Goal: Contribute content: Contribute content

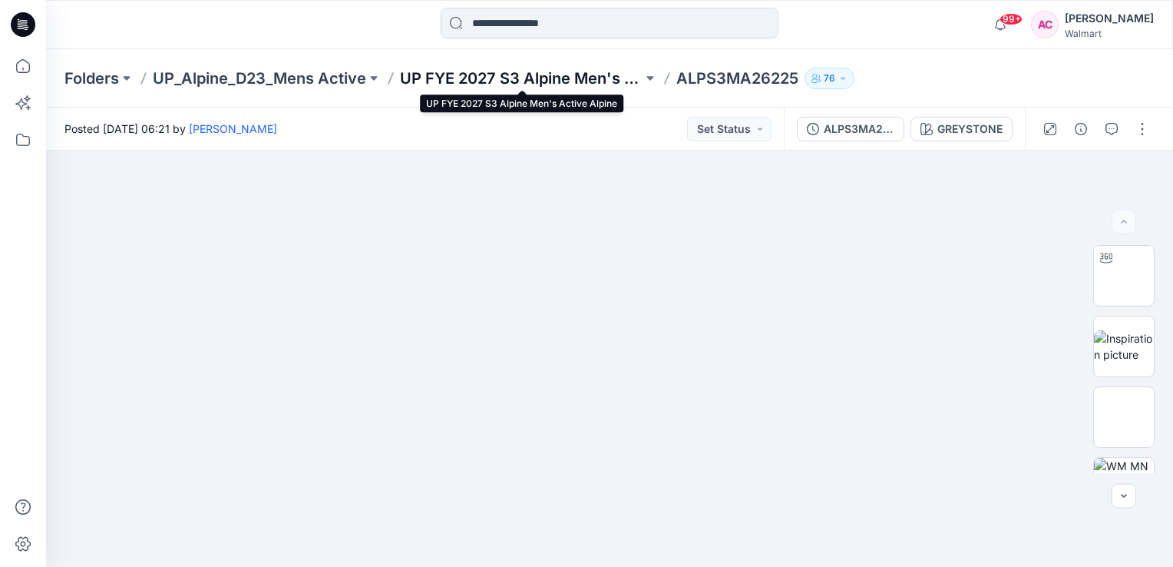
click at [504, 79] on p "UP FYE 2027 S3 Alpine Men's Active Alpine" at bounding box center [521, 78] width 243 height 21
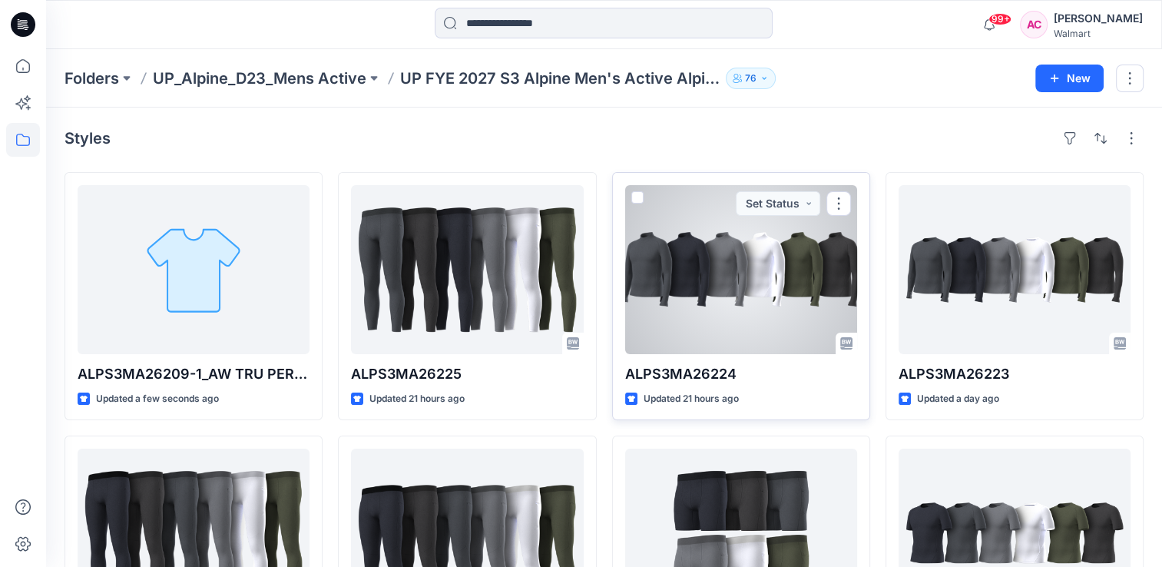
click at [795, 312] on div at bounding box center [741, 269] width 232 height 169
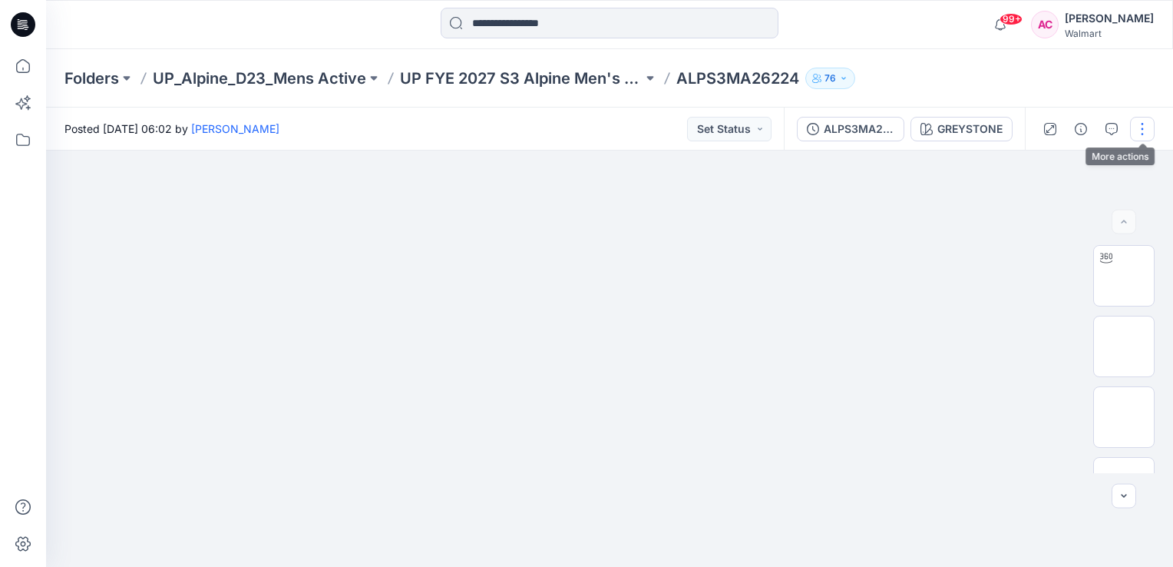
click at [1140, 130] on button "button" at bounding box center [1142, 129] width 25 height 25
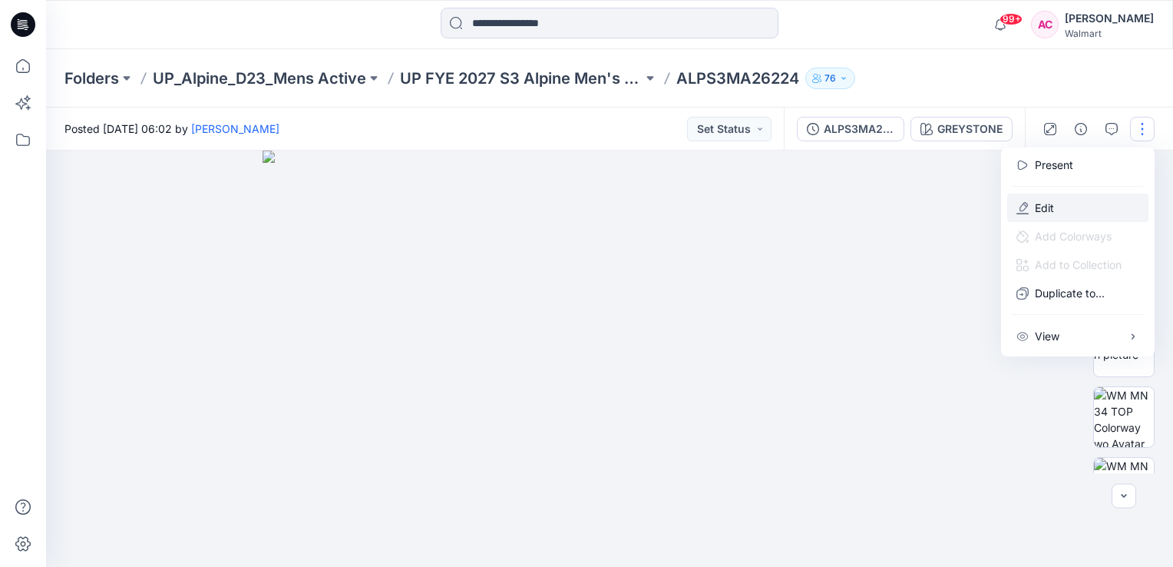
click at [1042, 208] on p "Edit" at bounding box center [1044, 208] width 19 height 16
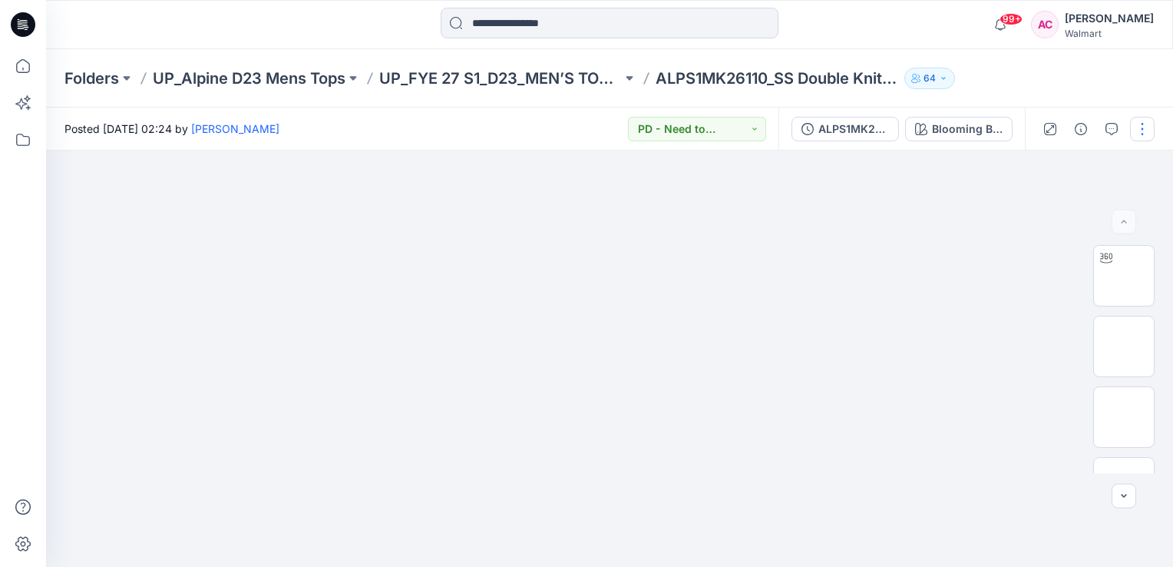
click at [1143, 135] on button "button" at bounding box center [1142, 129] width 25 height 25
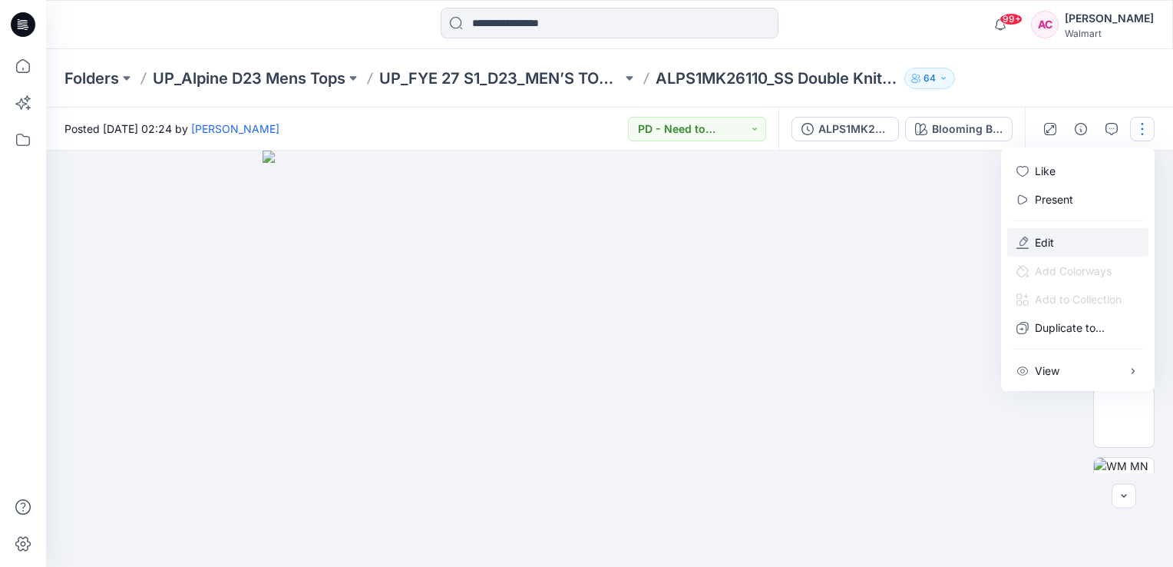
click at [1035, 247] on p "Edit" at bounding box center [1044, 242] width 19 height 16
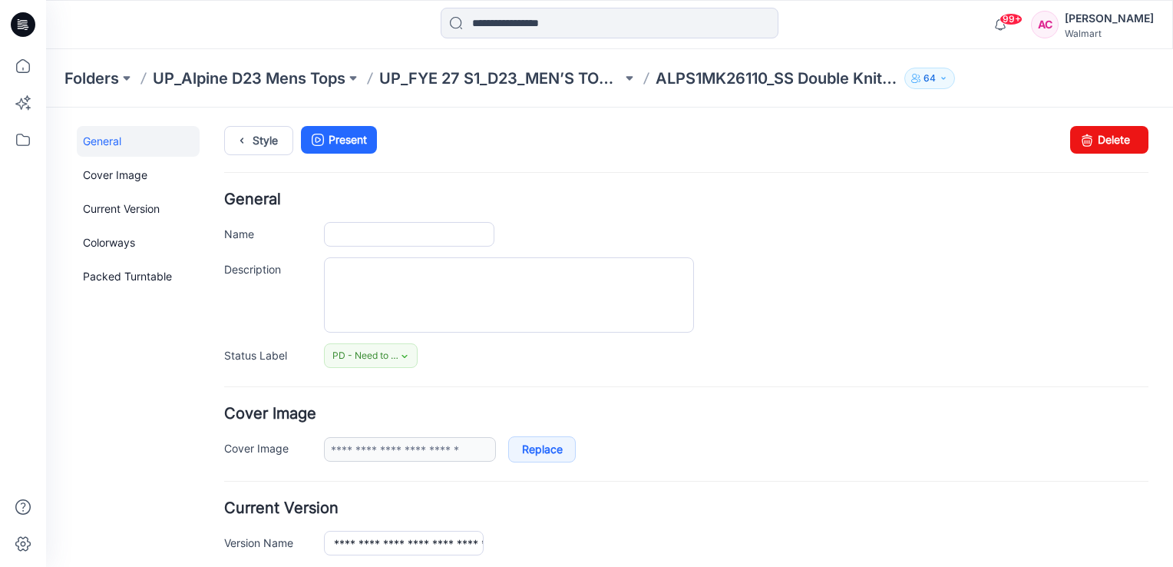
type input "**********"
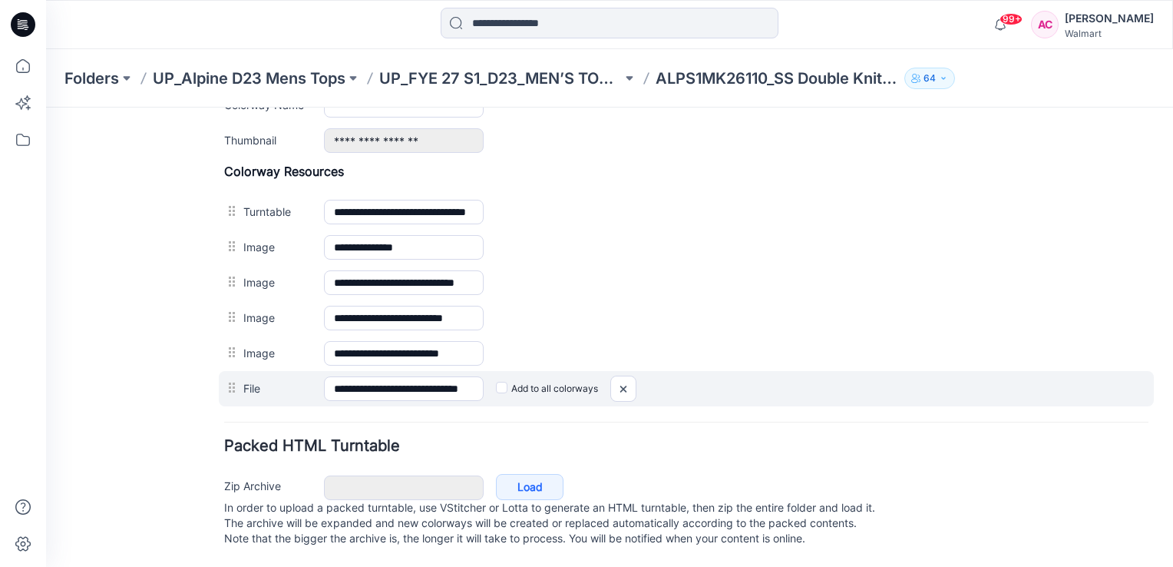
scroll to position [775, 0]
click at [246, 379] on label "File" at bounding box center [275, 387] width 65 height 17
click at [324, 376] on input "**********" at bounding box center [404, 388] width 160 height 25
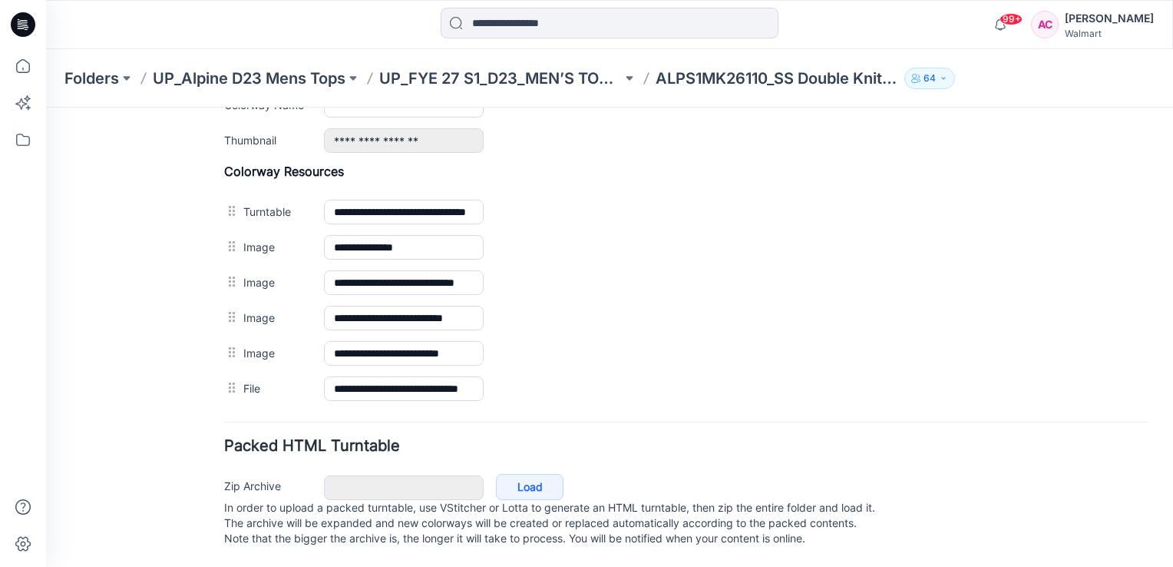
drag, startPoint x: 234, startPoint y: 376, endPoint x: 296, endPoint y: 407, distance: 69.4
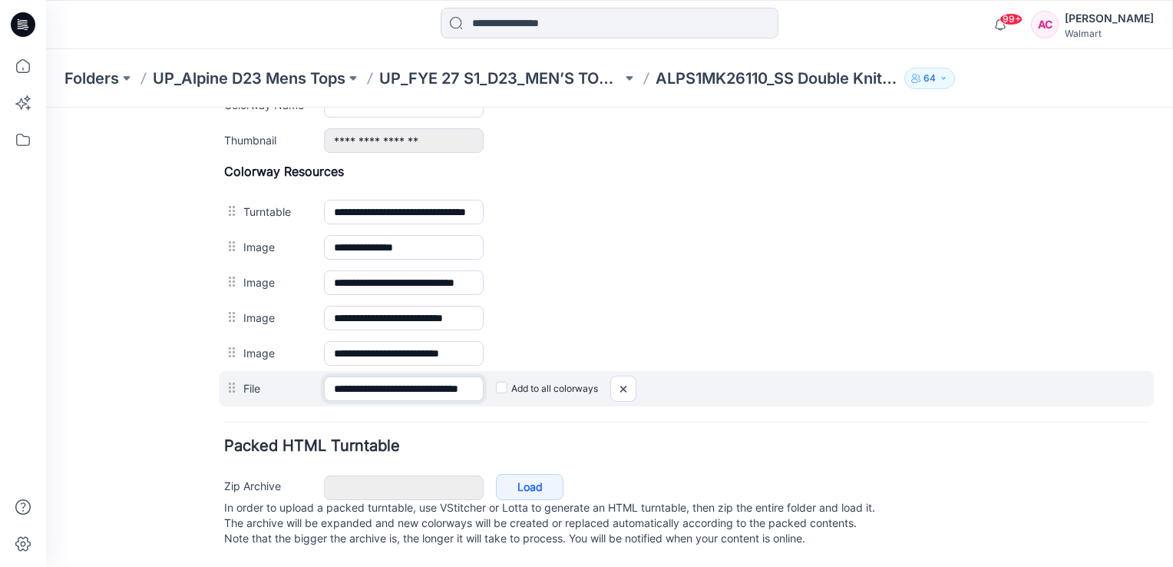
drag, startPoint x: 400, startPoint y: 372, endPoint x: 382, endPoint y: 377, distance: 18.3
click at [382, 377] on input "**********" at bounding box center [404, 388] width 160 height 25
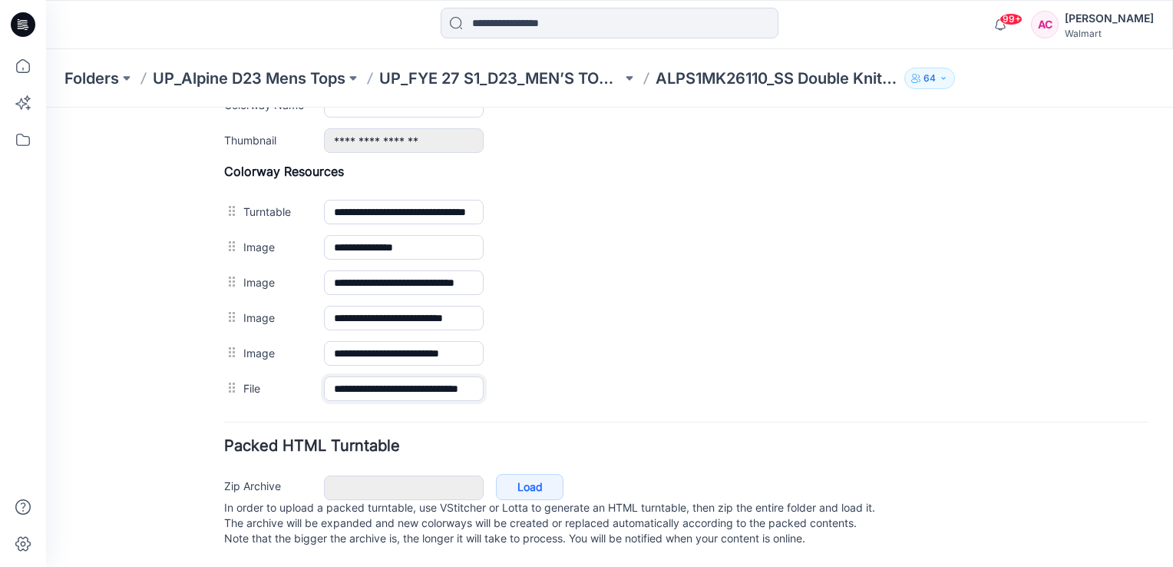
scroll to position [775, 0]
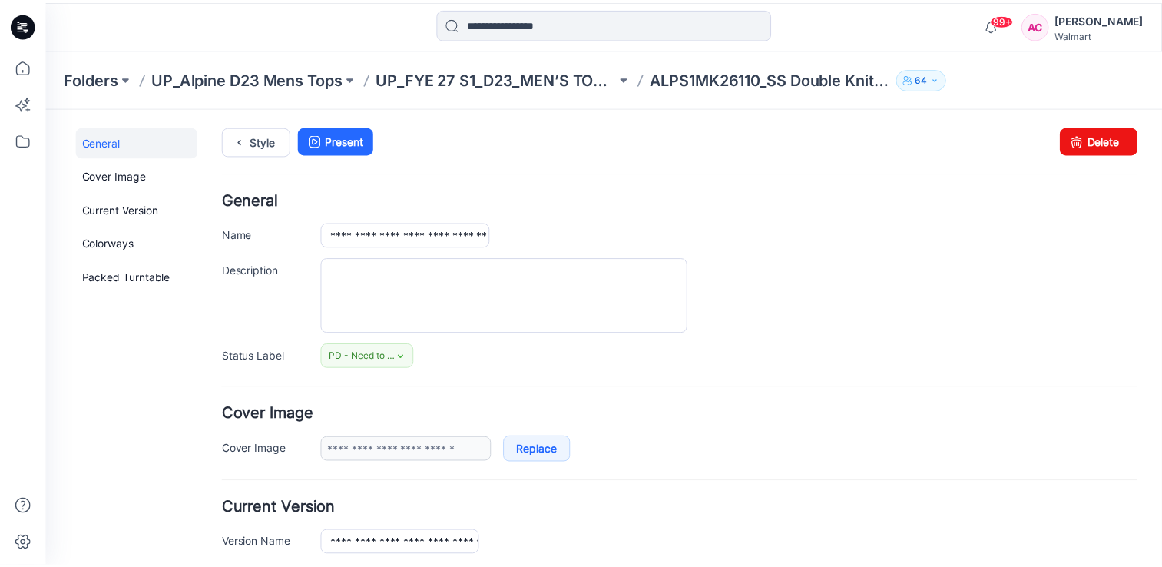
scroll to position [0, 0]
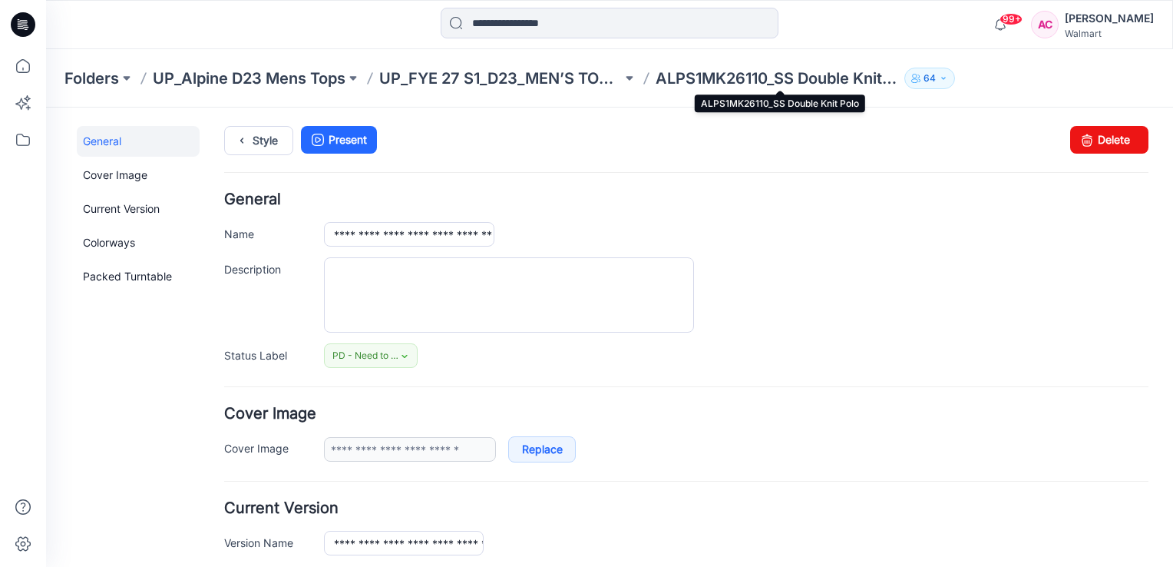
click at [749, 75] on p "ALPS1MK26110_SS Double Knit Polo" at bounding box center [777, 78] width 243 height 21
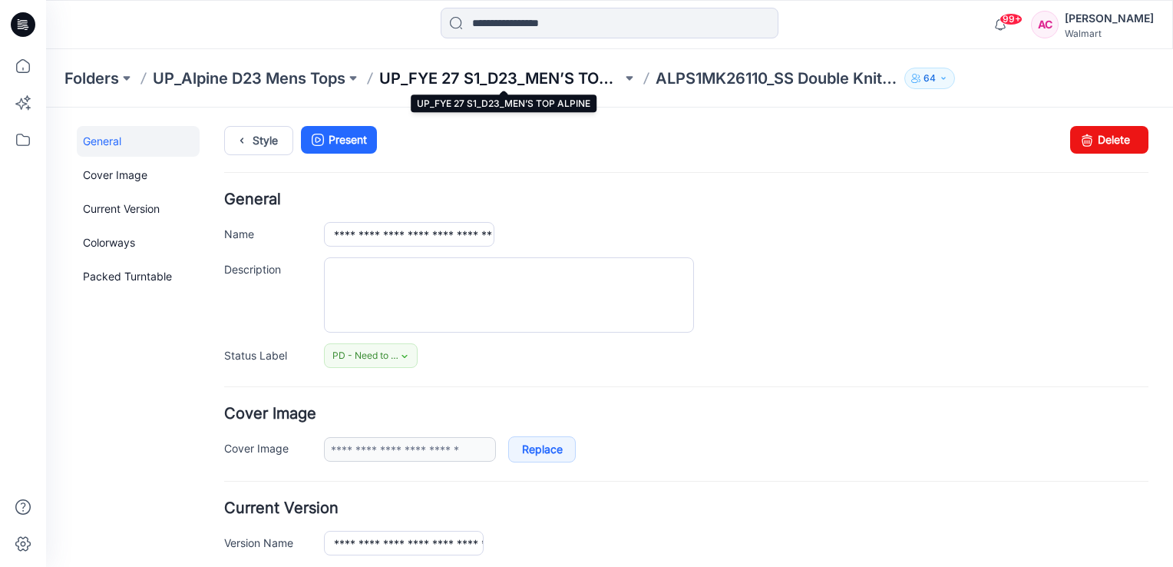
click at [546, 78] on p "UP_FYE 27 S1_D23_MEN’S TOP ALPINE" at bounding box center [500, 78] width 243 height 21
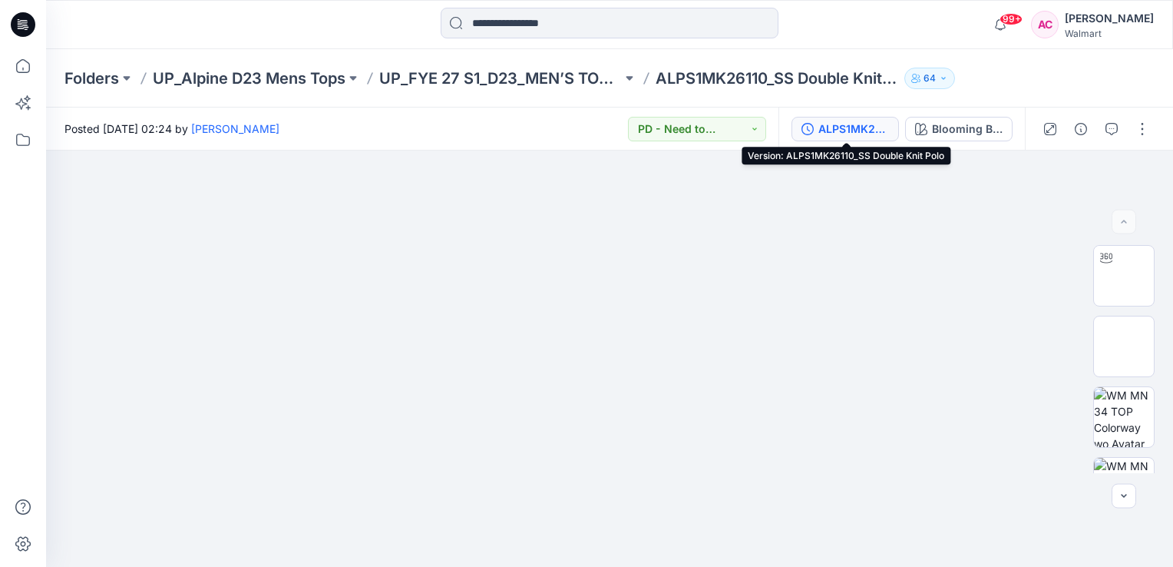
click at [835, 133] on div "ALPS1MK26110_SS Double Knit Polo" at bounding box center [853, 129] width 71 height 17
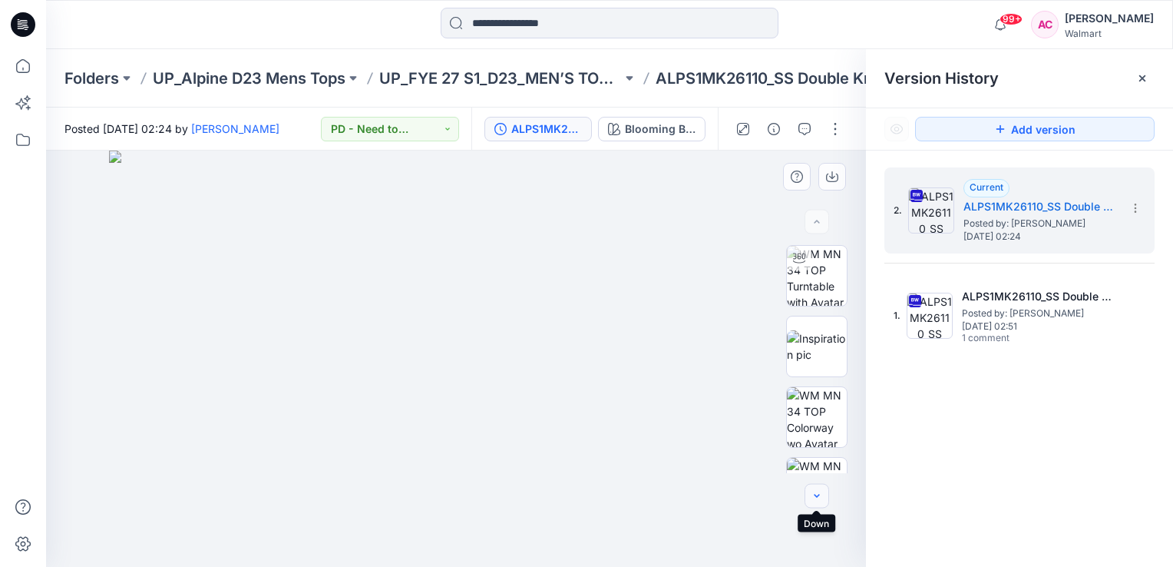
click at [817, 499] on icon "button" at bounding box center [817, 496] width 12 height 12
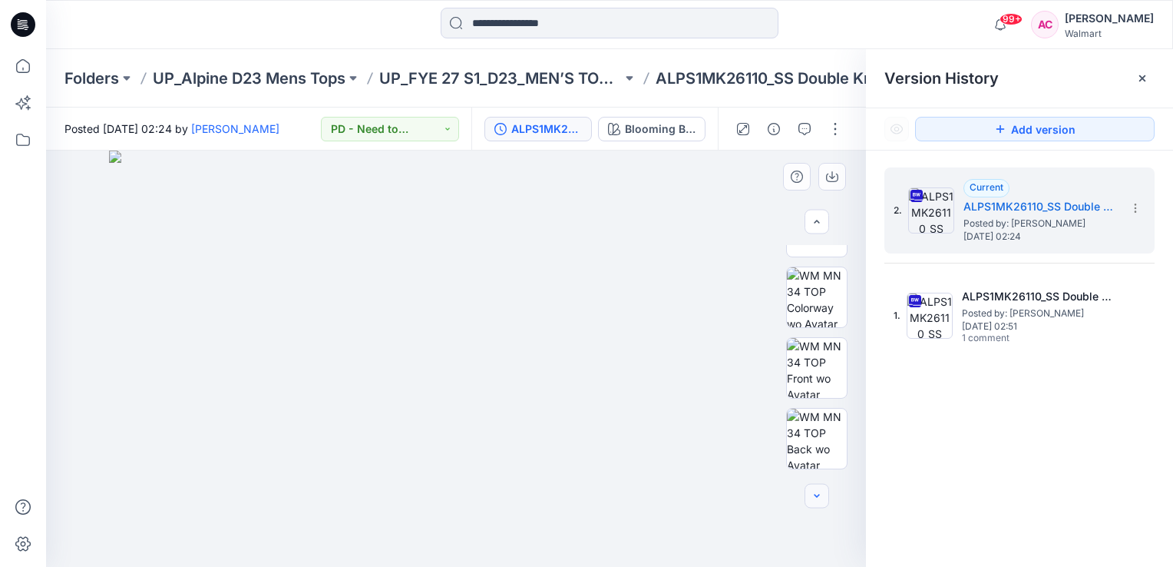
click at [817, 499] on icon "button" at bounding box center [817, 496] width 12 height 12
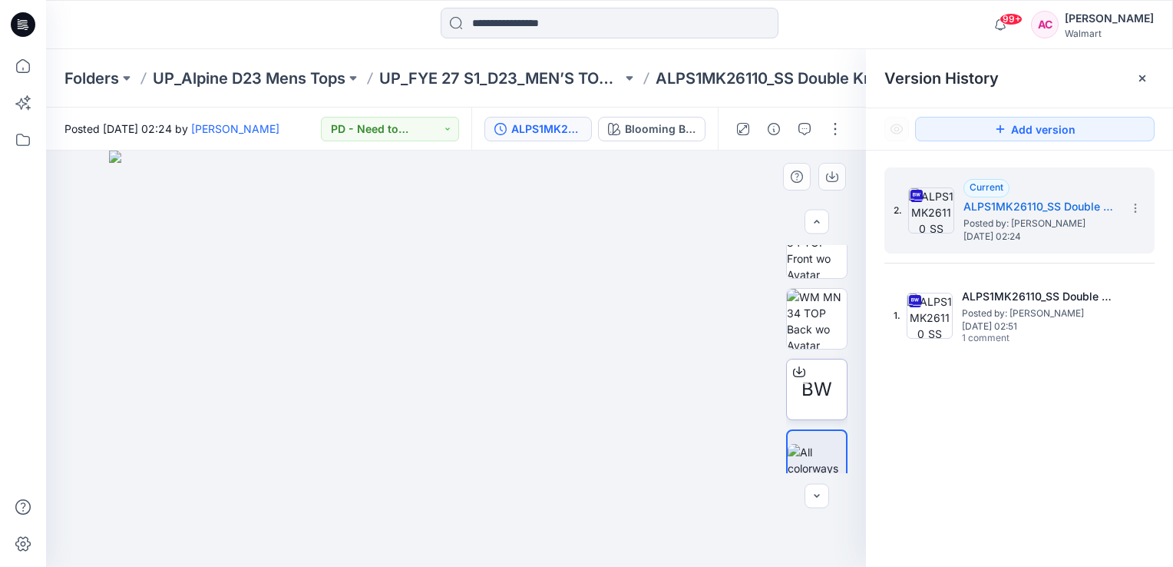
scroll to position [240, 0]
click at [795, 367] on icon at bounding box center [799, 371] width 12 height 12
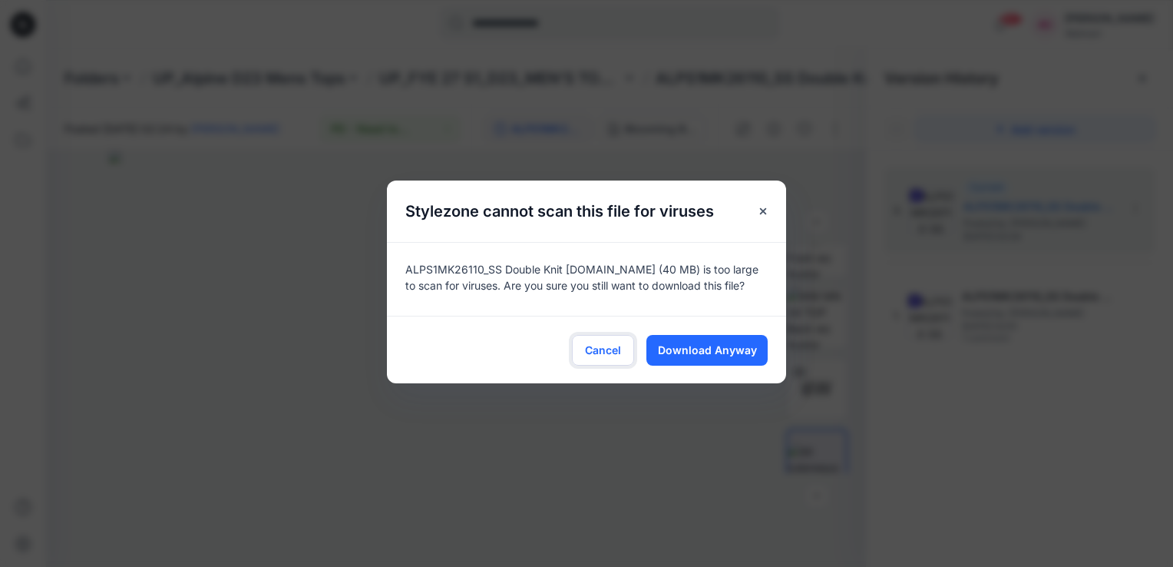
click at [598, 346] on span "Cancel" at bounding box center [603, 350] width 36 height 16
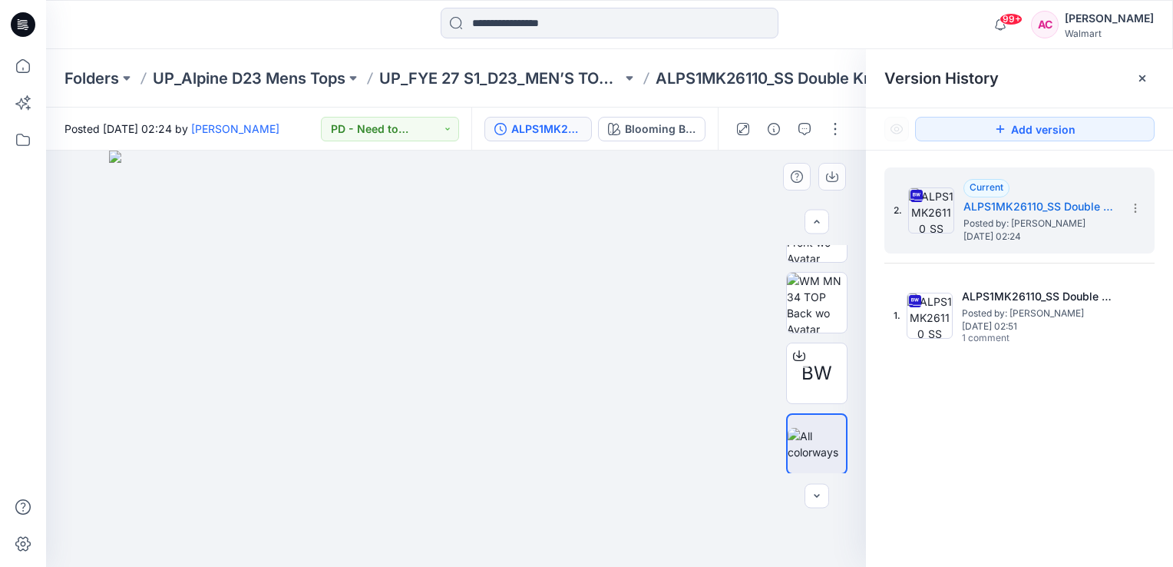
scroll to position [256, 0]
click at [796, 351] on icon at bounding box center [799, 355] width 12 height 12
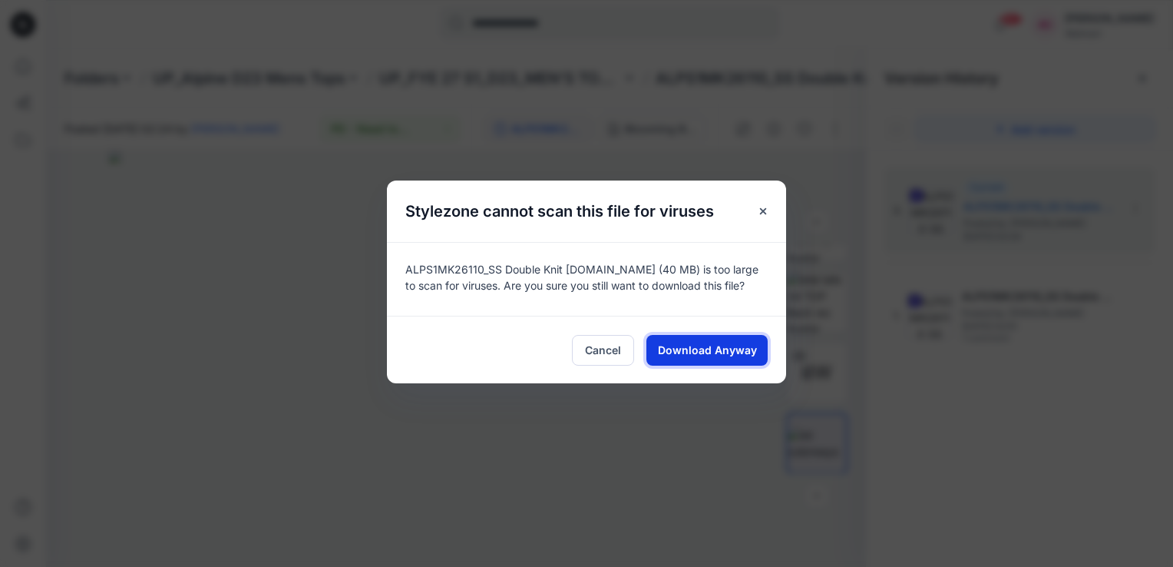
click at [707, 345] on span "Download Anyway" at bounding box center [707, 350] width 99 height 16
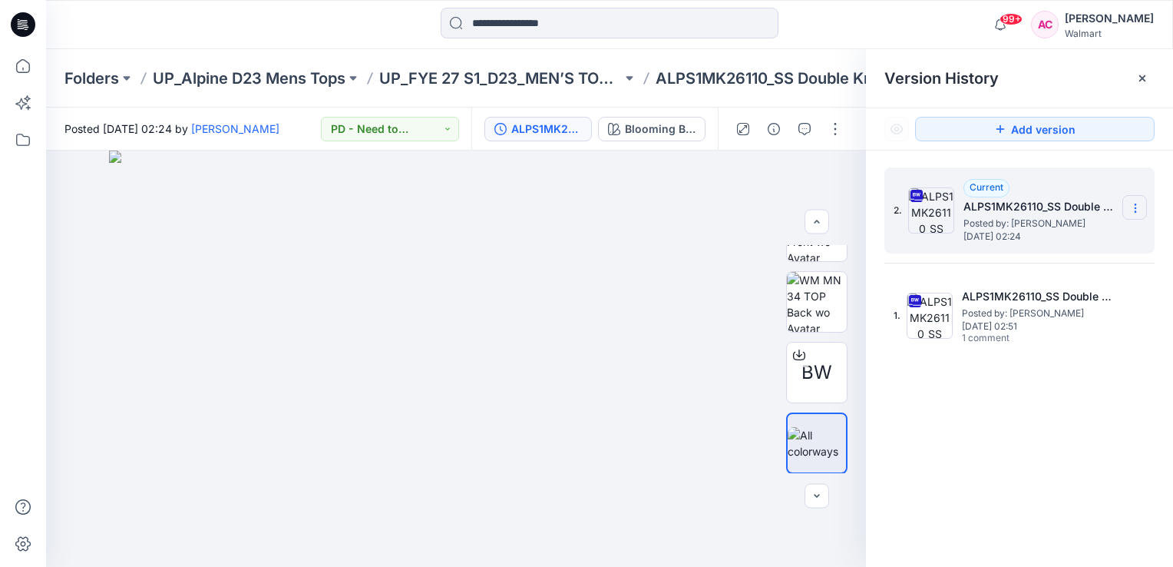
click at [1136, 205] on icon at bounding box center [1135, 208] width 12 height 12
click at [1060, 480] on div "2. Current ALPS1MK26110_SS Double Knit Polo Posted by: Mira Ma Wednesday, April…" at bounding box center [1019, 369] width 307 height 438
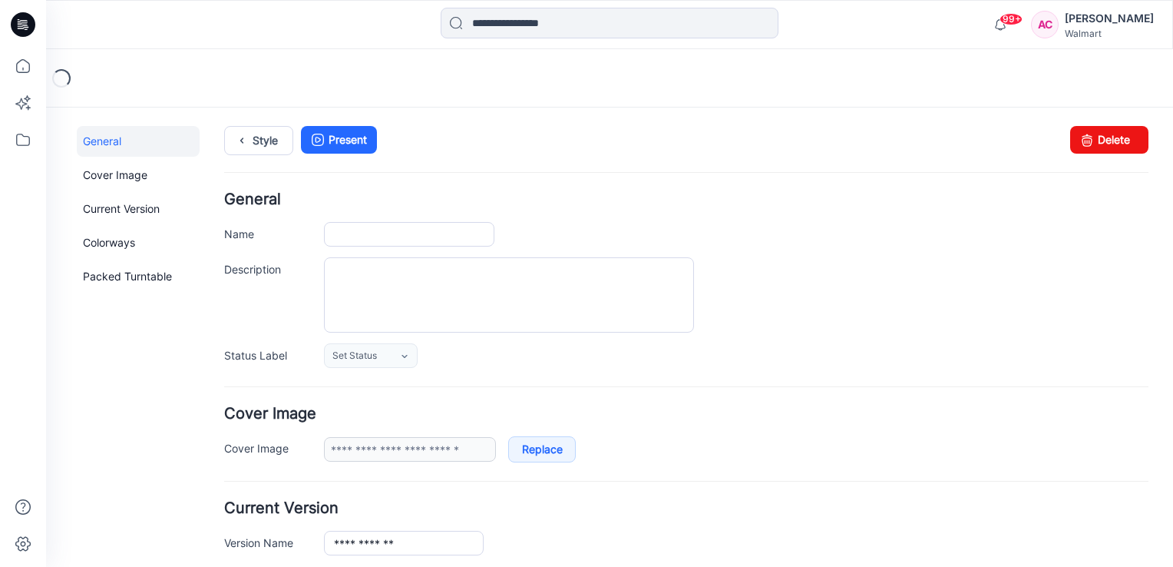
type input "**********"
type input "*********"
type input "**********"
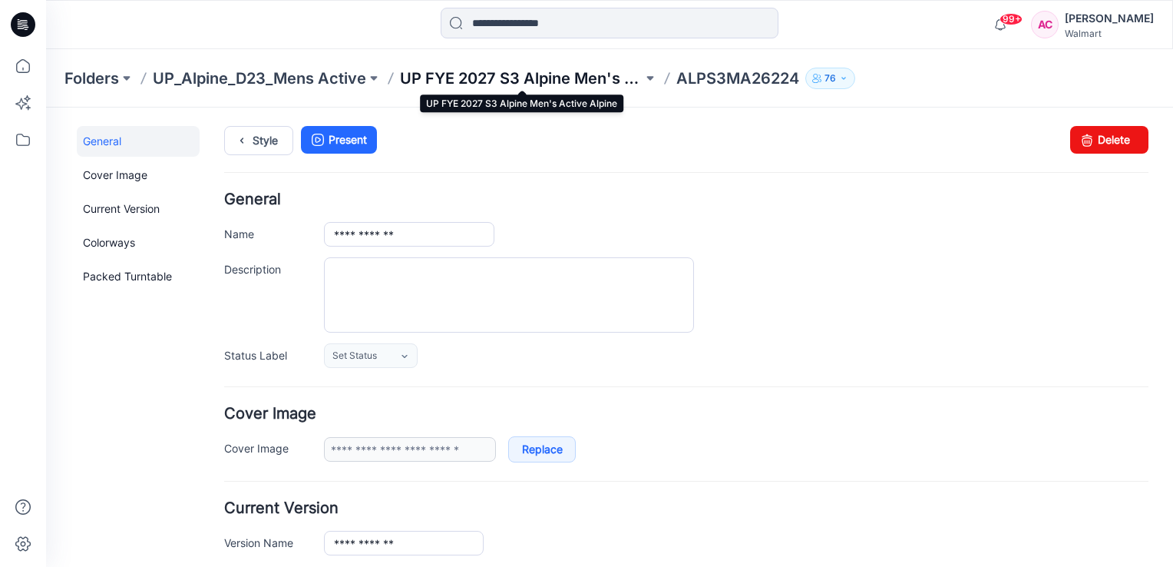
click at [558, 78] on p "UP FYE 2027 S3 Alpine Men's Active Alpine" at bounding box center [521, 78] width 243 height 21
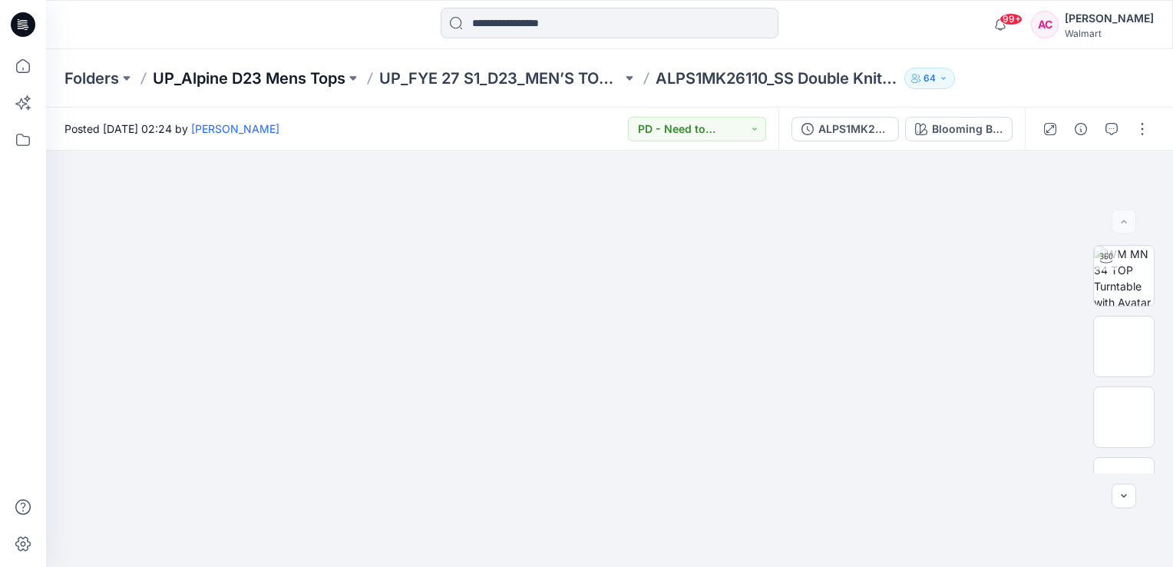
click at [279, 79] on p "UP_Alpine D23 Mens Tops" at bounding box center [249, 78] width 193 height 21
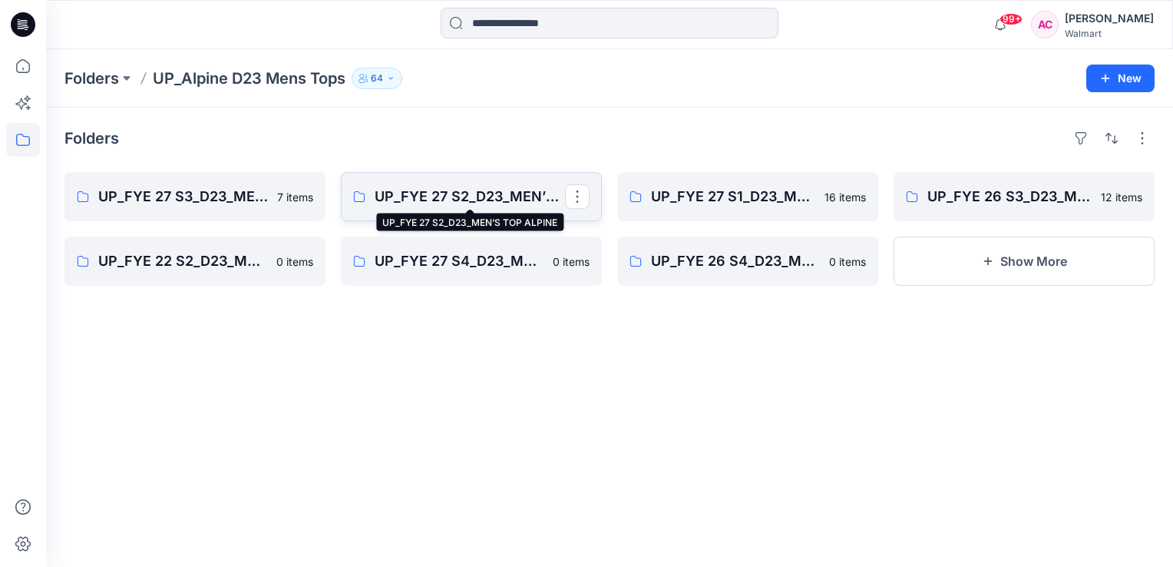
click at [455, 196] on p "UP_FYE 27 S2_D23_MEN’S TOP ALPINE" at bounding box center [470, 196] width 190 height 21
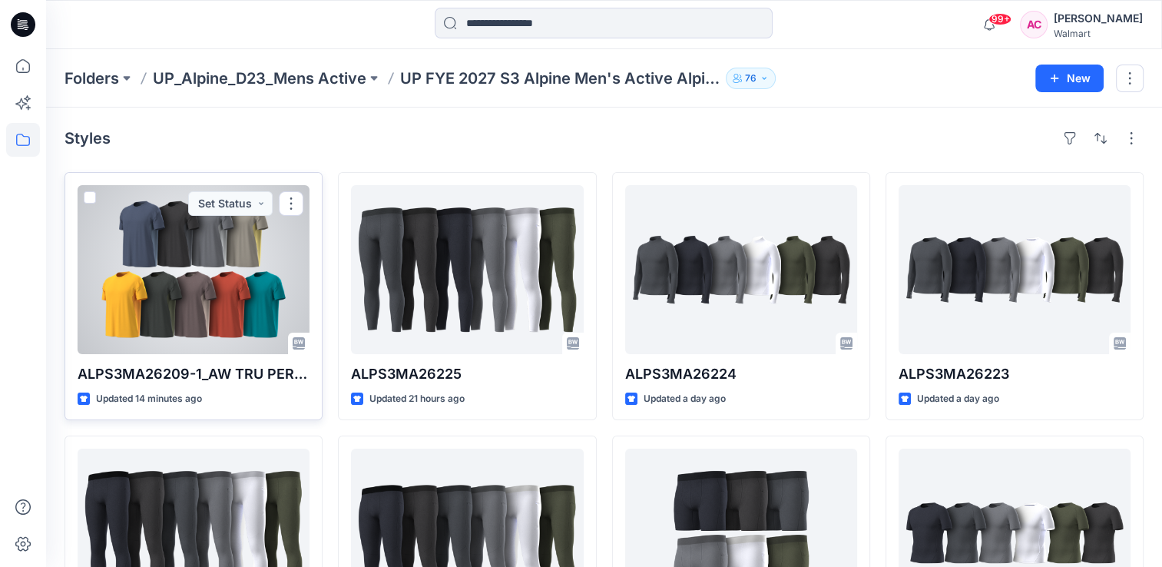
click at [207, 274] on div at bounding box center [194, 269] width 232 height 169
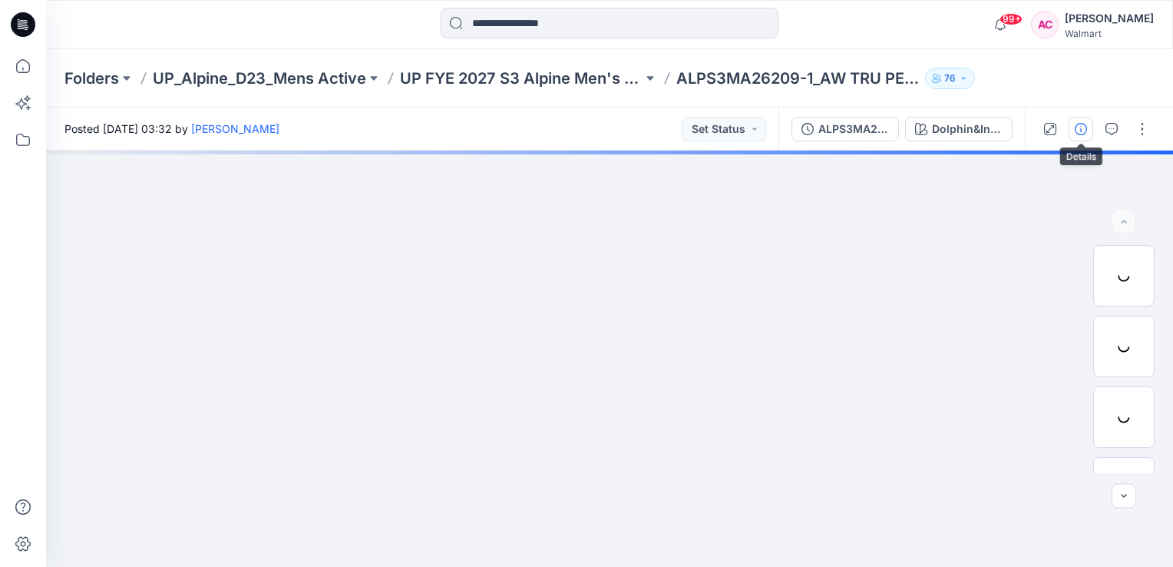
click at [1079, 130] on icon "button" at bounding box center [1081, 129] width 12 height 12
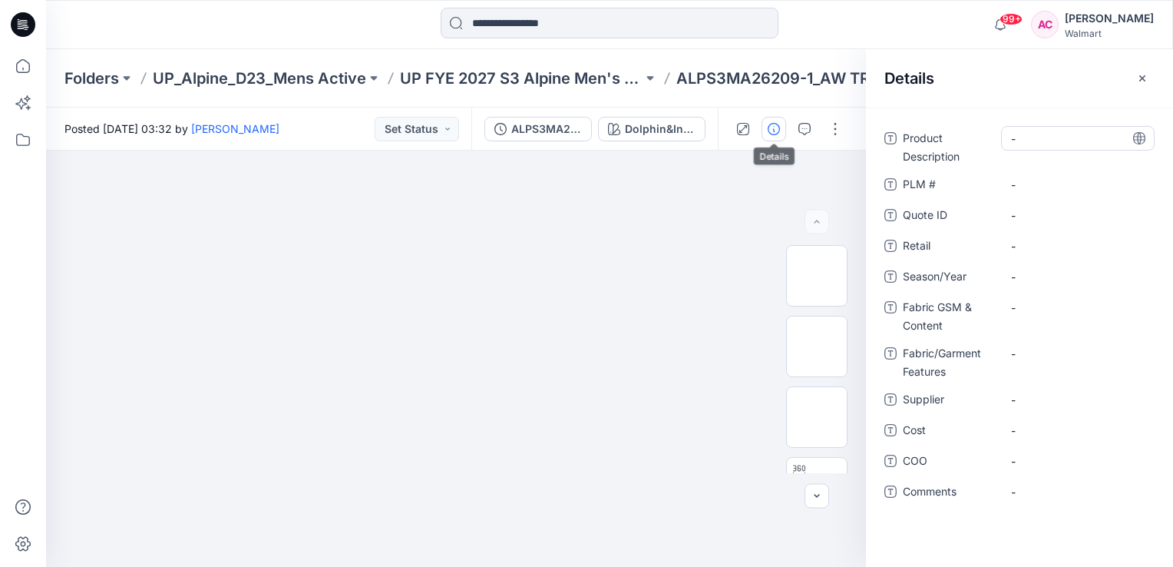
click at [1041, 148] on div "-" at bounding box center [1078, 138] width 154 height 25
type textarea "**********"
click at [1027, 141] on Description "-" at bounding box center [1078, 139] width 134 height 16
click at [1038, 134] on Description "-" at bounding box center [1078, 139] width 134 height 16
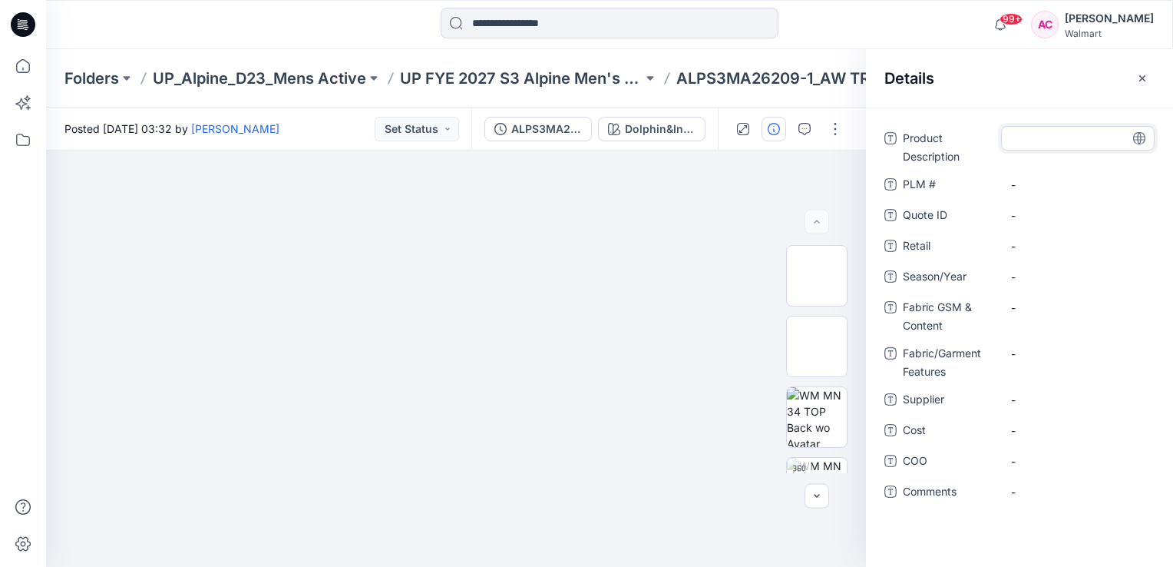
click at [1033, 136] on textarea at bounding box center [1078, 138] width 154 height 25
type textarea "**********"
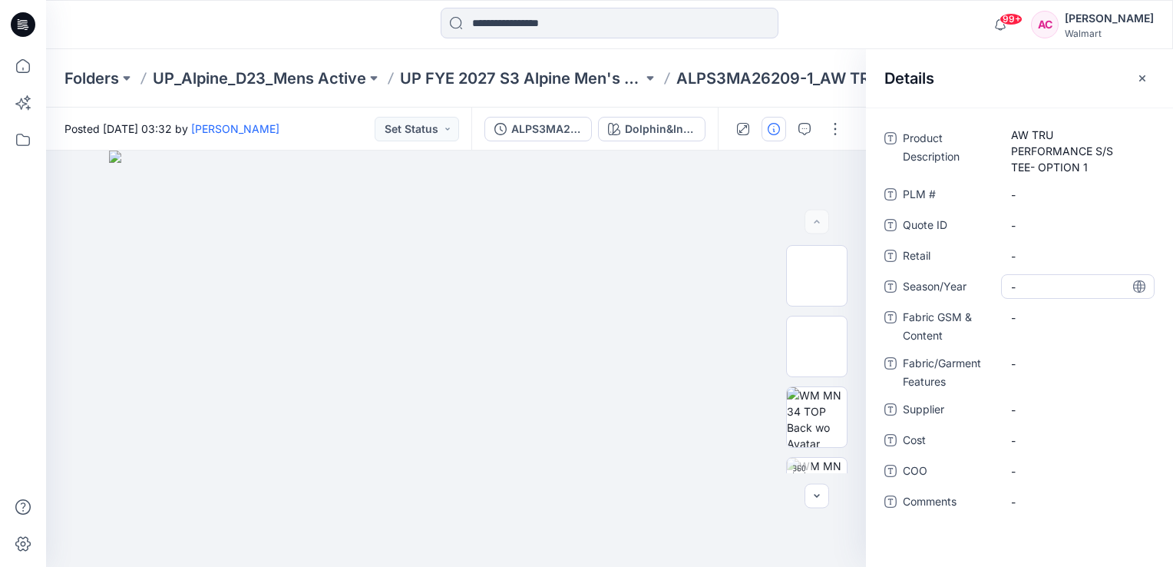
click at [1023, 279] on span "-" at bounding box center [1078, 287] width 134 height 16
type textarea "*******"
click at [908, 537] on div "Product Description AW TRU PERFORMANCE S/S TEE- OPTION 1 PLM # - Quote ID - Ret…" at bounding box center [1019, 336] width 307 height 459
click at [1029, 316] on Content "-" at bounding box center [1078, 317] width 134 height 16
click at [1026, 318] on Content "-" at bounding box center [1078, 317] width 134 height 16
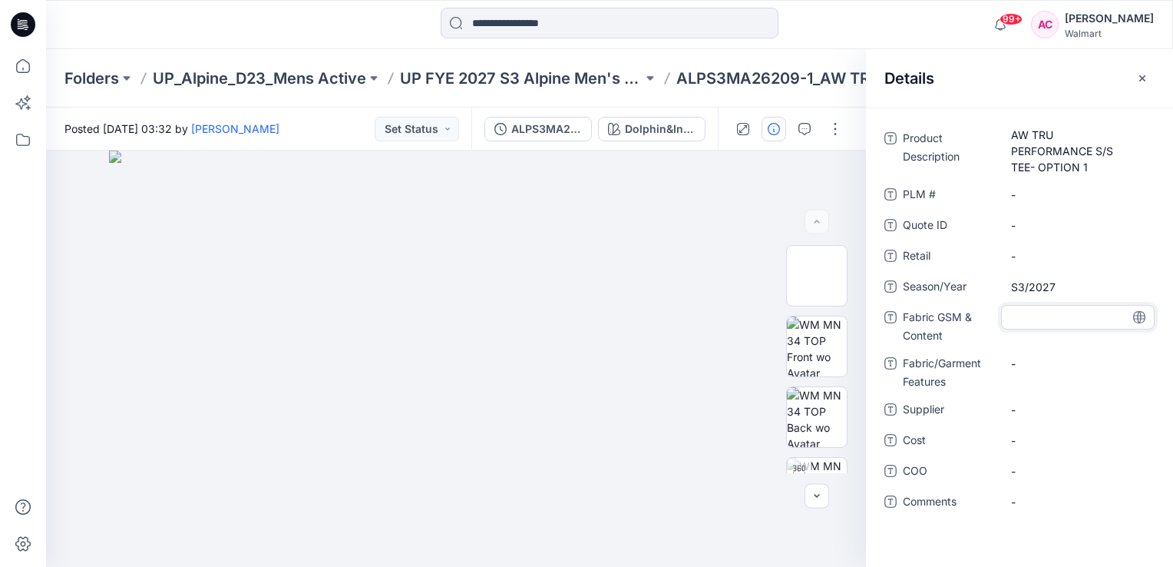
type textarea "**********"
click at [1033, 316] on Content "-" at bounding box center [1078, 317] width 134 height 16
click at [1033, 316] on textarea at bounding box center [1078, 317] width 154 height 25
type textarea "**********"
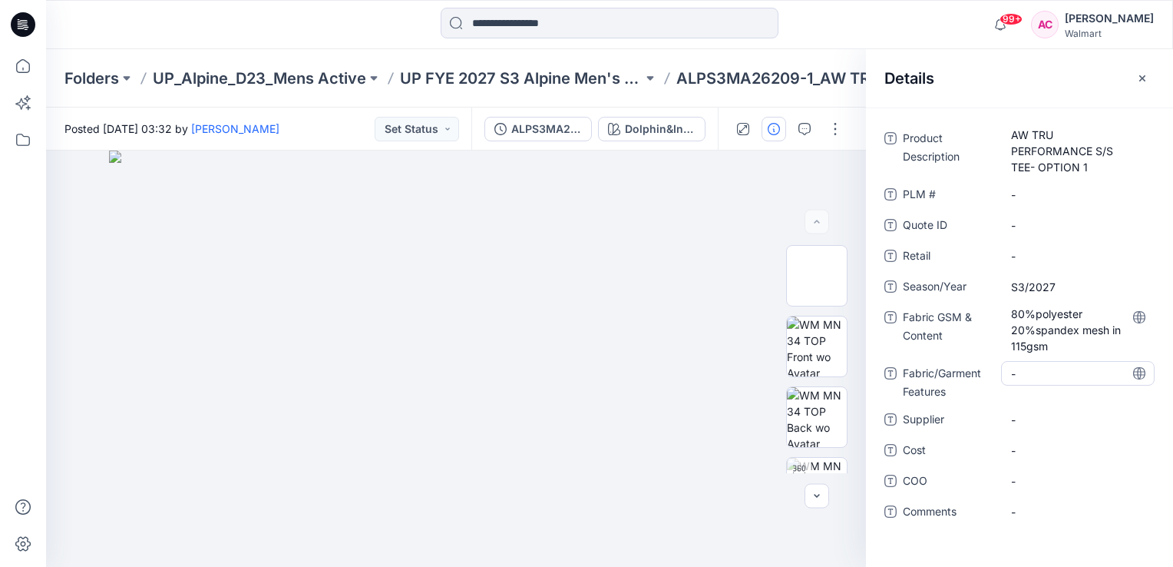
click at [1026, 365] on Features "-" at bounding box center [1078, 373] width 134 height 16
click at [1011, 311] on Content "80%polyester 20%spandex mesh in 115gsm" at bounding box center [1078, 330] width 134 height 48
click at [1008, 316] on textarea "**********" at bounding box center [1078, 329] width 154 height 48
type textarea "**********"
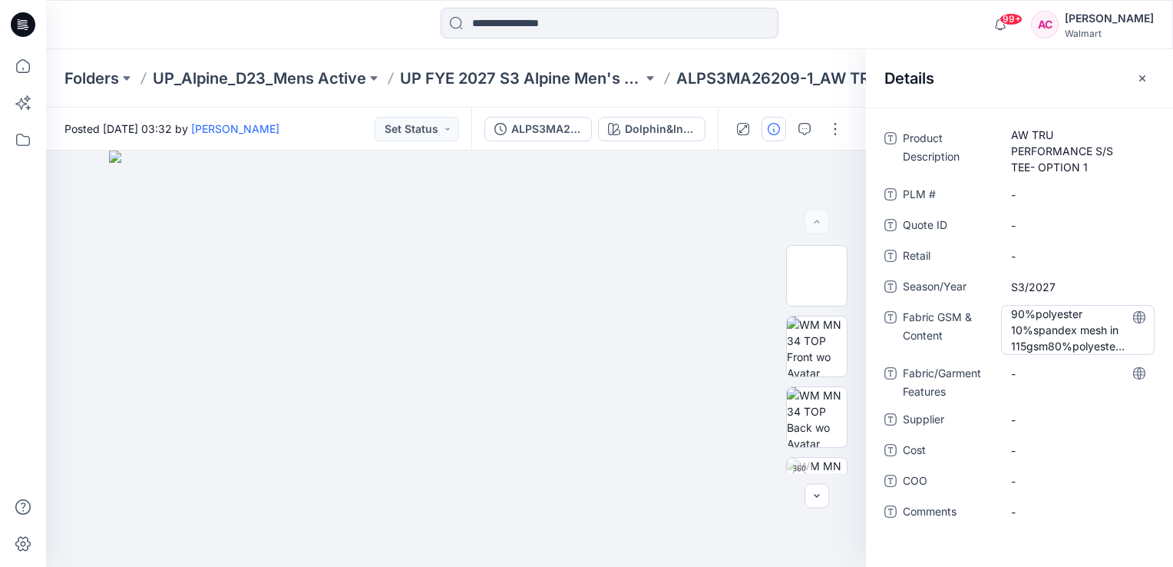
click at [1047, 343] on Content "90%polyester 10%spandex mesh in 115gsm80%polyester 20%spandex mesh in 115gsm" at bounding box center [1078, 330] width 134 height 48
click at [1047, 343] on textarea "**********" at bounding box center [1078, 329] width 154 height 48
click at [1050, 344] on textarea "**********" at bounding box center [1078, 329] width 154 height 48
type textarea "**********"
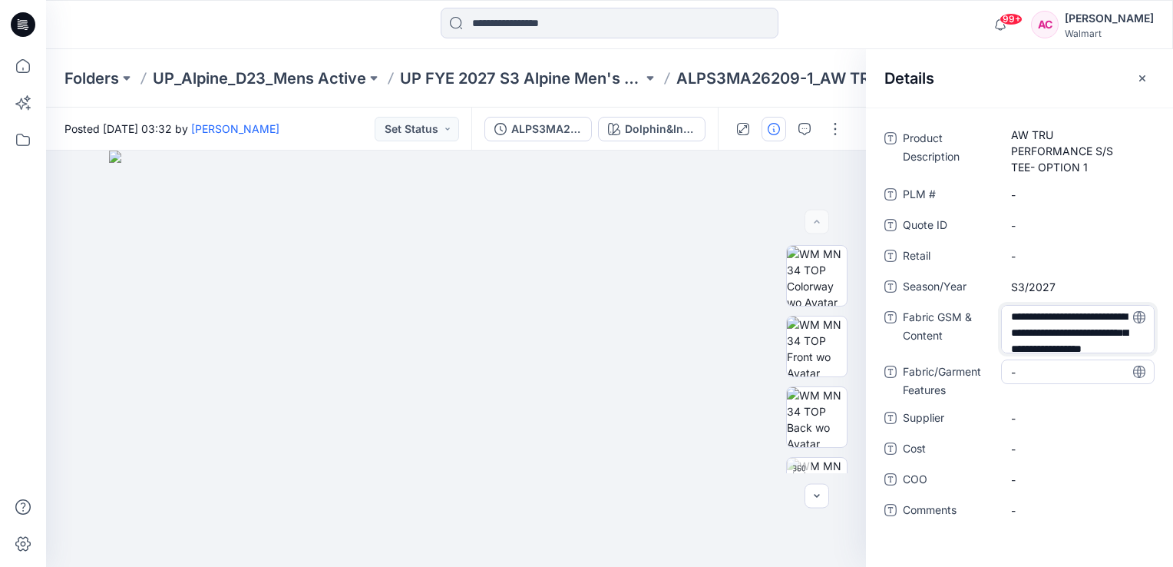
click at [1021, 376] on Features "-" at bounding box center [1078, 372] width 134 height 16
click at [1044, 425] on span "-" at bounding box center [1078, 420] width 134 height 16
type textarea "**********"
click at [894, 553] on div "Product Description AW TRU PERFORMANCE S/S TEE- OPTION 1 PLM # - Quote ID - Ret…" at bounding box center [1019, 336] width 307 height 459
click at [1146, 84] on icon "button" at bounding box center [1142, 78] width 12 height 12
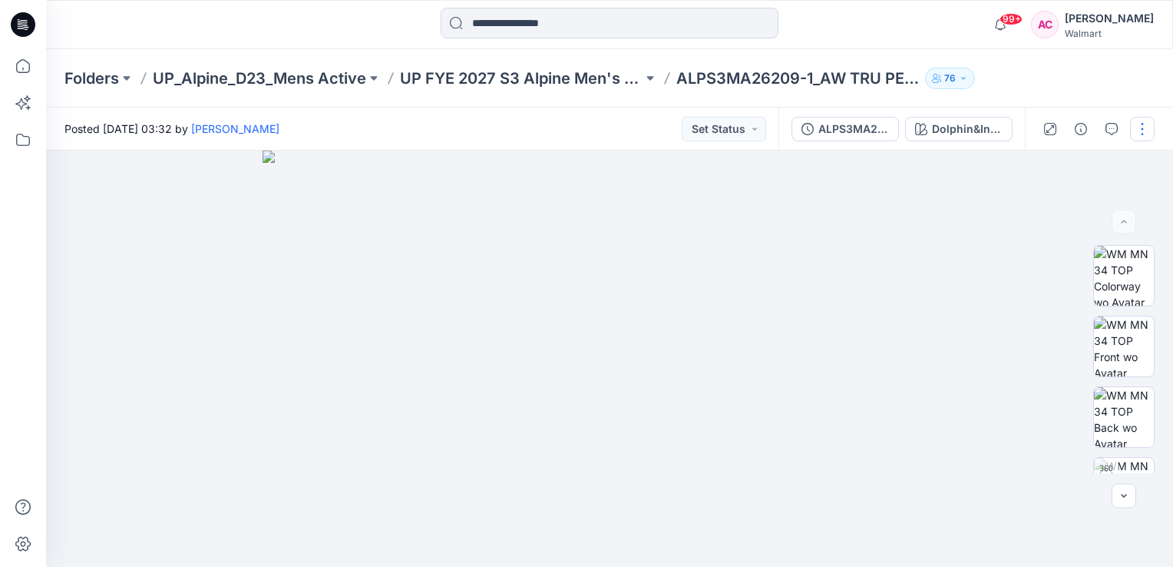
click at [1145, 134] on button "button" at bounding box center [1142, 129] width 25 height 25
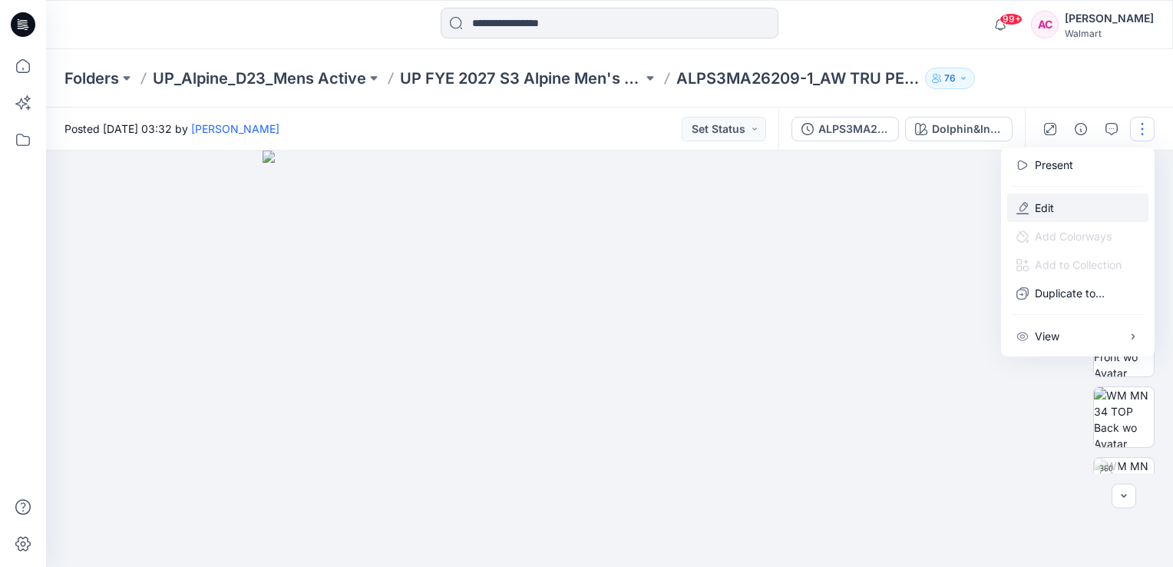
click at [1048, 207] on p "Edit" at bounding box center [1044, 208] width 19 height 16
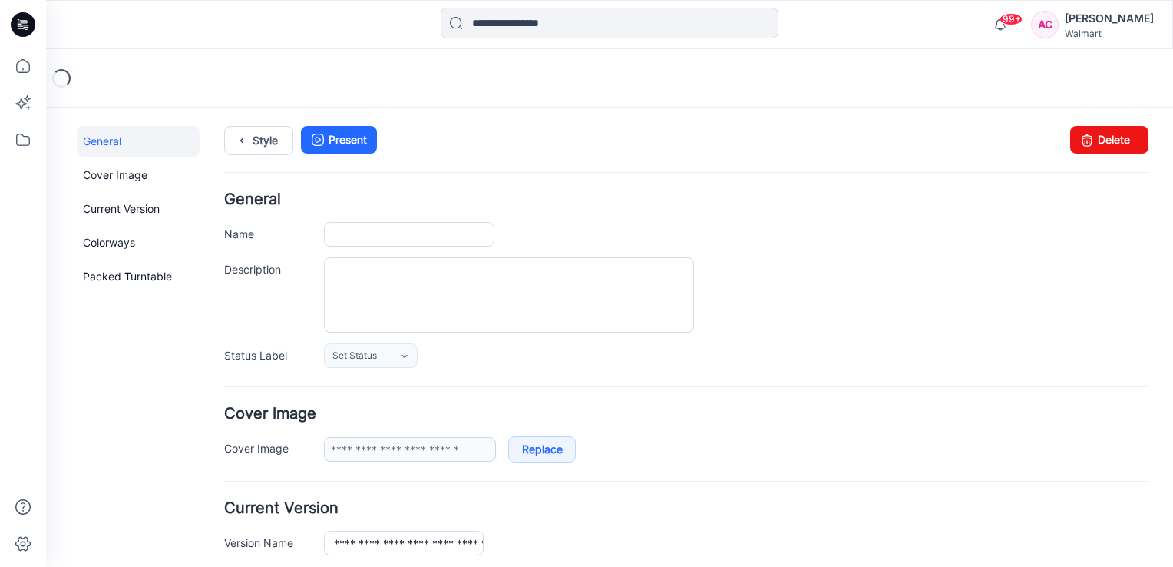
type input "**********"
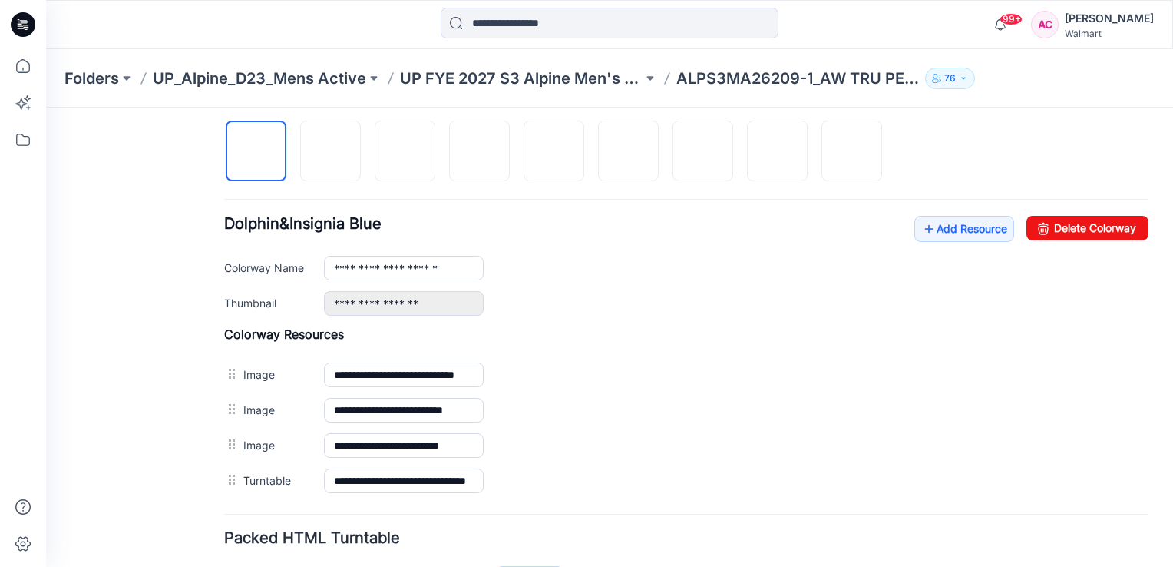
scroll to position [610, 0]
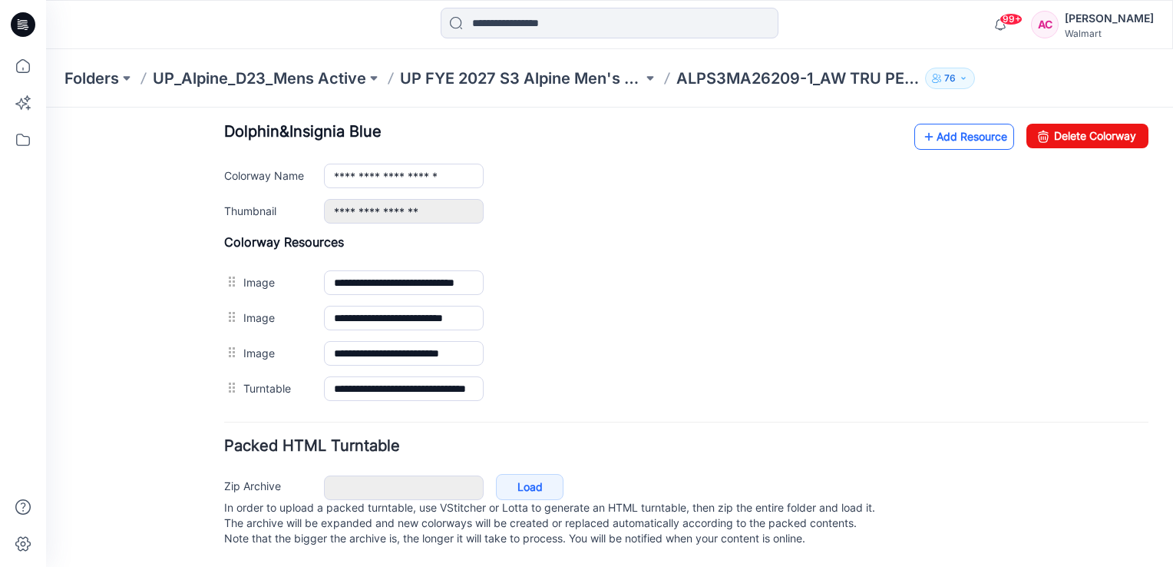
click at [951, 124] on link "Add Resource" at bounding box center [964, 137] width 100 height 26
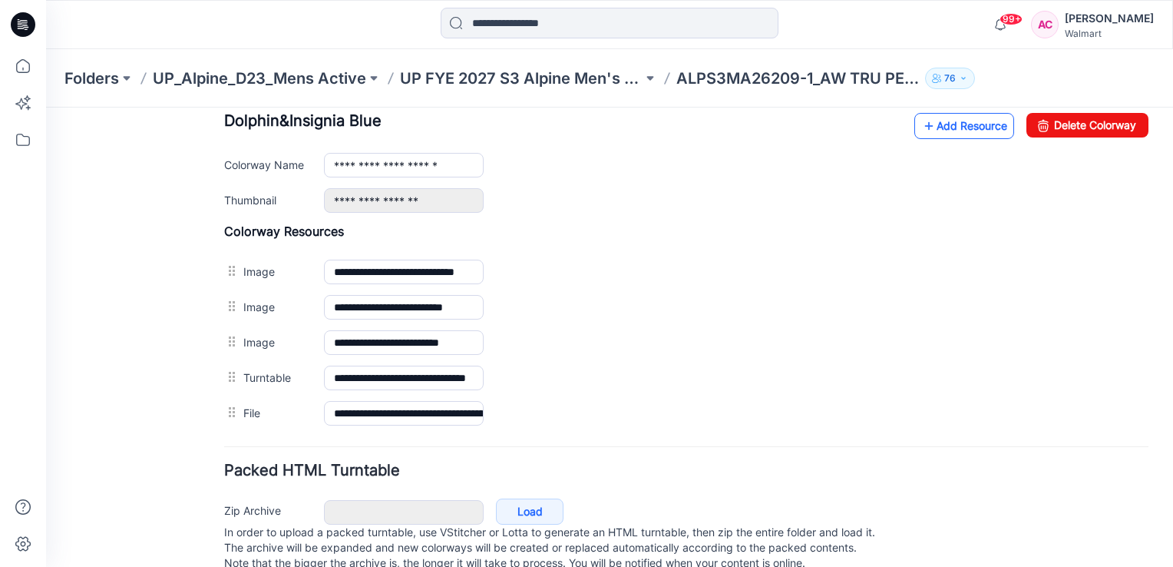
click at [977, 127] on link "Add Resource" at bounding box center [964, 126] width 100 height 26
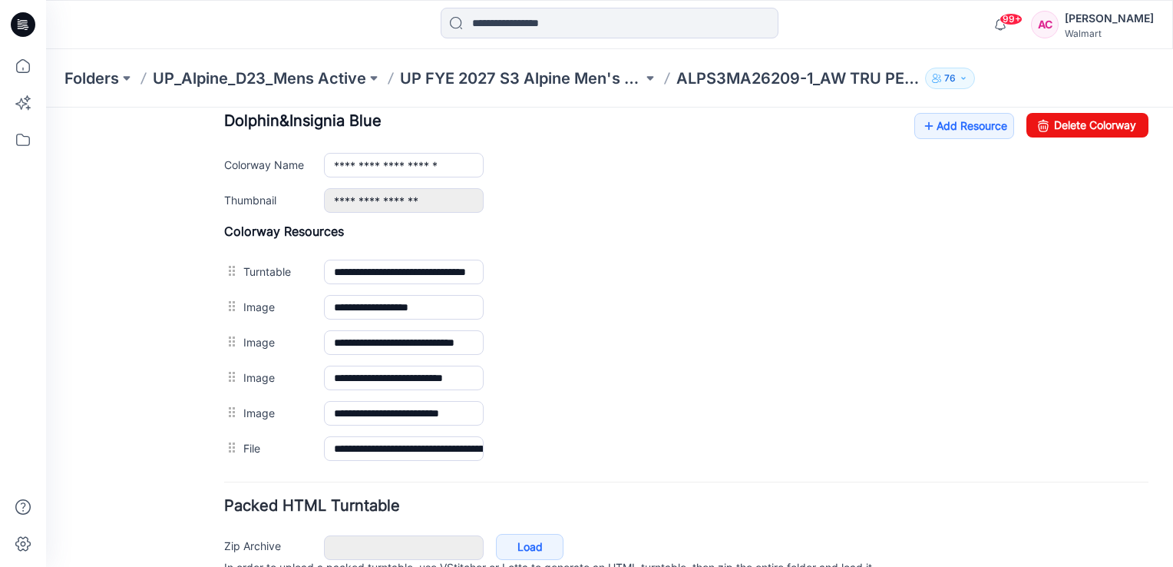
drag, startPoint x: 120, startPoint y: 322, endPoint x: 112, endPoint y: 327, distance: 9.4
click at [120, 322] on div "General Cover Image Current Version Colorways Packed Turntable" at bounding box center [138, 71] width 123 height 1110
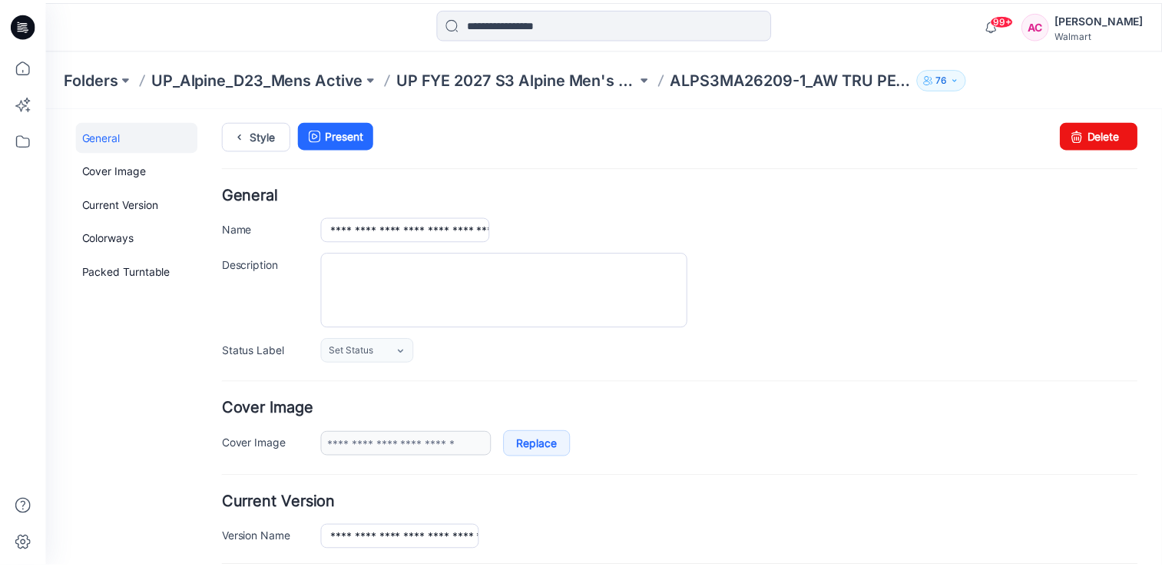
scroll to position [0, 0]
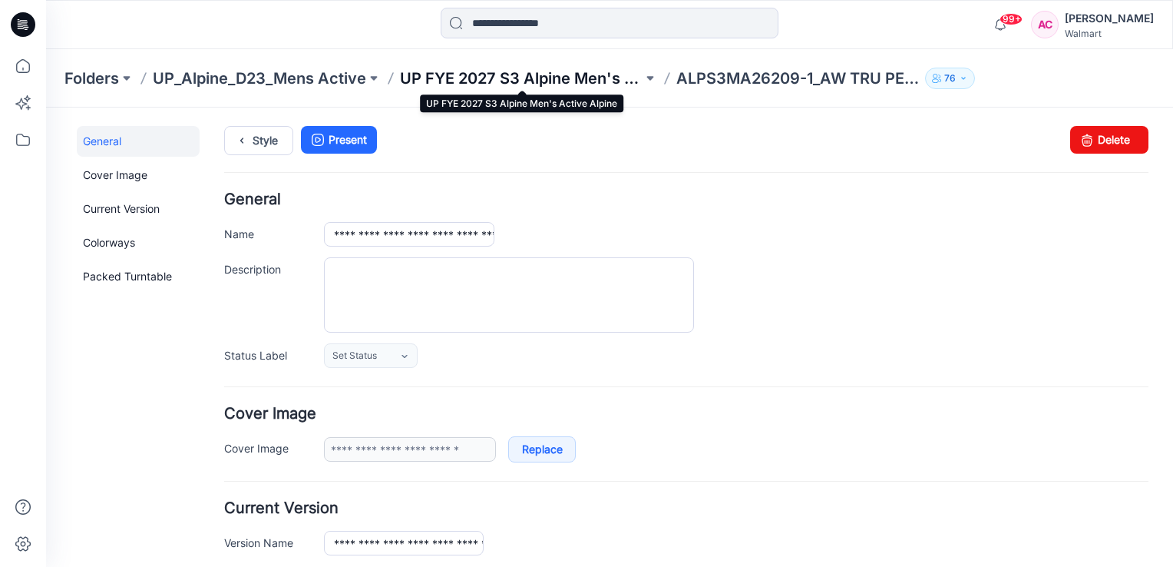
click at [557, 78] on p "UP FYE 2027 S3 Alpine Men's Active Alpine" at bounding box center [521, 78] width 243 height 21
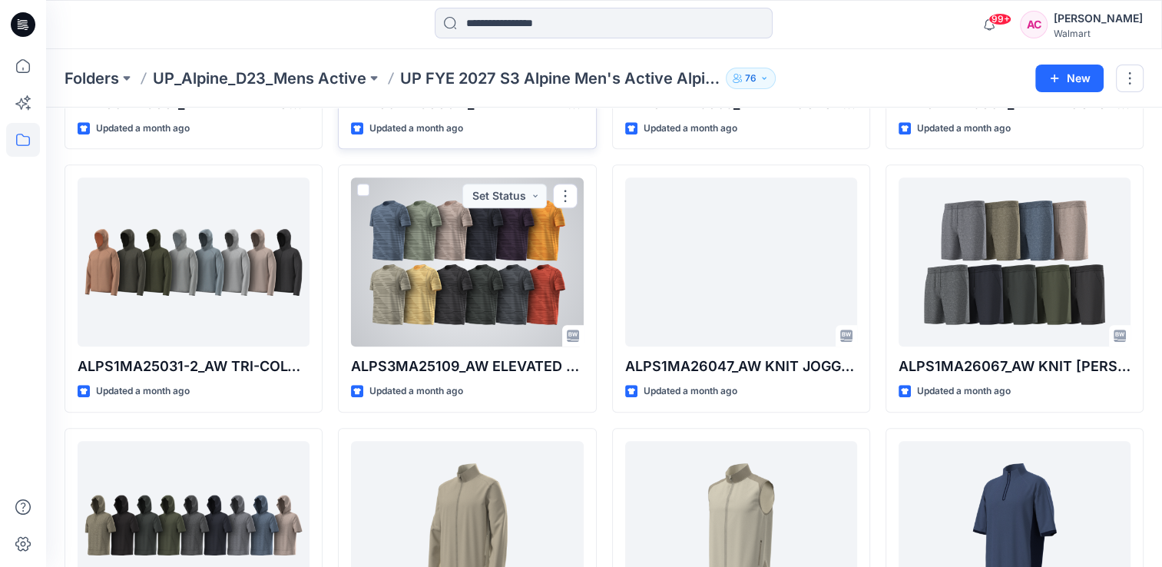
scroll to position [1066, 0]
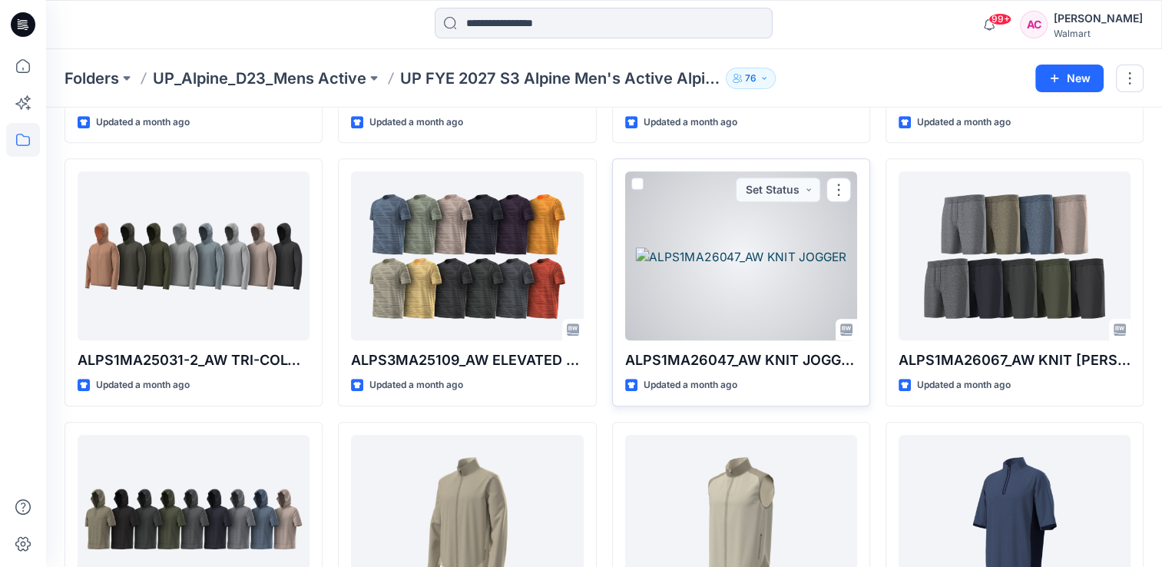
click at [759, 256] on div at bounding box center [741, 255] width 232 height 169
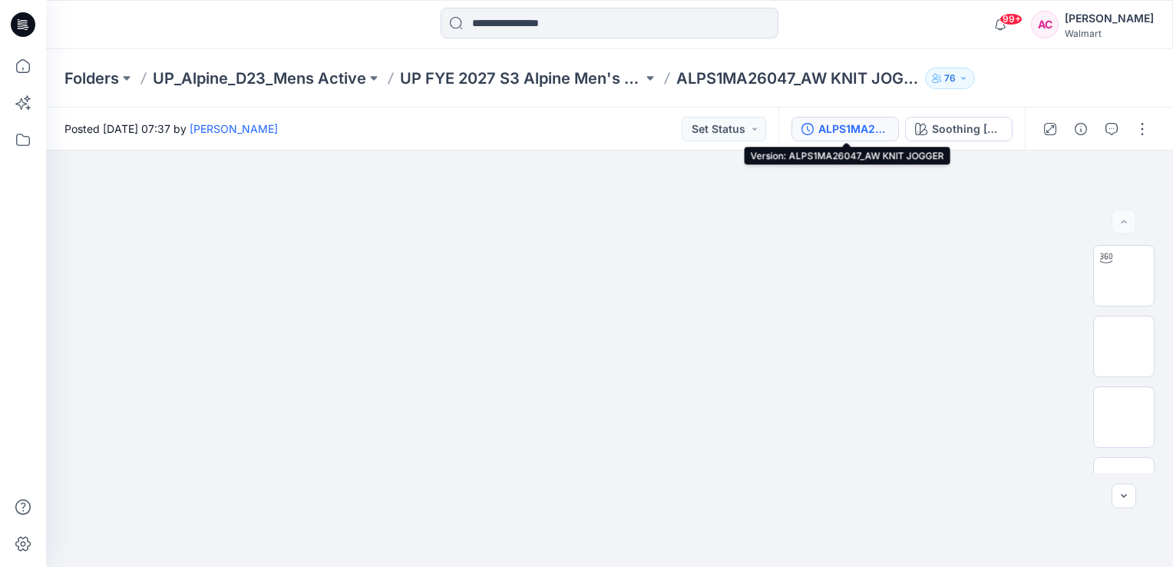
click at [854, 129] on div "ALPS1MA26047_AW KNIT JOGGER" at bounding box center [853, 129] width 71 height 17
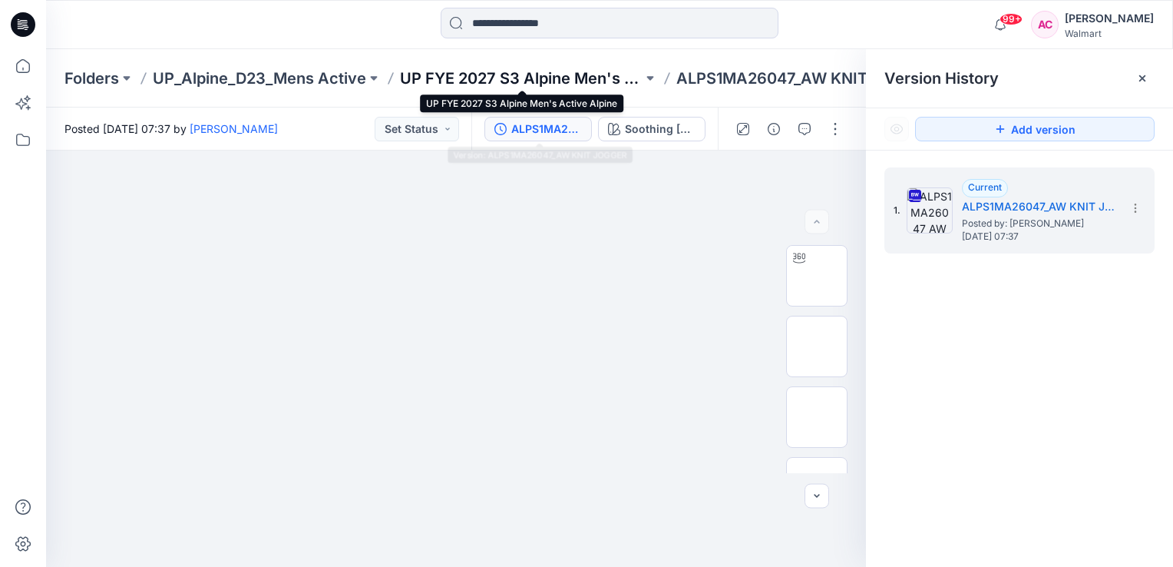
click at [539, 75] on p "UP FYE 2027 S3 Alpine Men's Active Alpine" at bounding box center [521, 78] width 243 height 21
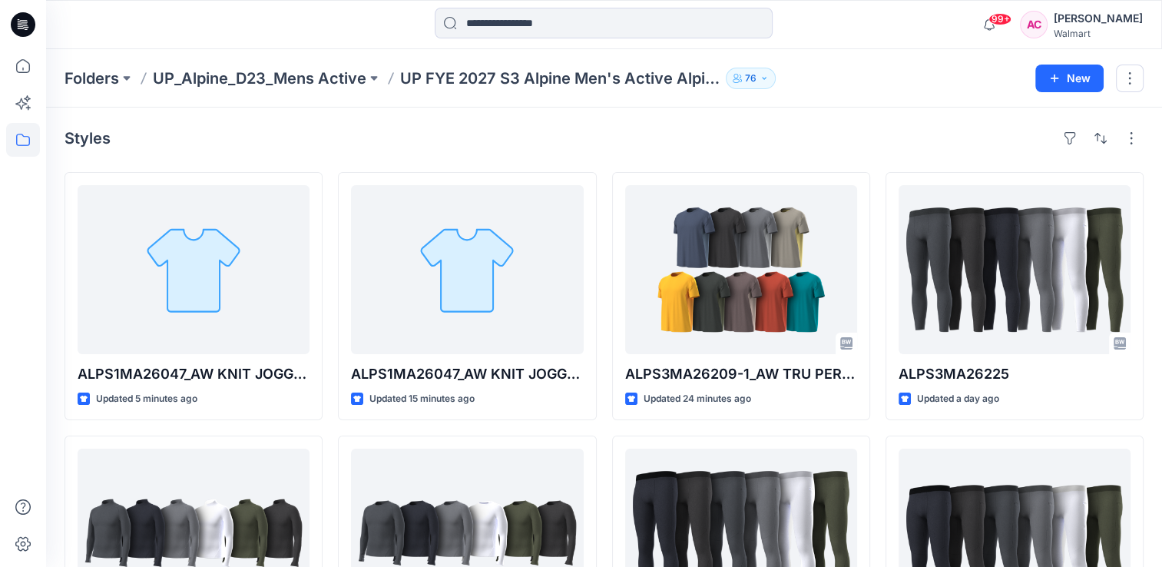
drag, startPoint x: 552, startPoint y: 157, endPoint x: 551, endPoint y: 164, distance: 7.8
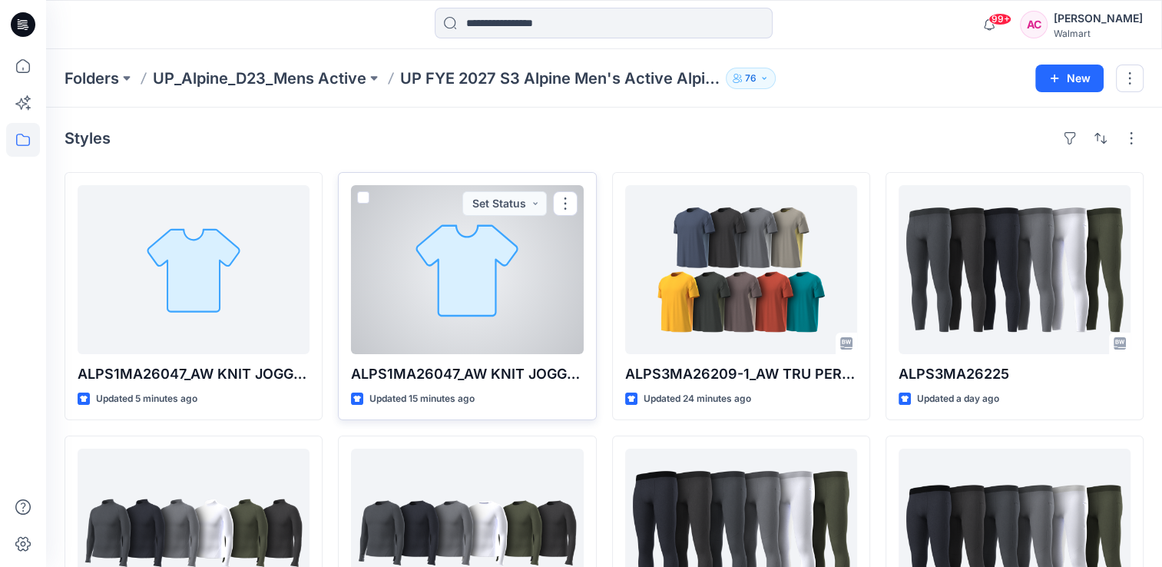
click at [479, 279] on div at bounding box center [467, 269] width 232 height 169
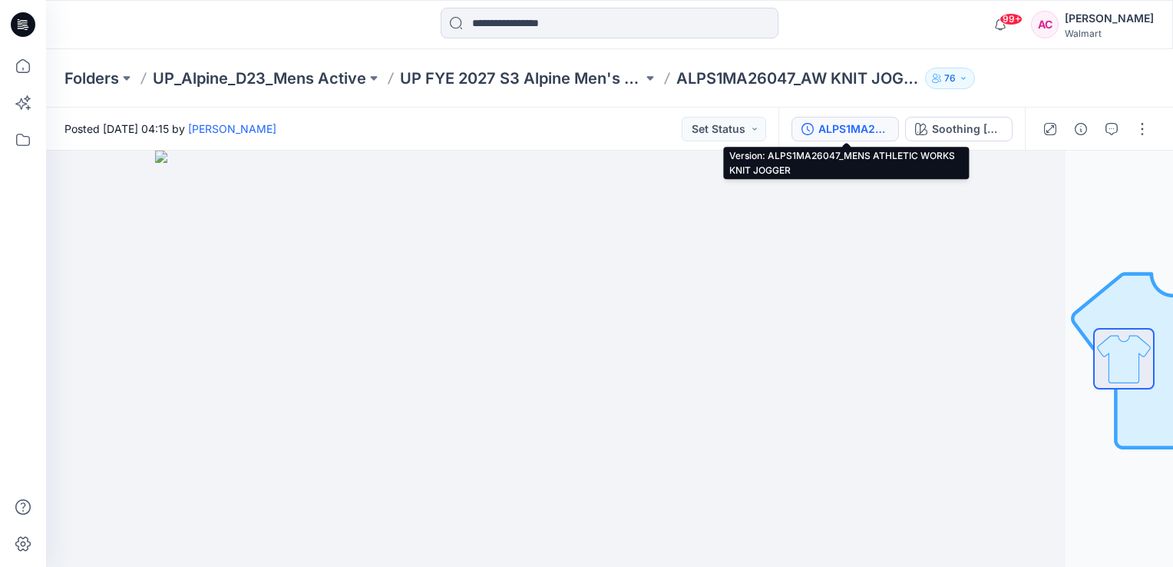
click at [860, 118] on button "ALPS1MA26047_MENS ATHLETIC WORKS KNIT JOGGER" at bounding box center [845, 129] width 107 height 25
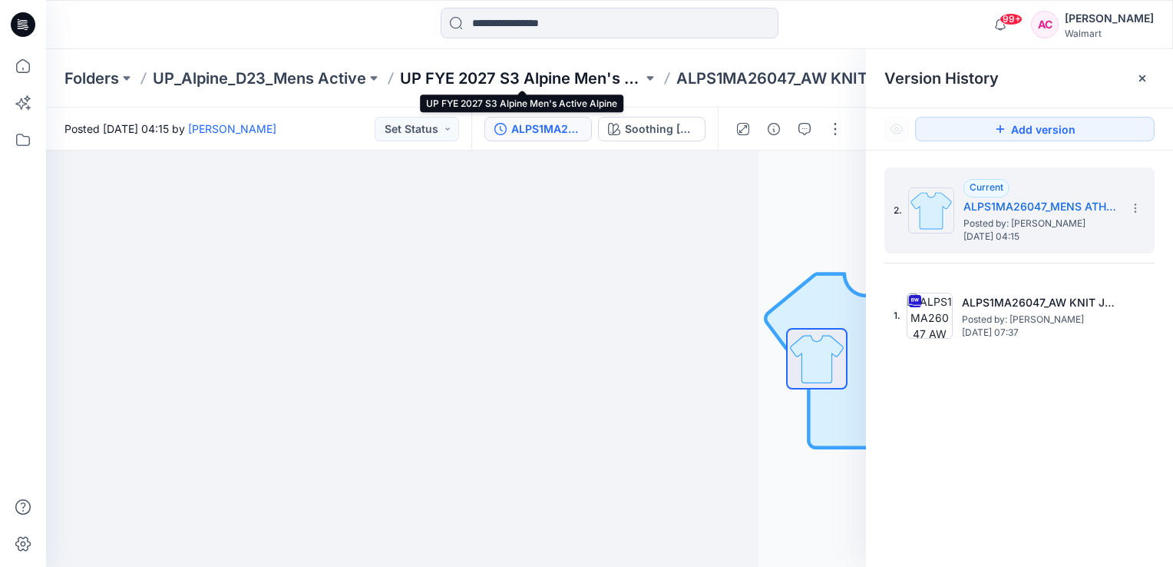
click at [525, 72] on p "UP FYE 2027 S3 Alpine Men's Active Alpine" at bounding box center [521, 78] width 243 height 21
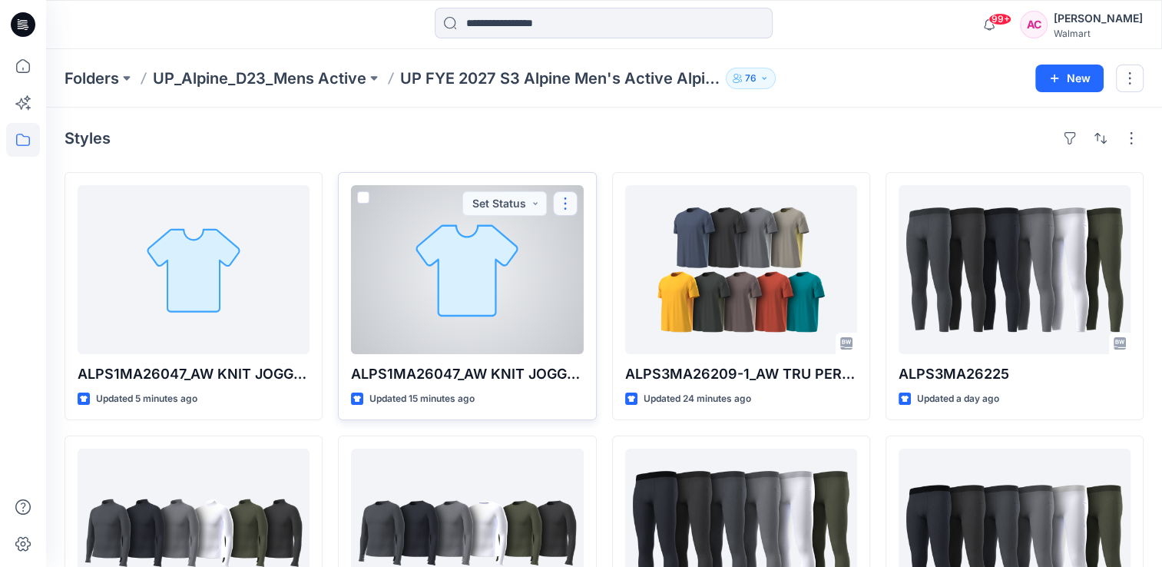
click at [568, 206] on button "button" at bounding box center [565, 203] width 25 height 25
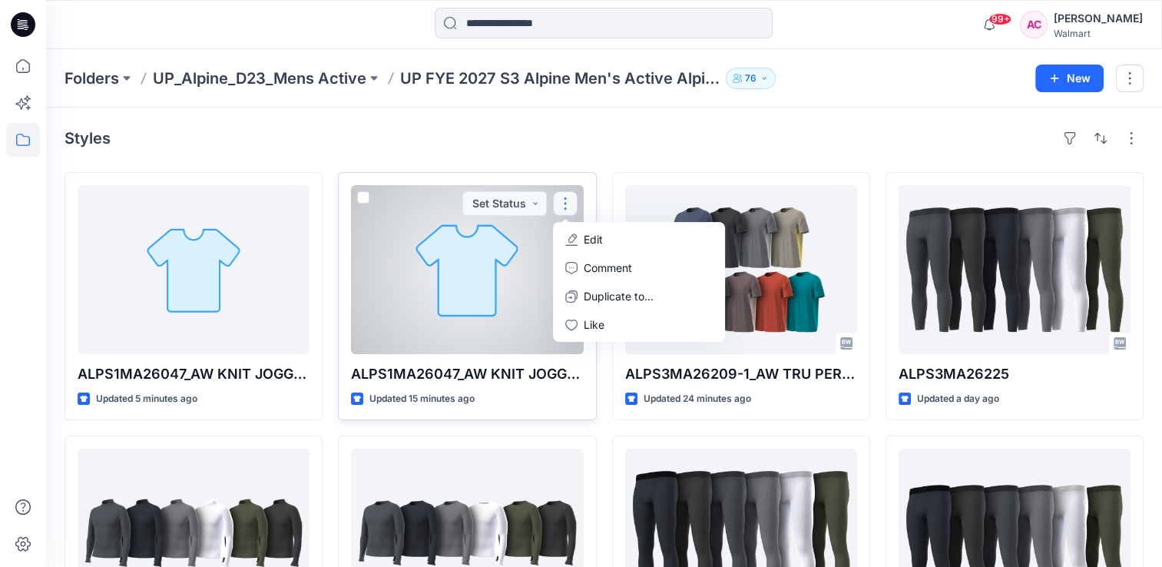
click at [472, 260] on div at bounding box center [467, 269] width 232 height 169
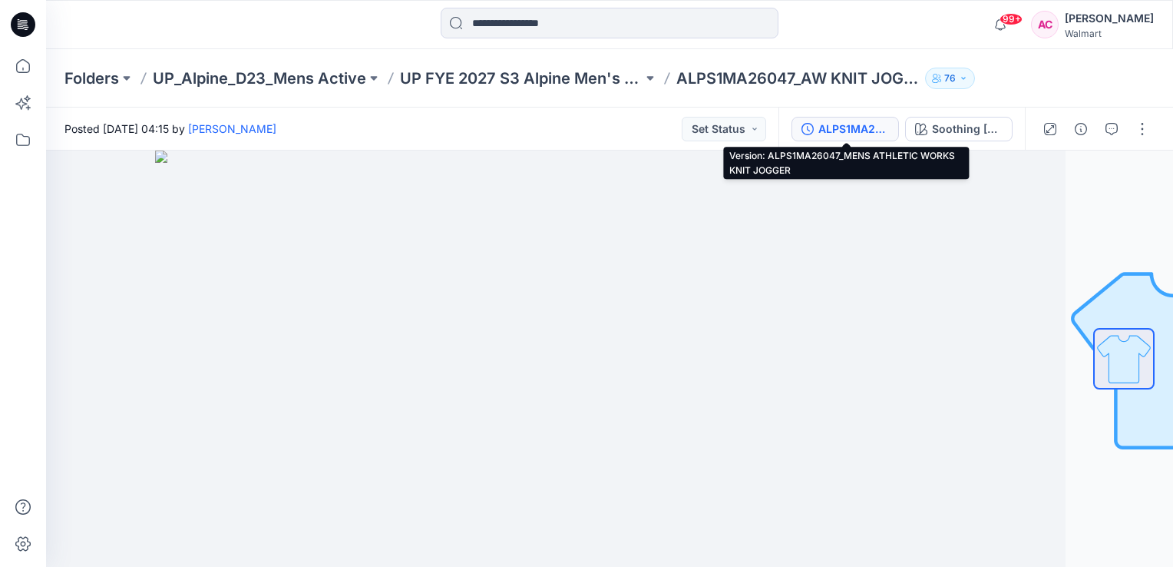
click at [842, 130] on div "ALPS1MA26047_MENS ATHLETIC WORKS KNIT JOGGER" at bounding box center [853, 129] width 71 height 17
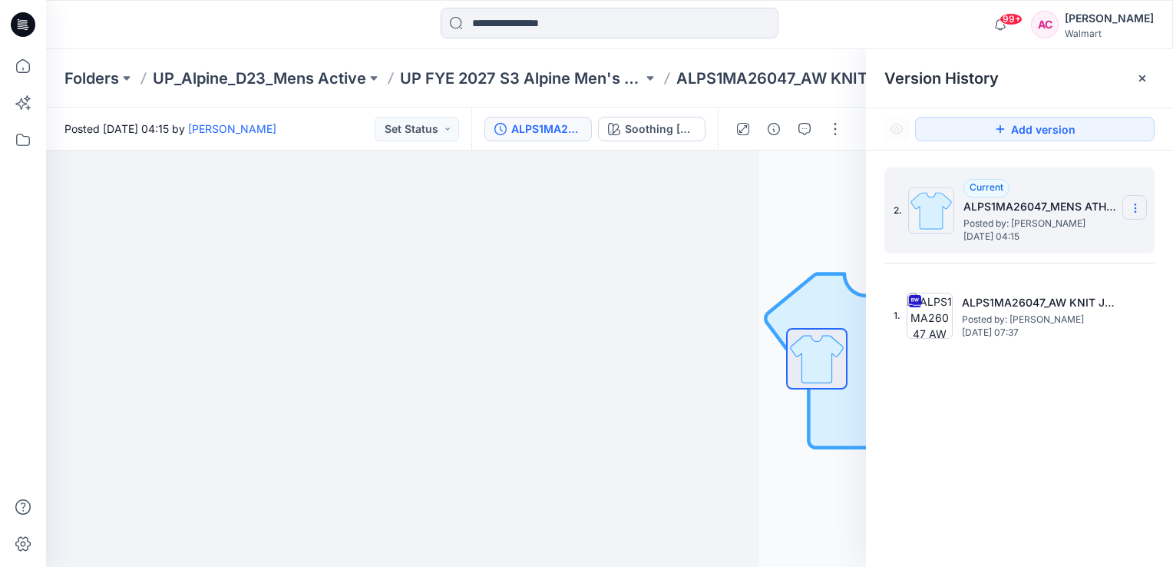
click at [1136, 210] on icon at bounding box center [1135, 208] width 12 height 12
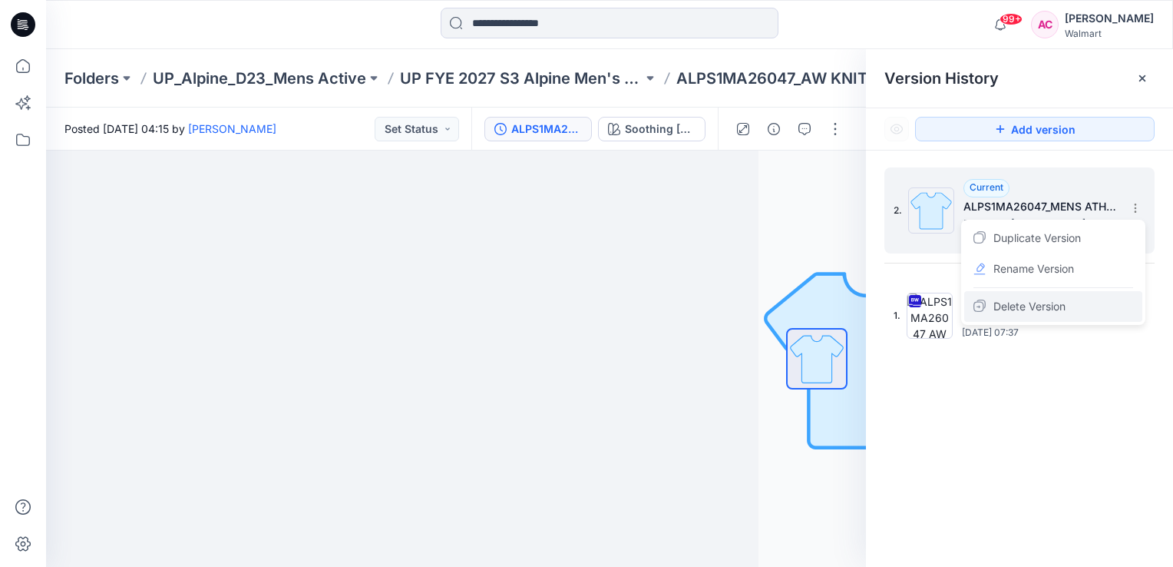
click at [1037, 304] on span "Delete Version" at bounding box center [1030, 306] width 72 height 18
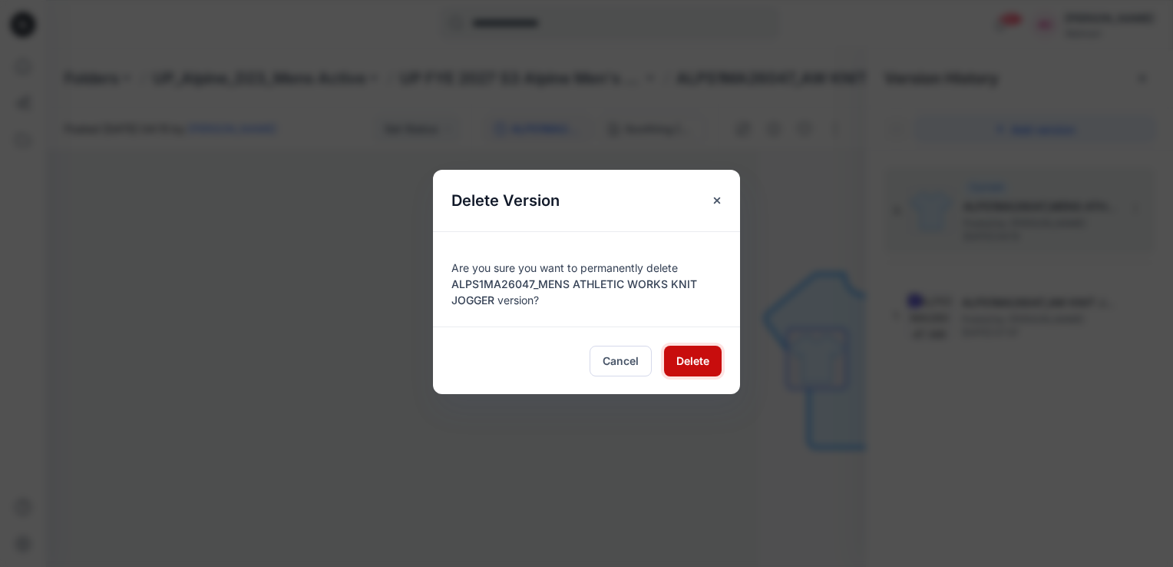
click at [690, 358] on span "Delete" at bounding box center [692, 360] width 33 height 16
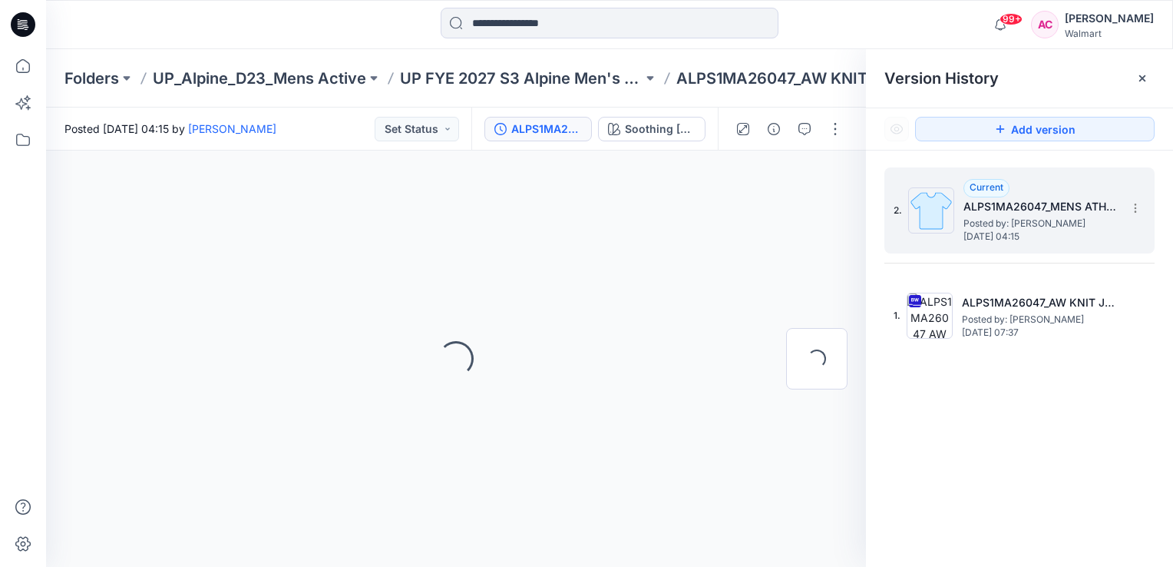
click at [691, 358] on div "Loading..." at bounding box center [456, 358] width 820 height 416
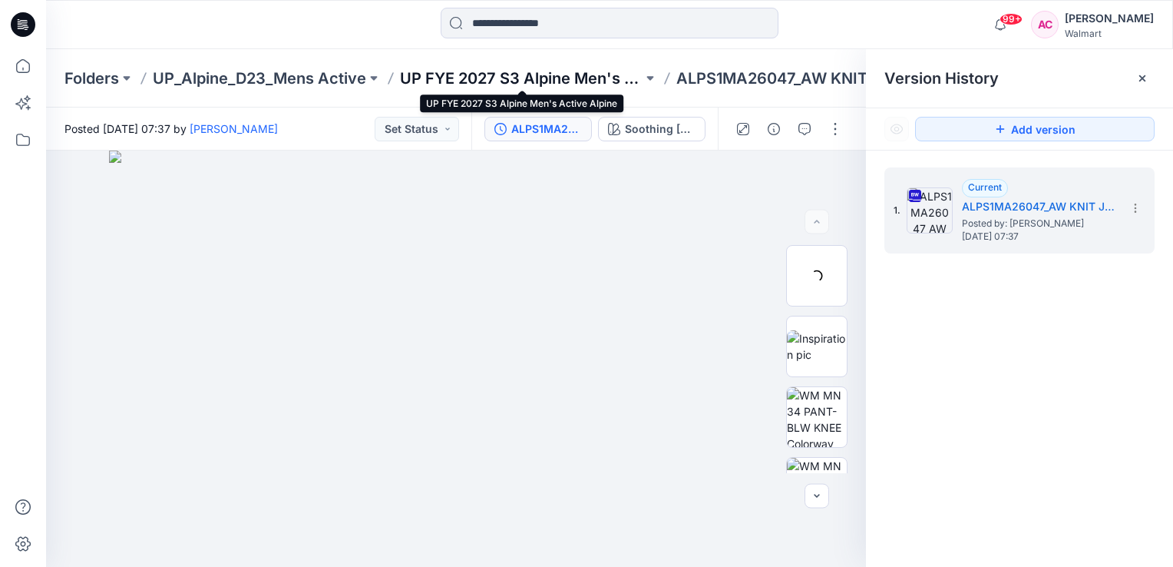
click at [532, 78] on p "UP FYE 2027 S3 Alpine Men's Active Alpine" at bounding box center [521, 78] width 243 height 21
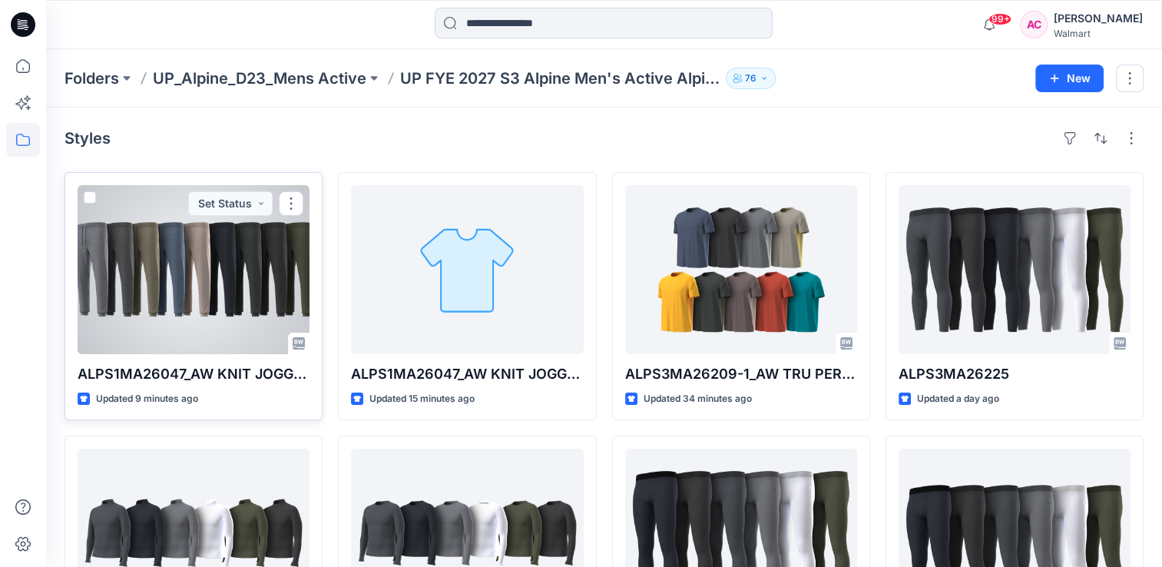
click at [247, 294] on div at bounding box center [194, 269] width 232 height 169
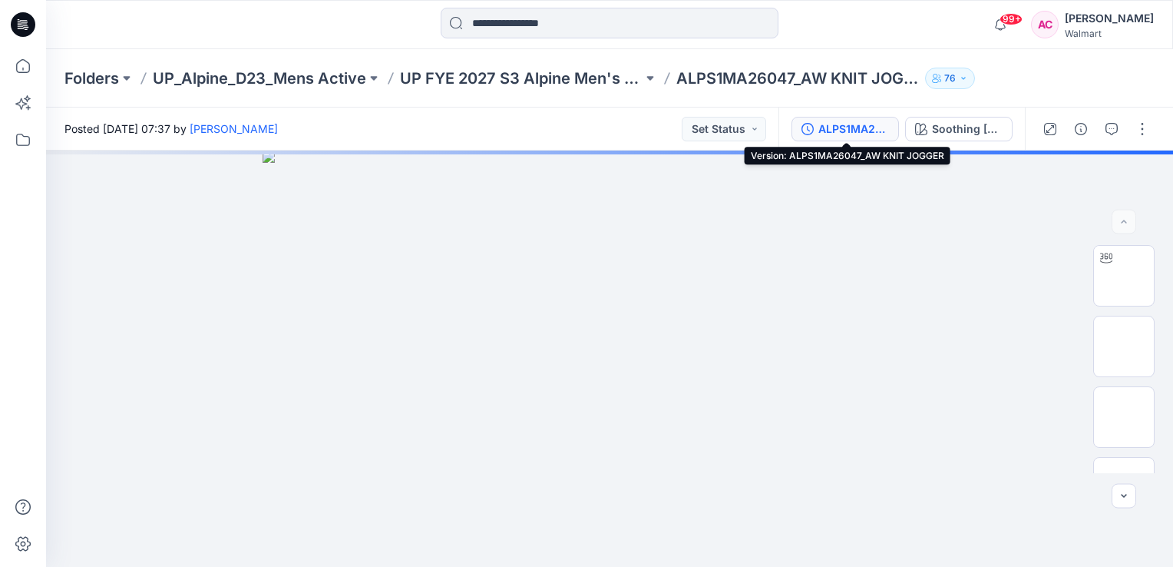
click at [856, 126] on div "ALPS1MA26047_AW KNIT JOGGER" at bounding box center [853, 129] width 71 height 17
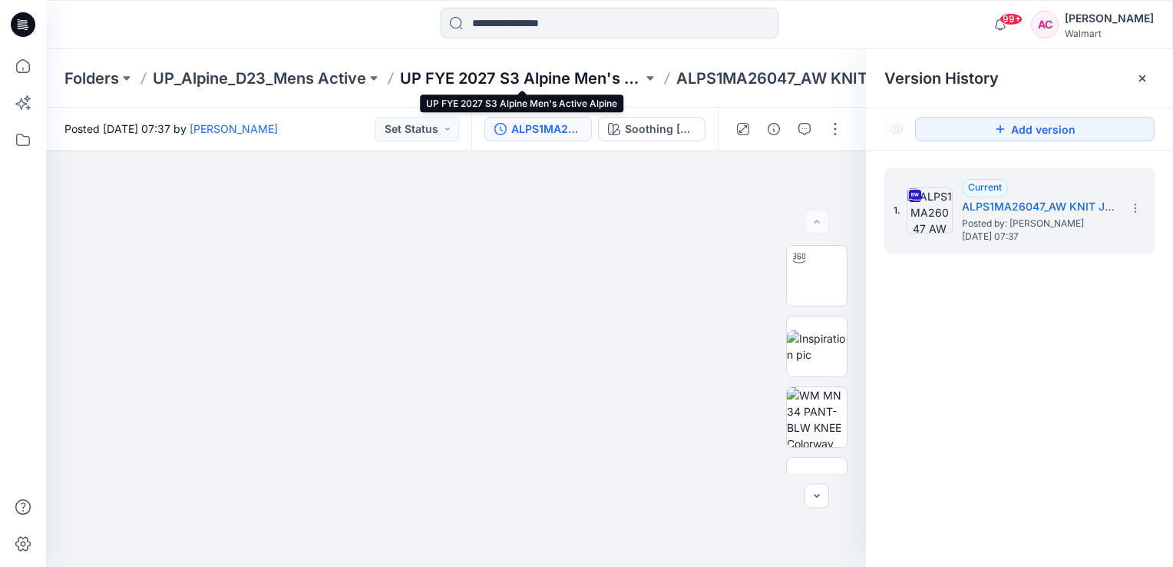
click at [581, 71] on p "UP FYE 2027 S3 Alpine Men's Active Alpine" at bounding box center [521, 78] width 243 height 21
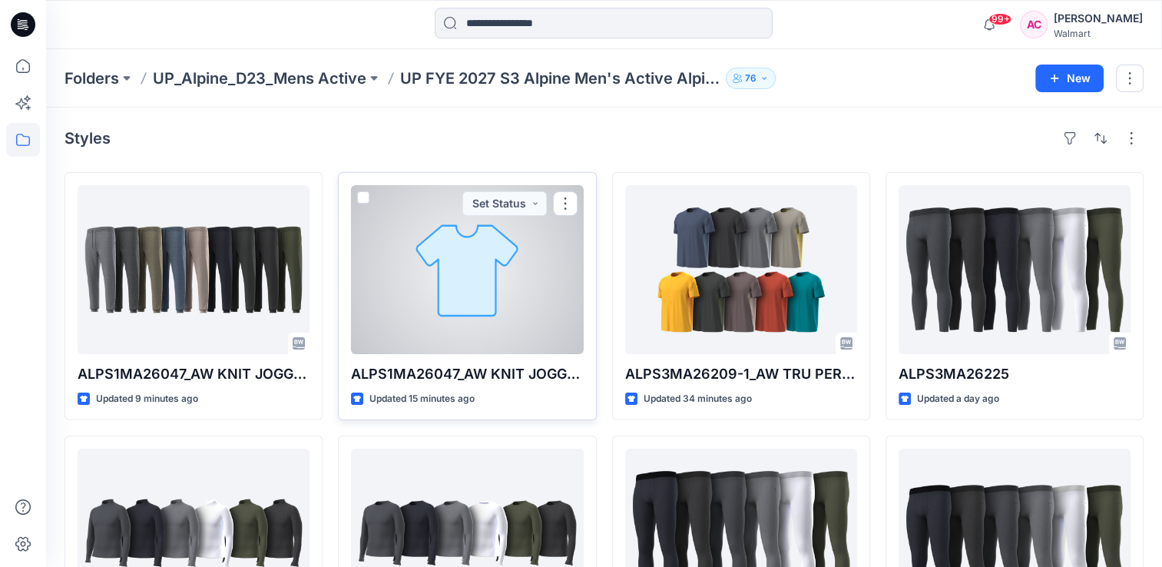
click at [390, 299] on div at bounding box center [467, 269] width 232 height 169
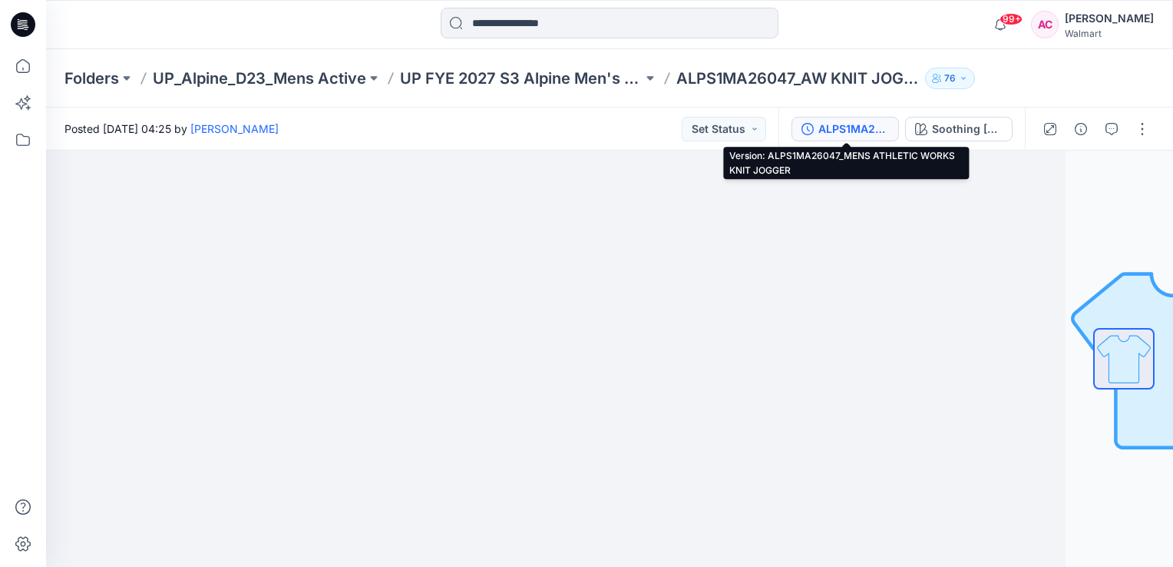
click at [819, 124] on div "ALPS1MA26047_MENS ATHLETIC WORKS KNIT JOGGER" at bounding box center [853, 129] width 71 height 17
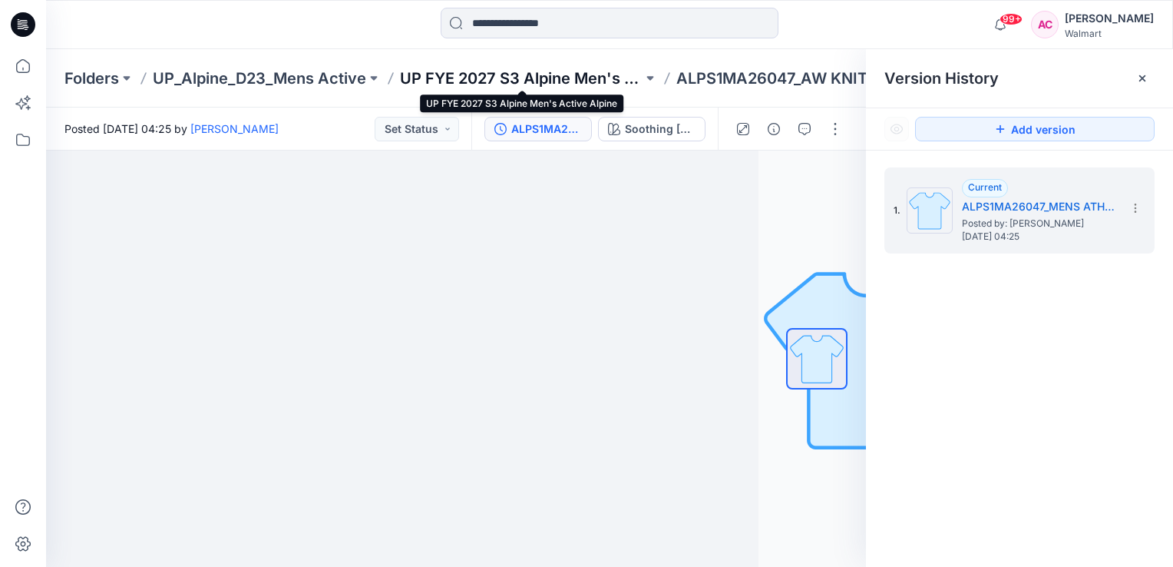
click at [573, 78] on p "UP FYE 2027 S3 Alpine Men's Active Alpine" at bounding box center [521, 78] width 243 height 21
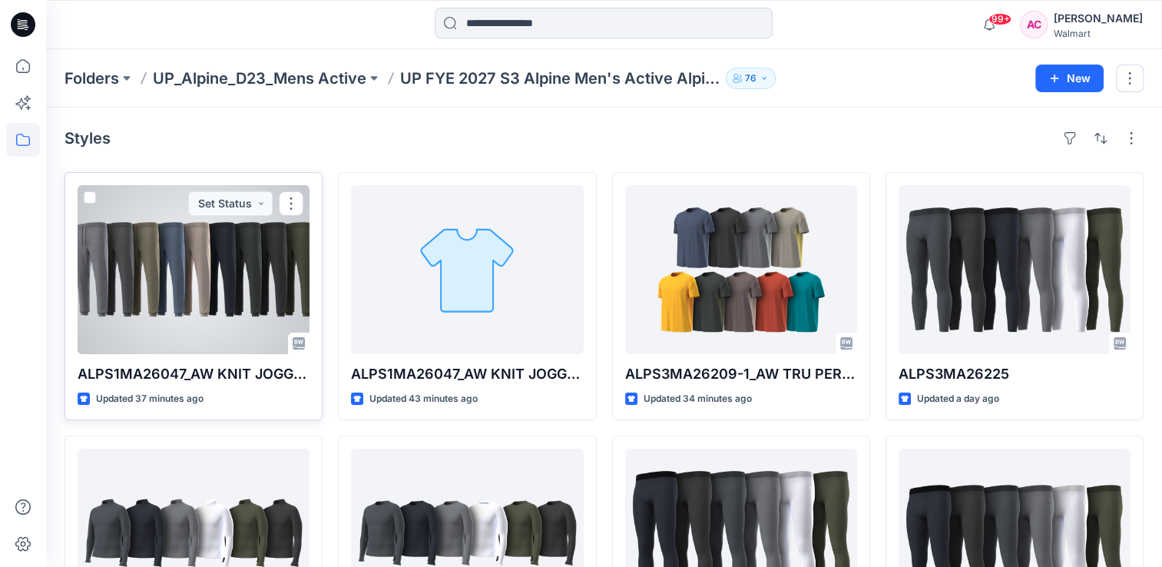
click at [220, 256] on div at bounding box center [194, 269] width 232 height 169
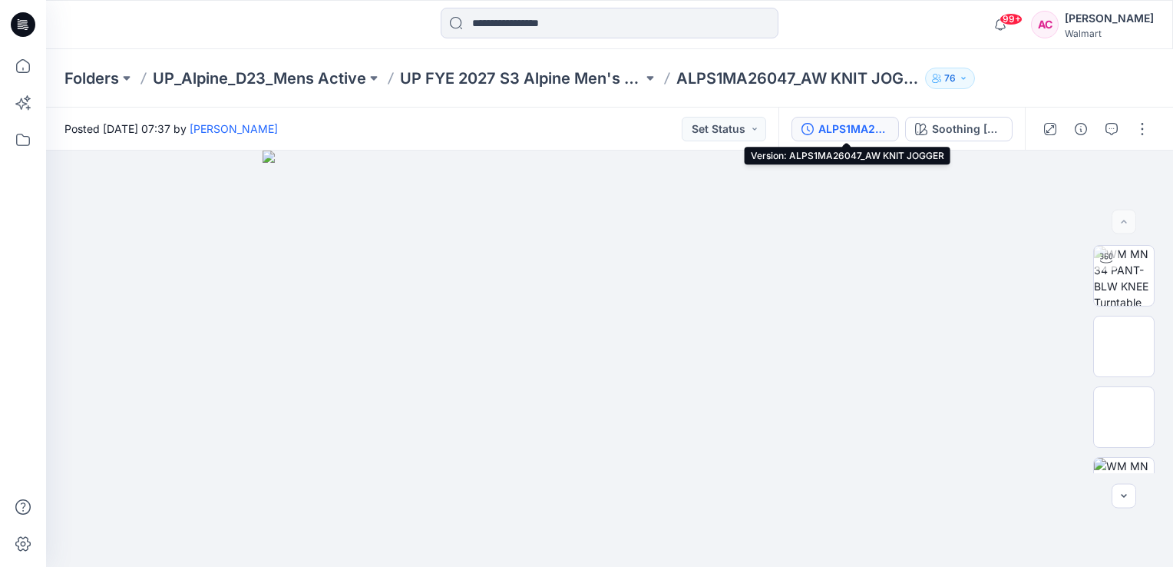
click at [815, 126] on button "ALPS1MA26047_AW KNIT JOGGER" at bounding box center [845, 129] width 107 height 25
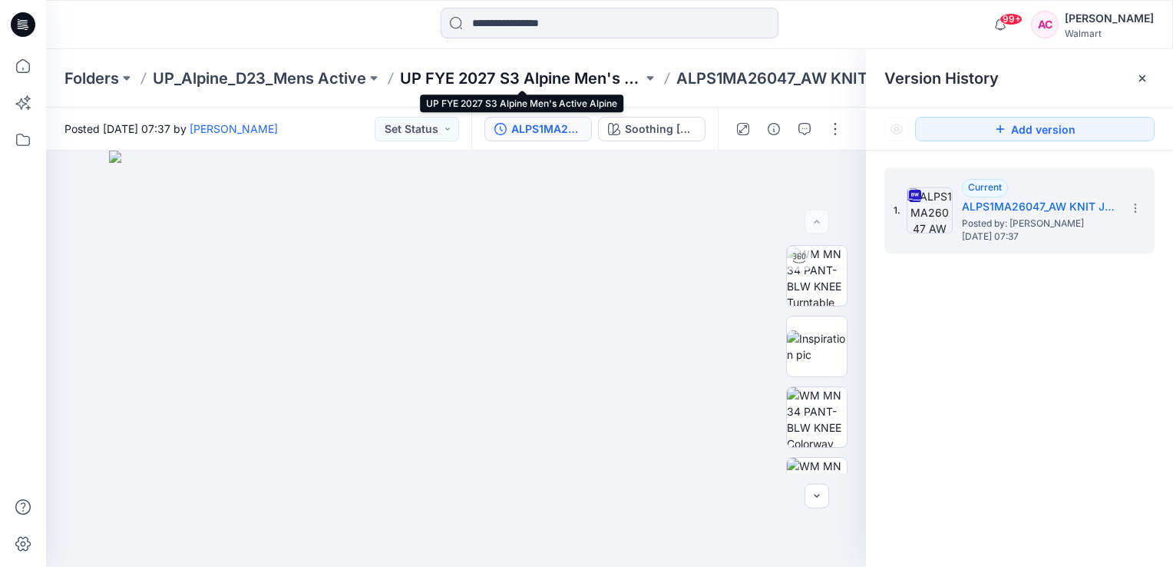
click at [543, 77] on p "UP FYE 2027 S3 Alpine Men's Active Alpine" at bounding box center [521, 78] width 243 height 21
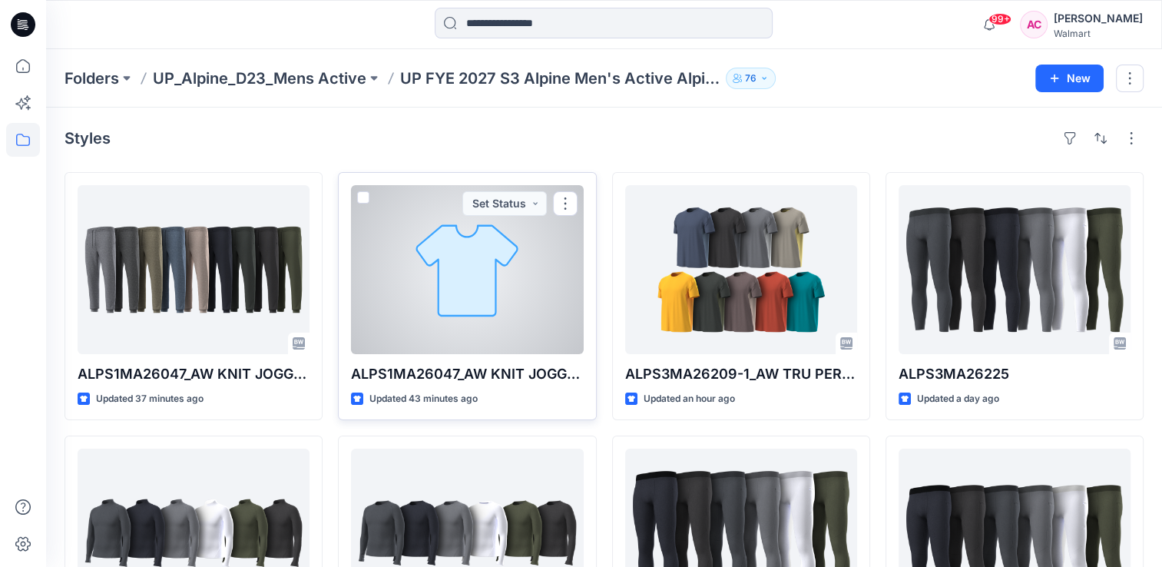
click at [478, 284] on div at bounding box center [467, 269] width 232 height 169
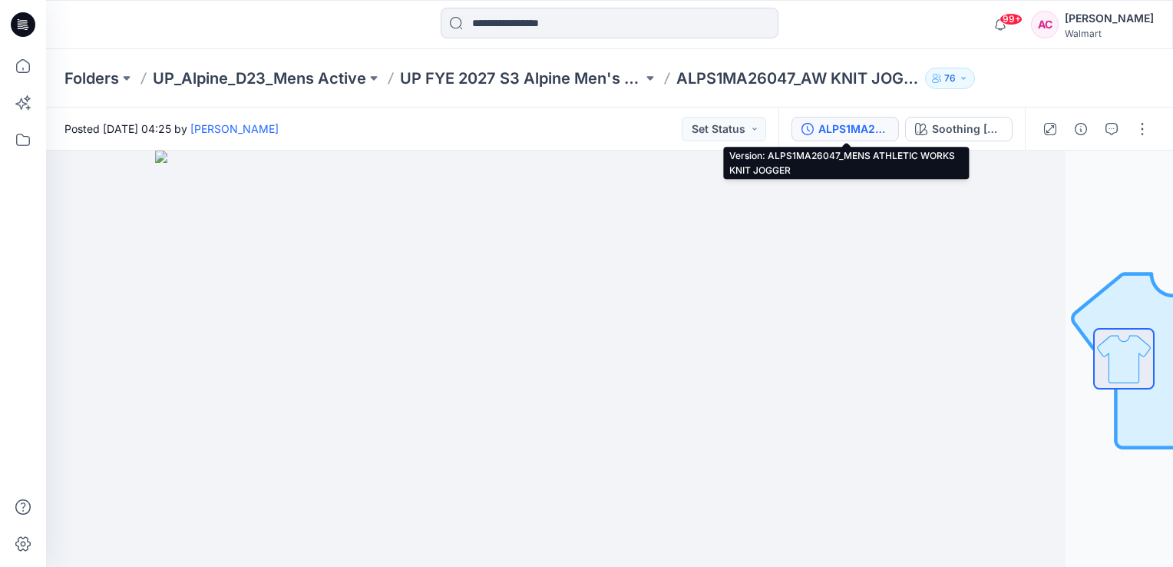
click at [848, 126] on div "ALPS1MA26047_MENS ATHLETIC WORKS KNIT JOGGER" at bounding box center [853, 129] width 71 height 17
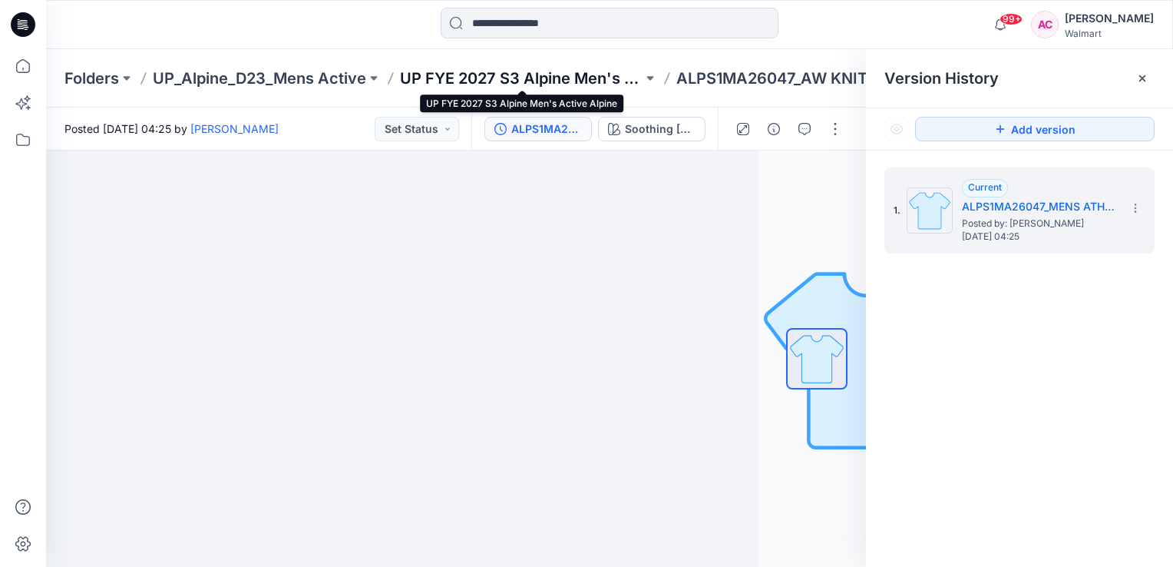
click at [515, 74] on p "UP FYE 2027 S3 Alpine Men's Active Alpine" at bounding box center [521, 78] width 243 height 21
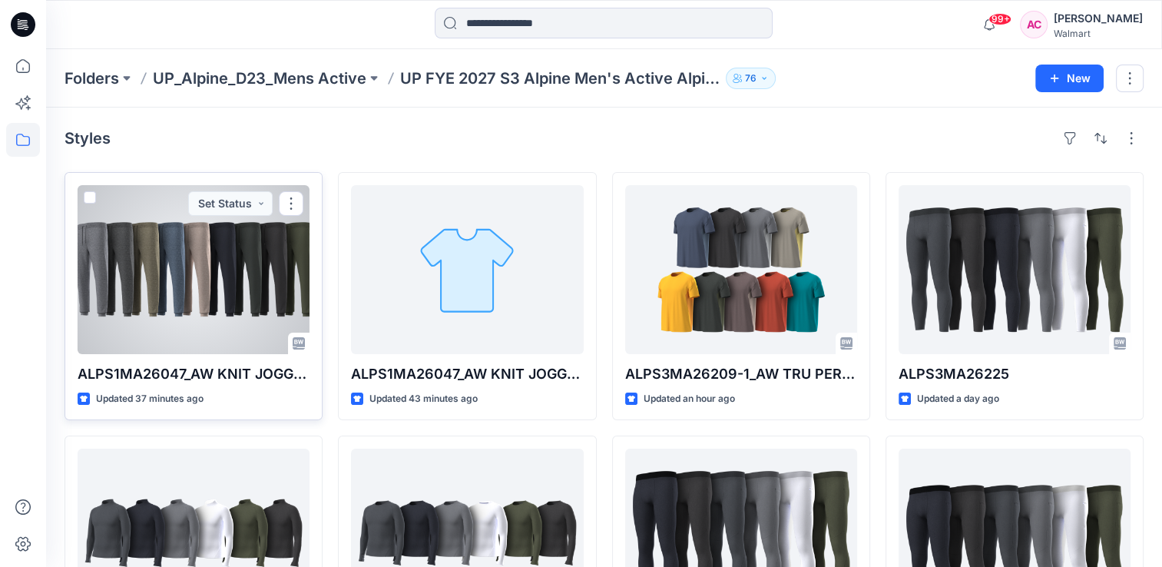
click at [172, 296] on div at bounding box center [194, 269] width 232 height 169
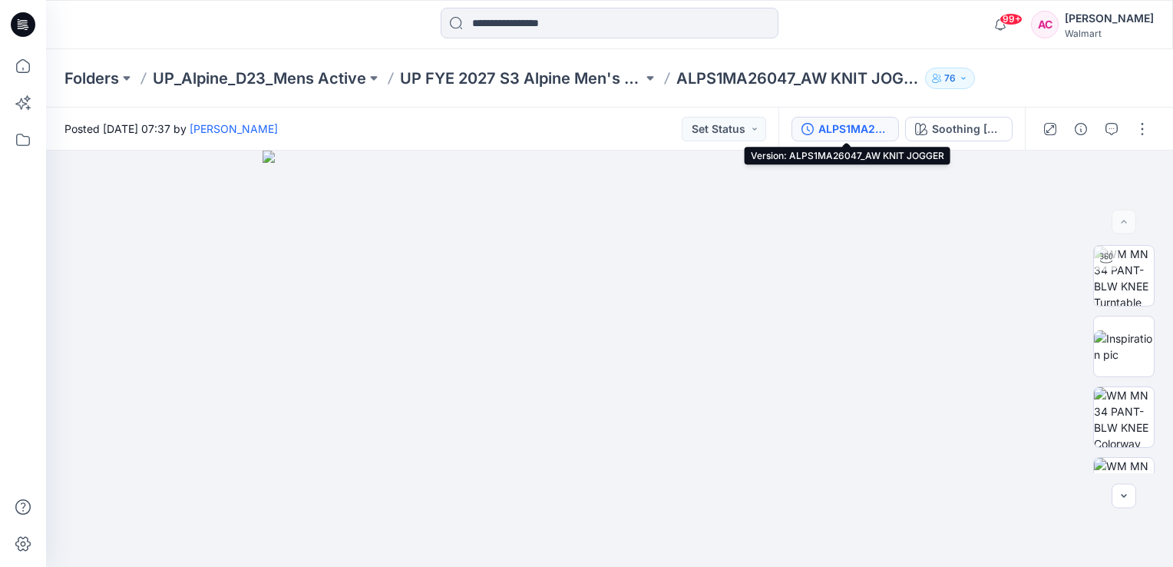
click at [842, 124] on div "ALPS1MA26047_AW KNIT JOGGER" at bounding box center [853, 129] width 71 height 17
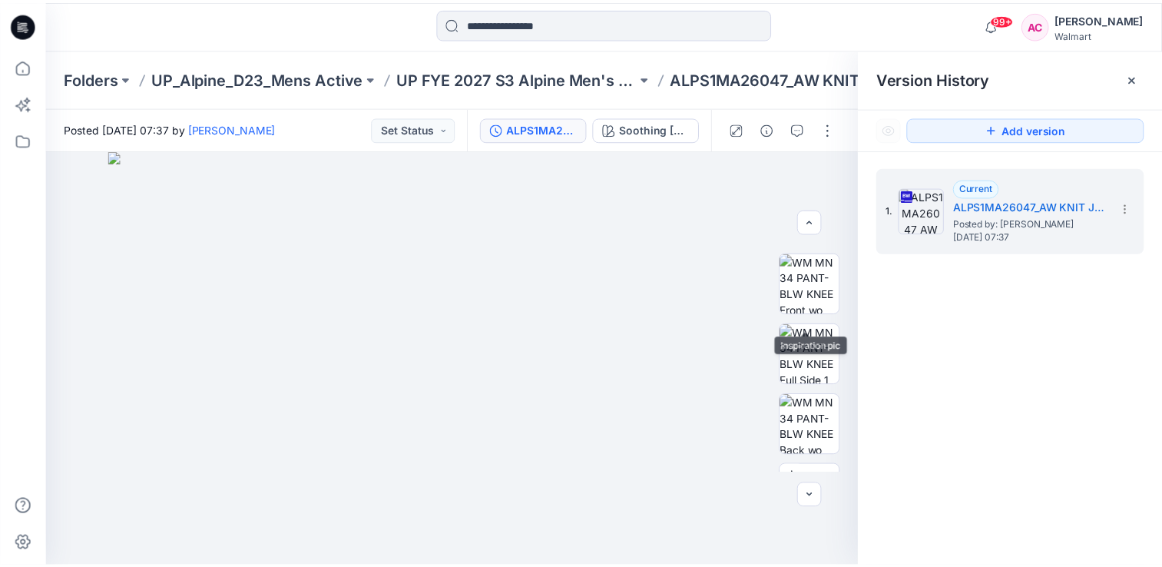
scroll to position [230, 0]
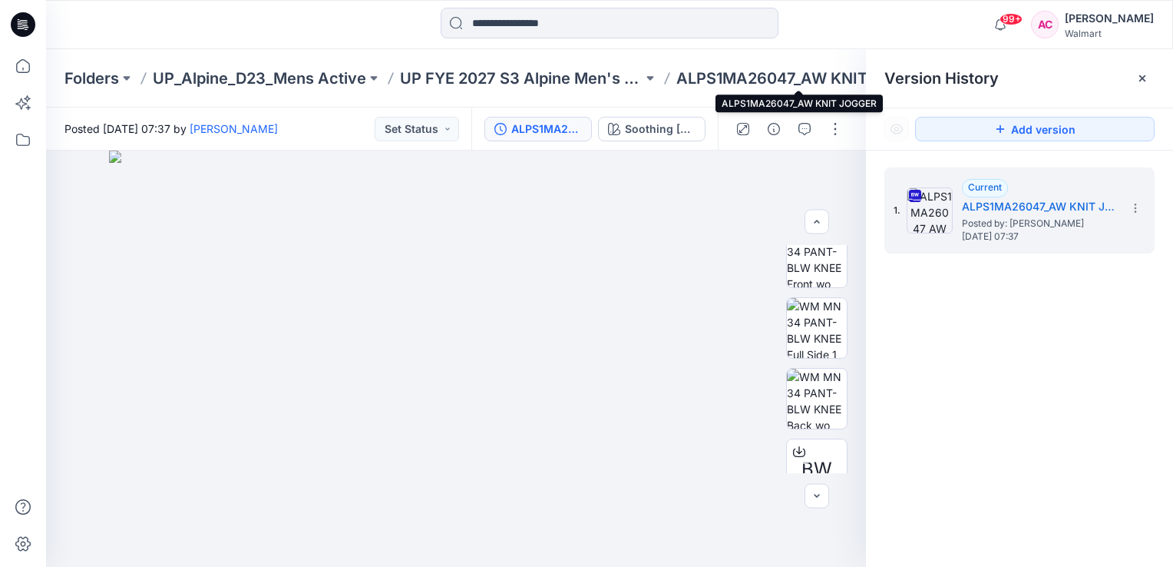
click at [722, 82] on p "ALPS1MA26047_AW KNIT JOGGER" at bounding box center [797, 78] width 243 height 21
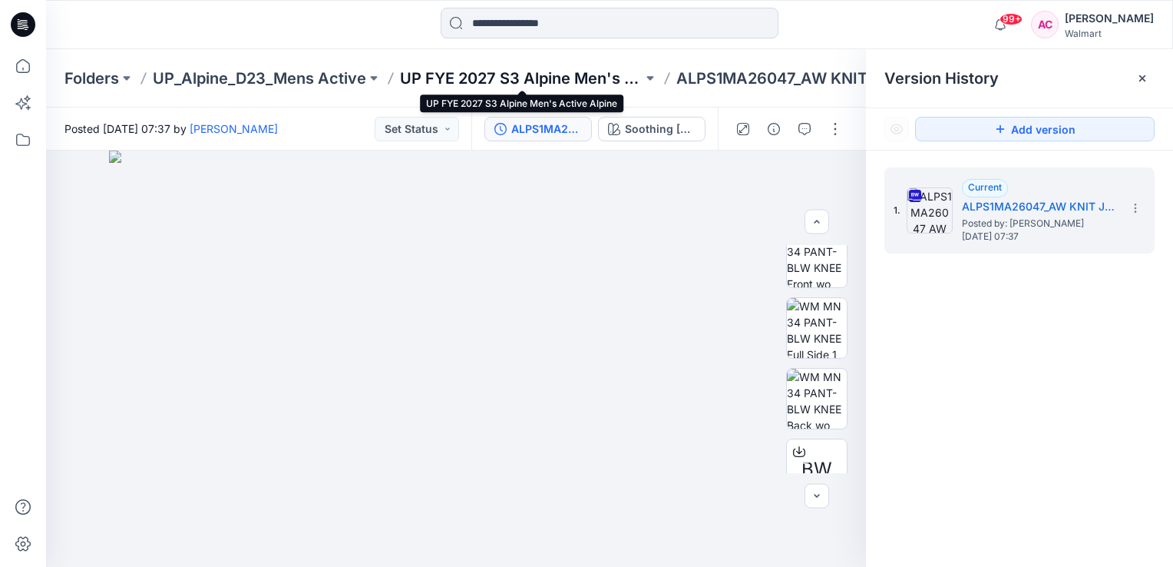
click at [570, 74] on p "UP FYE 2027 S3 Alpine Men's Active Alpine" at bounding box center [521, 78] width 243 height 21
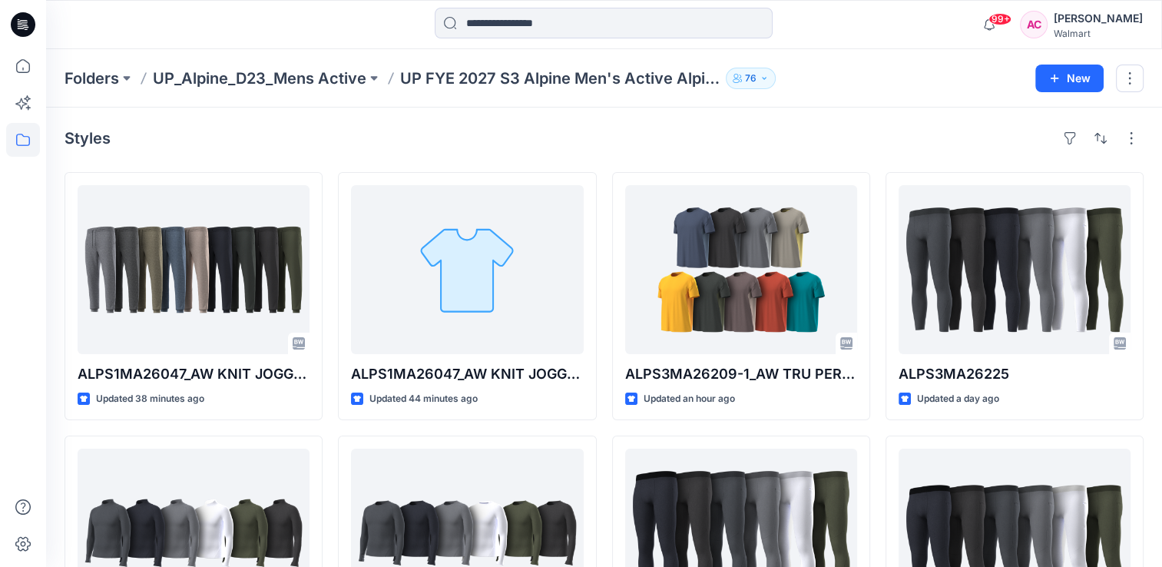
click at [359, 146] on div "Styles" at bounding box center [603, 138] width 1079 height 25
click at [521, 140] on div "Styles" at bounding box center [603, 138] width 1079 height 25
click at [494, 137] on div "Styles" at bounding box center [603, 138] width 1079 height 25
click at [510, 146] on div "Styles" at bounding box center [603, 138] width 1079 height 25
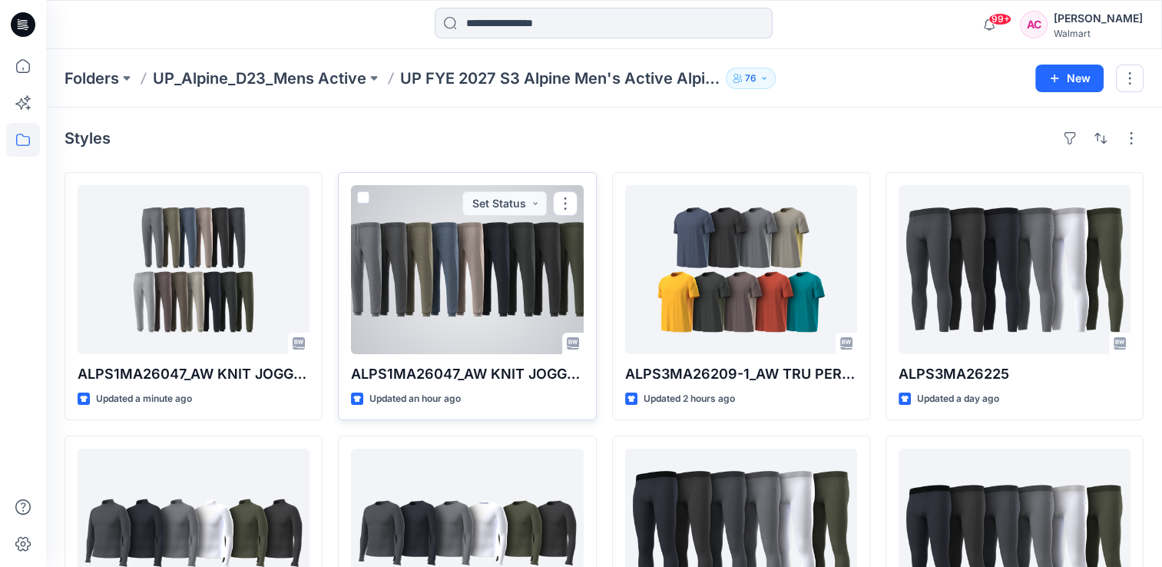
click at [427, 307] on div at bounding box center [467, 269] width 232 height 169
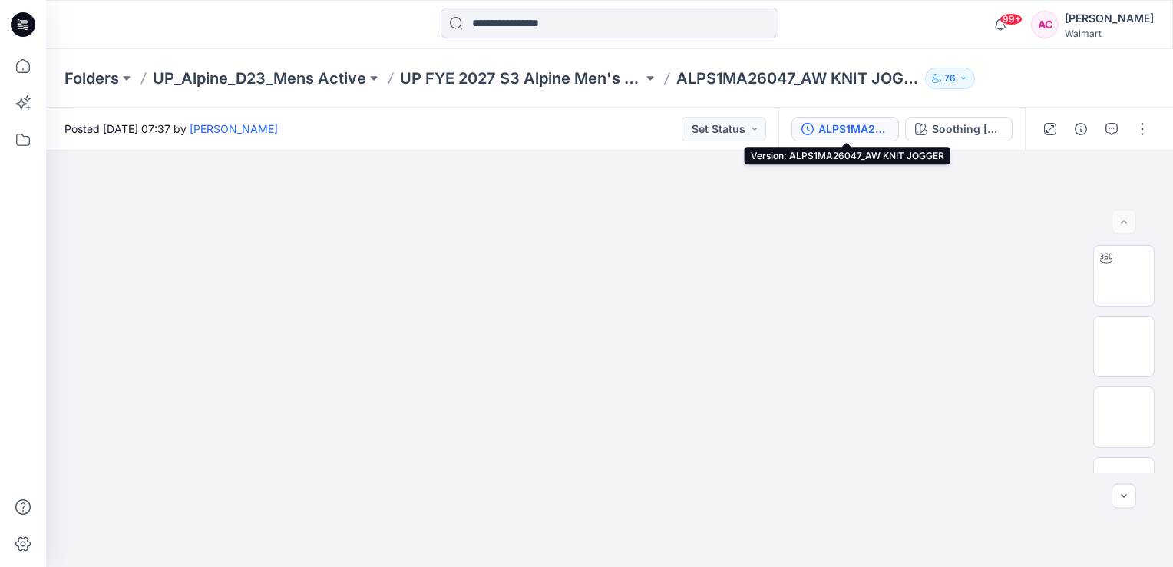
click at [845, 127] on div "ALPS1MA26047_AW KNIT JOGGER" at bounding box center [853, 129] width 71 height 17
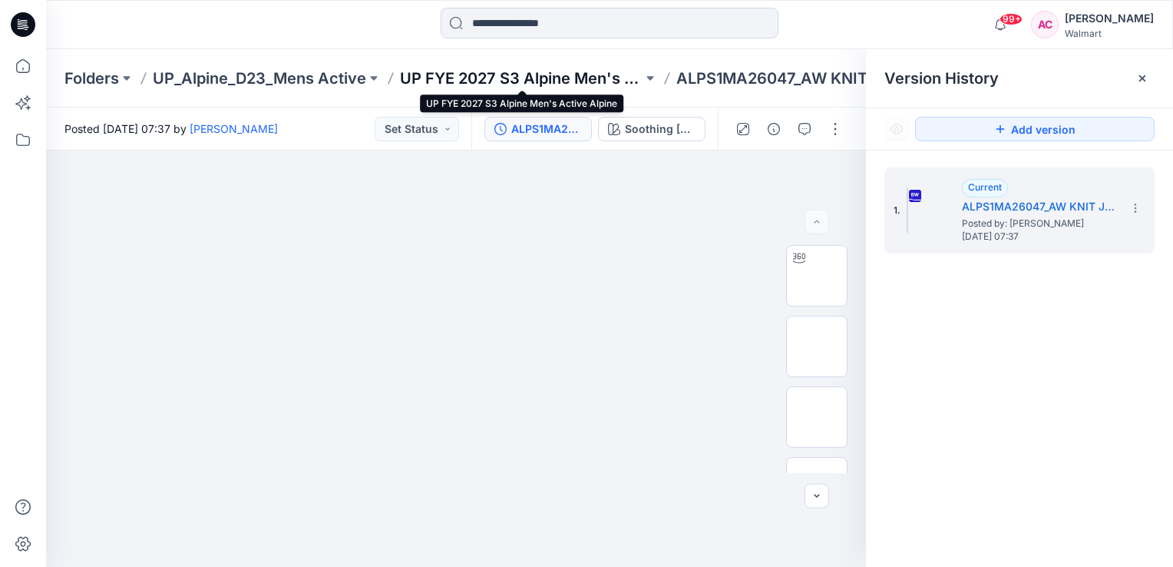
click at [580, 72] on p "UP FYE 2027 S3 Alpine Men's Active Alpine" at bounding box center [521, 78] width 243 height 21
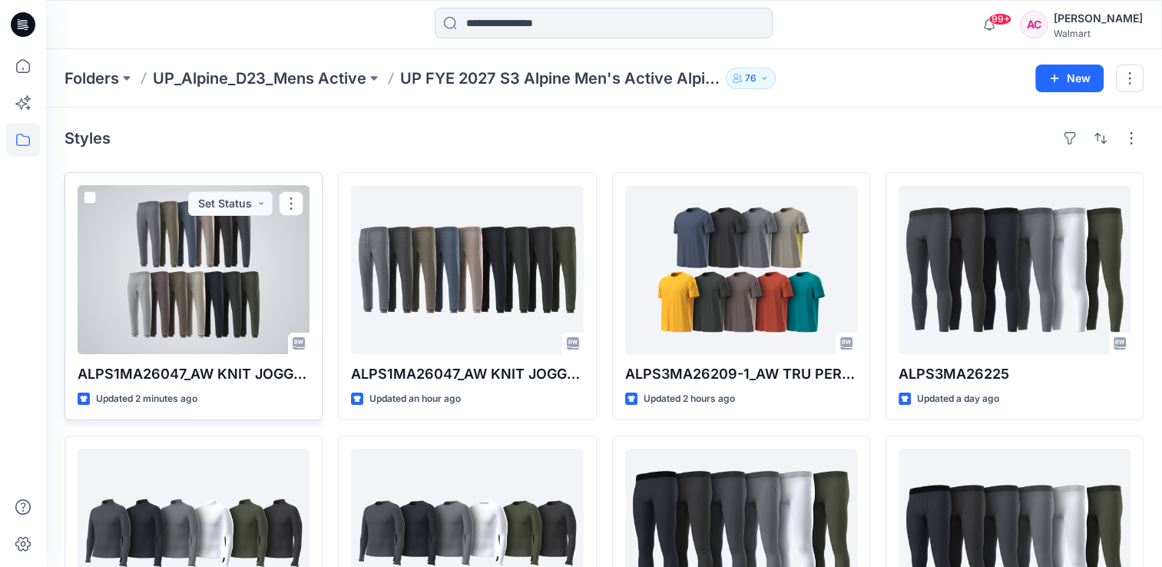
click at [246, 244] on div at bounding box center [194, 269] width 232 height 169
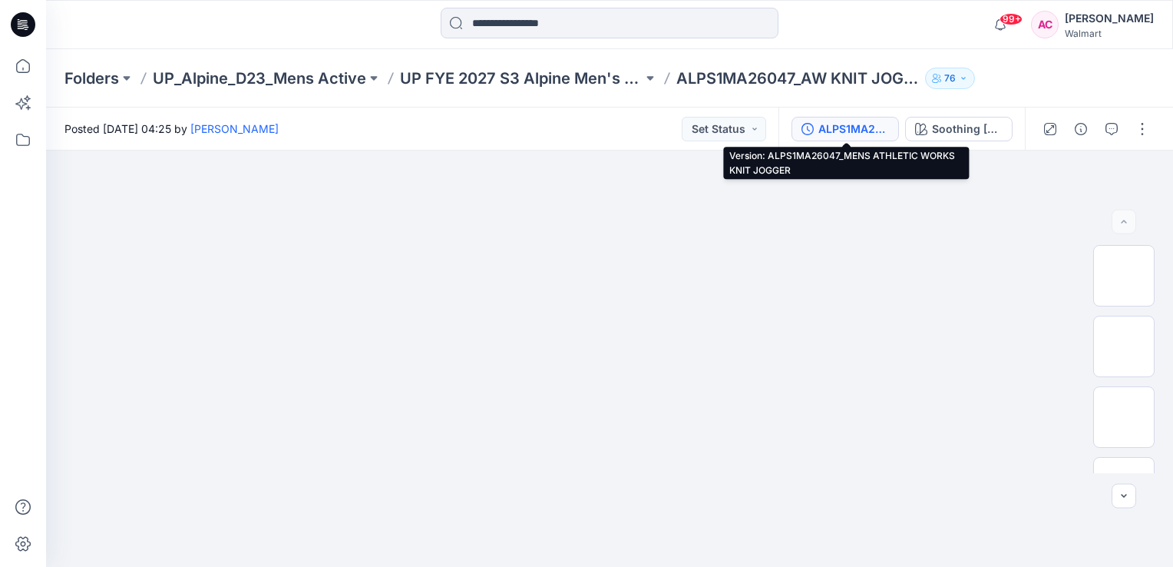
click at [873, 125] on div "ALPS1MA26047_MENS ATHLETIC WORKS KNIT JOGGER" at bounding box center [853, 129] width 71 height 17
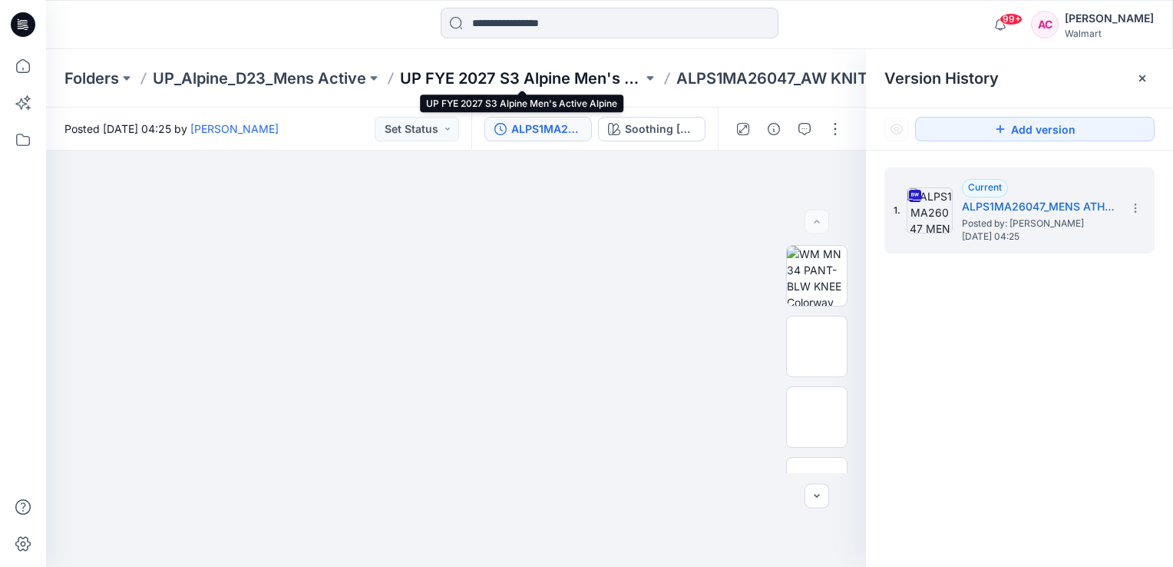
click at [599, 72] on p "UP FYE 2027 S3 Alpine Men's Active Alpine" at bounding box center [521, 78] width 243 height 21
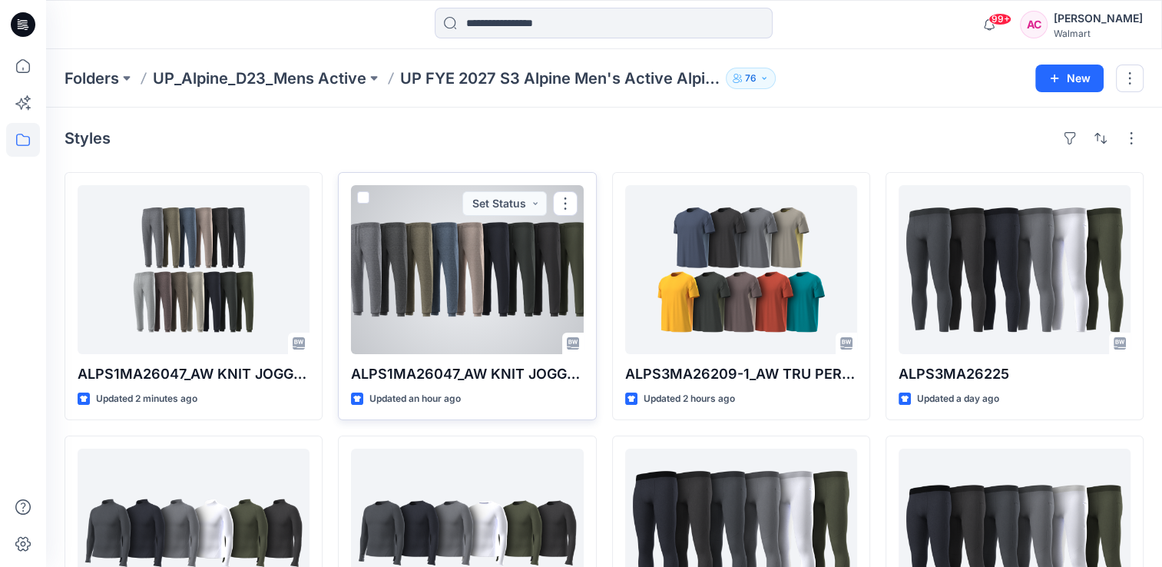
click at [435, 290] on div at bounding box center [467, 269] width 232 height 169
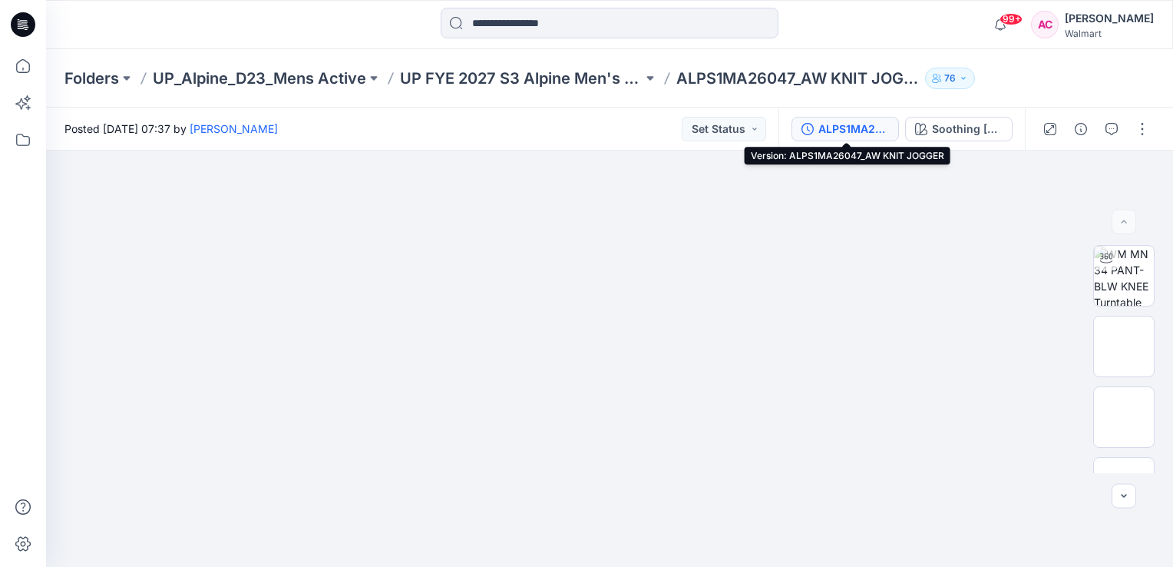
click at [830, 134] on div "ALPS1MA26047_AW KNIT JOGGER" at bounding box center [853, 129] width 71 height 17
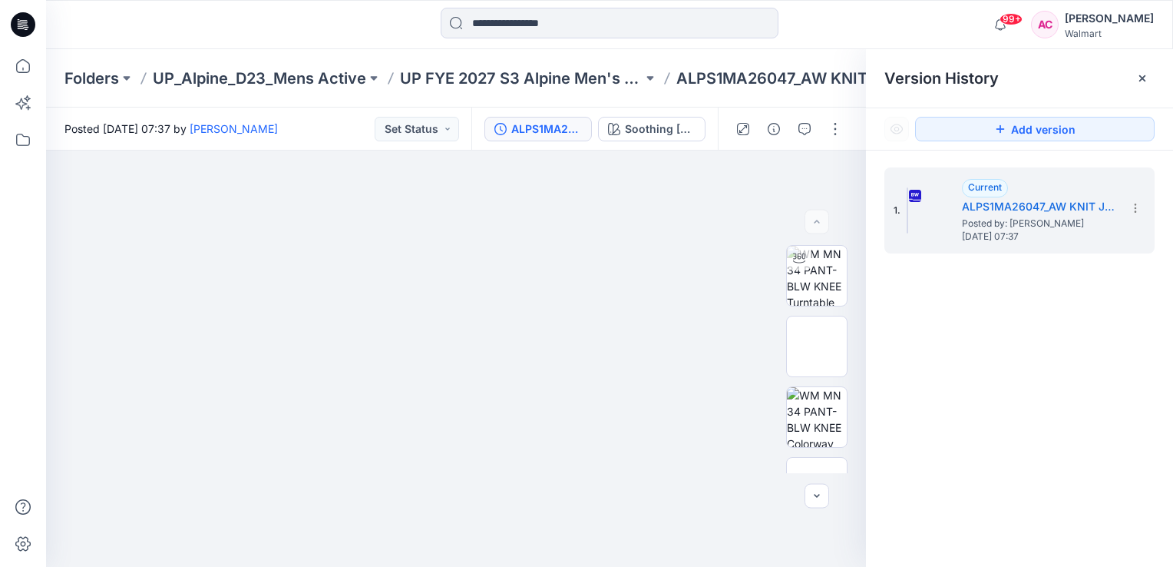
click at [997, 387] on div "1. Current ALPS1MA26047_AW KNIT JOGGER Posted by: Benny Wu Thursday, September …" at bounding box center [1019, 369] width 307 height 438
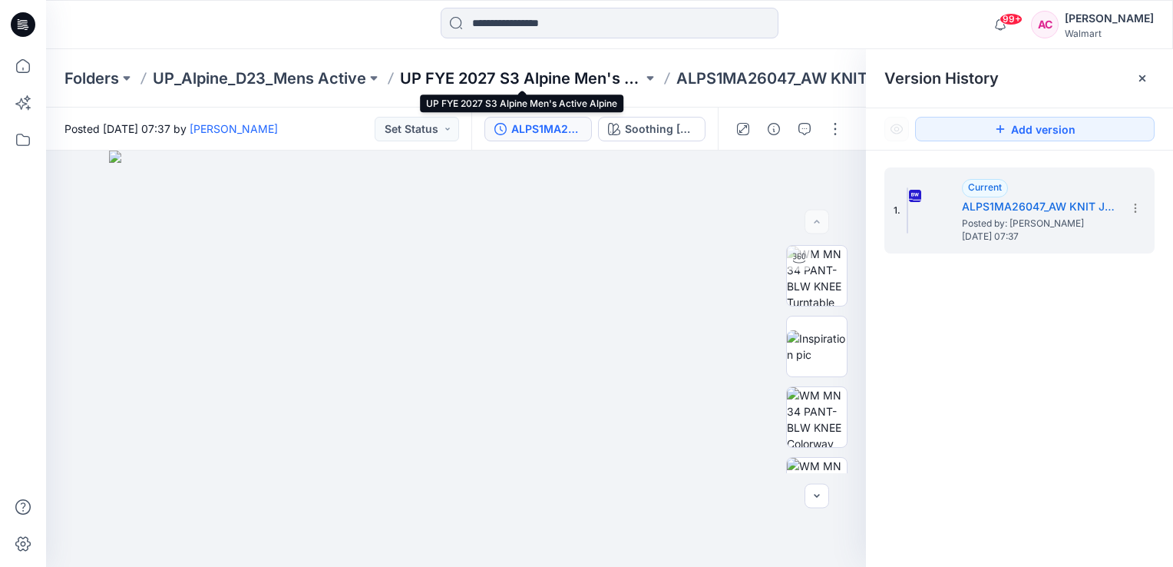
click at [491, 79] on p "UP FYE 2027 S3 Alpine Men's Active Alpine" at bounding box center [521, 78] width 243 height 21
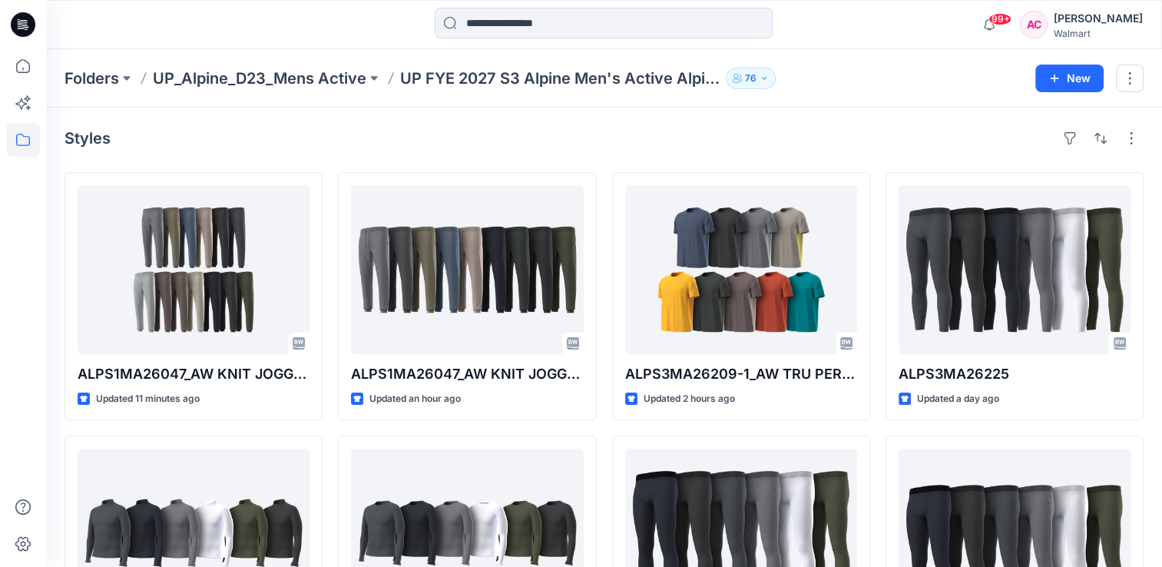
click at [382, 134] on div "Styles" at bounding box center [603, 138] width 1079 height 25
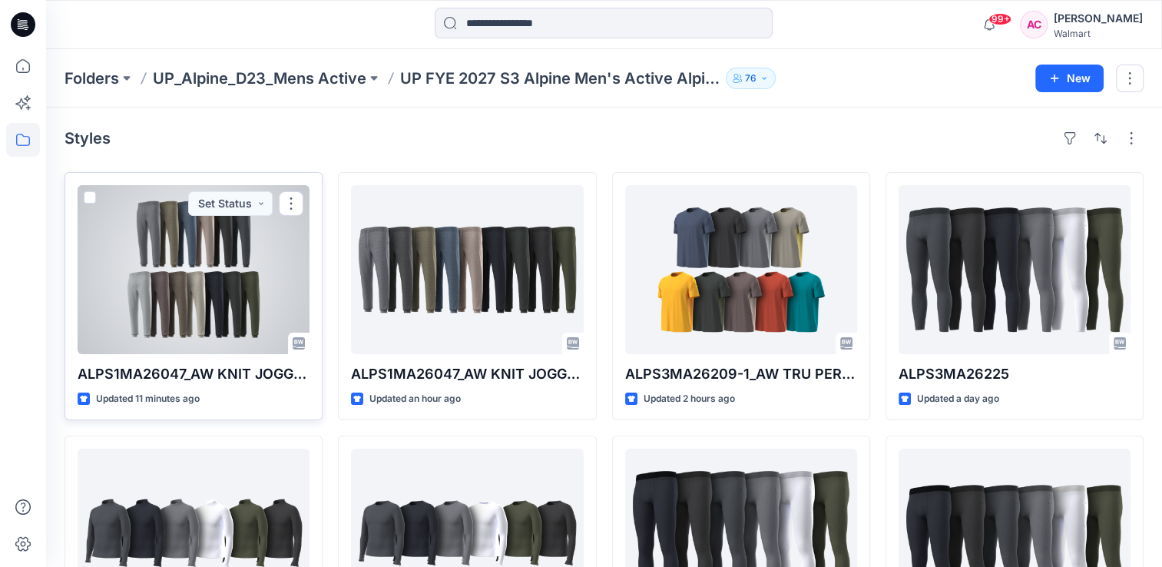
click at [207, 256] on div at bounding box center [194, 269] width 232 height 169
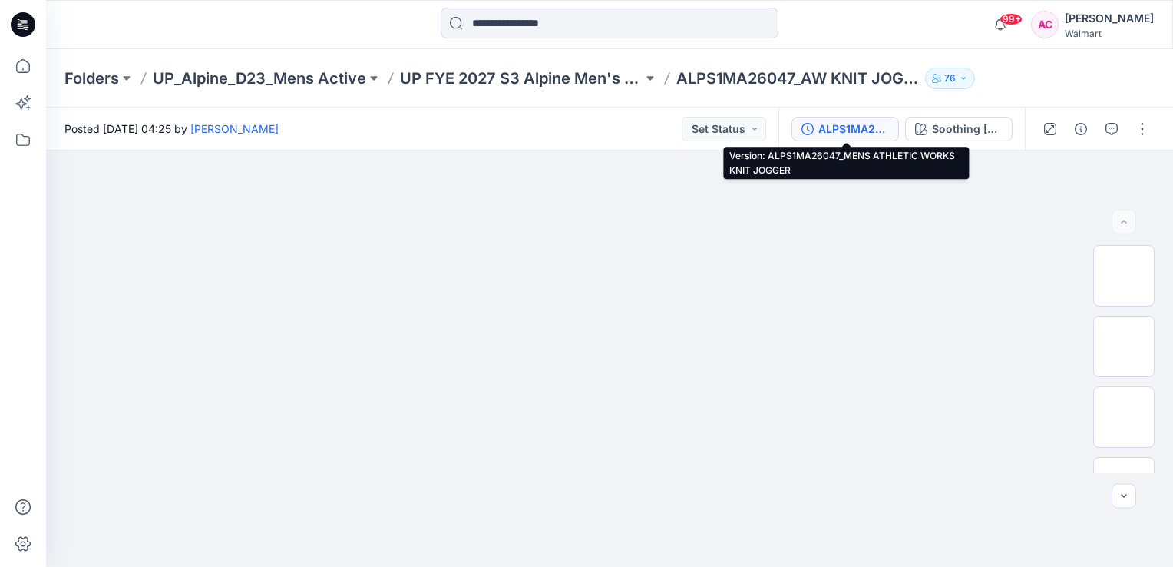
click at [845, 131] on div "ALPS1MA26047_MENS ATHLETIC WORKS KNIT JOGGER" at bounding box center [853, 129] width 71 height 17
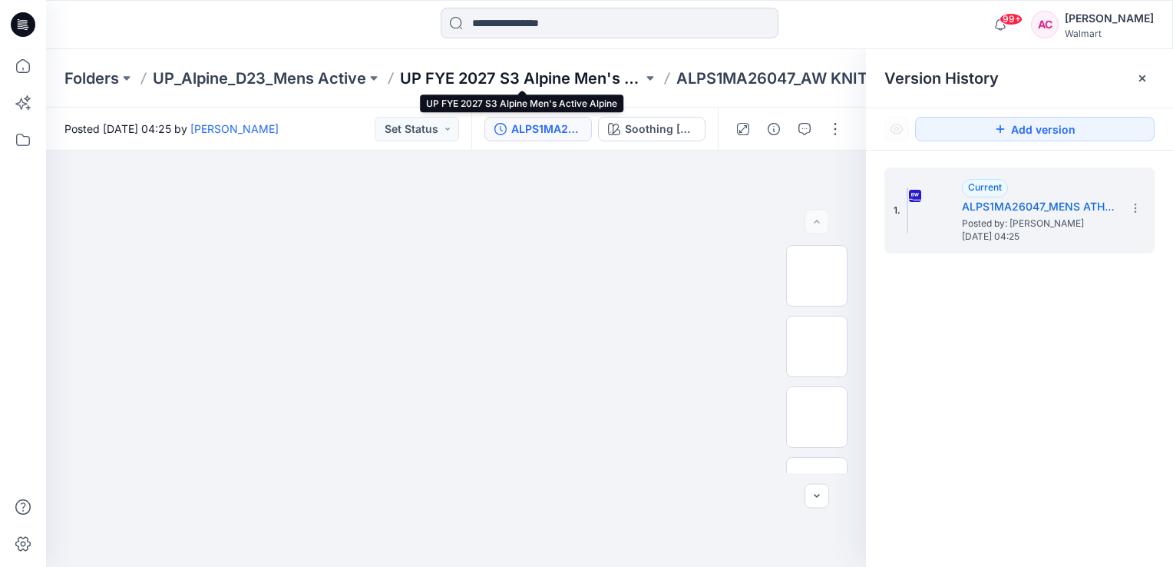
click at [542, 71] on p "UP FYE 2027 S3 Alpine Men's Active Alpine" at bounding box center [521, 78] width 243 height 21
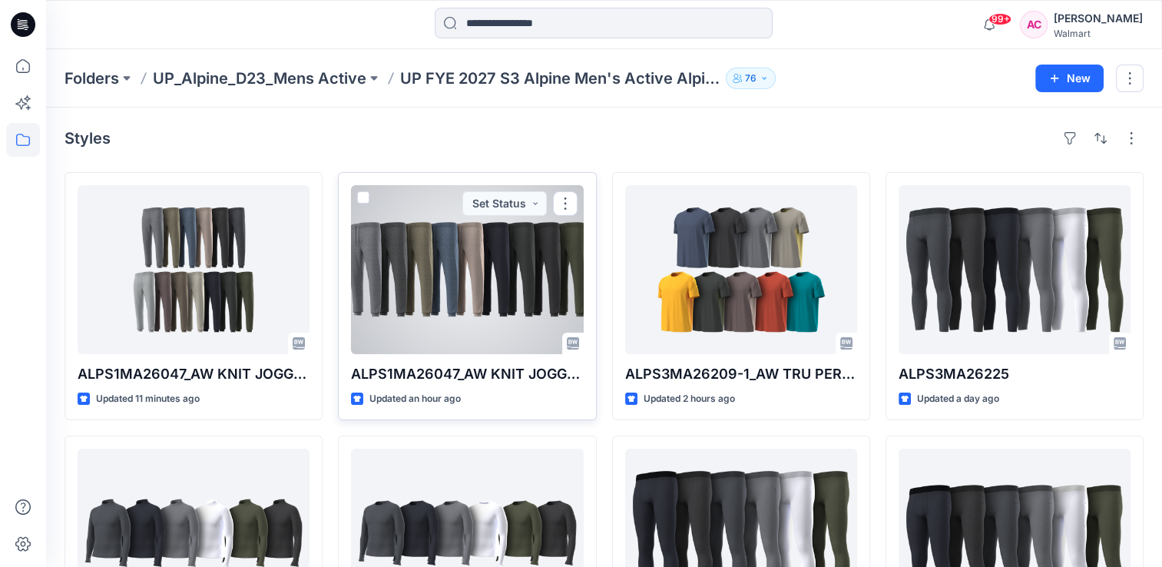
click at [441, 243] on div at bounding box center [467, 269] width 232 height 169
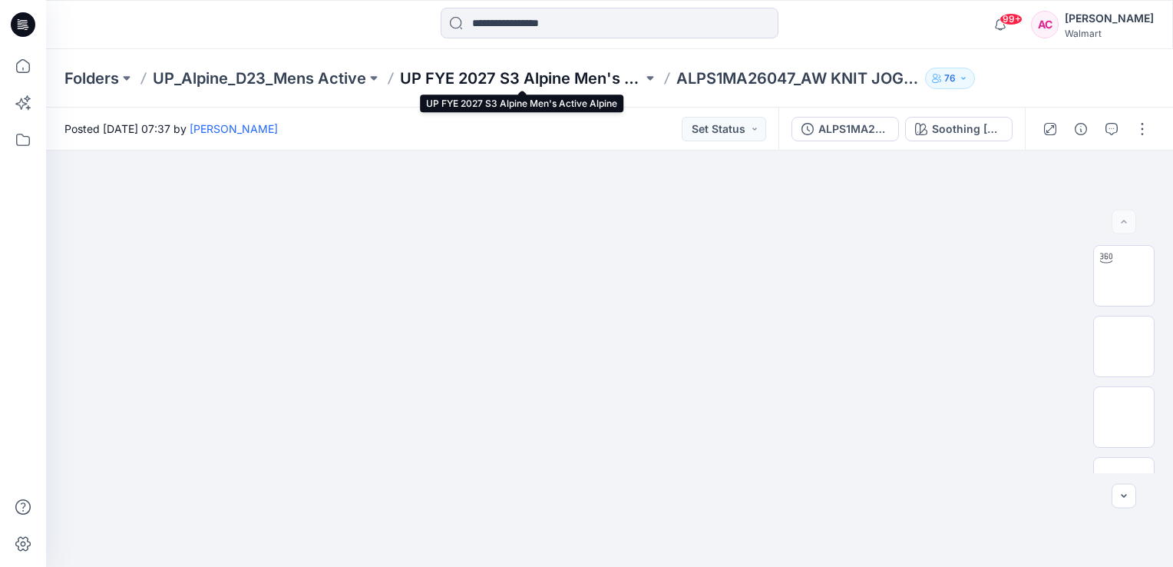
click at [568, 78] on p "UP FYE 2027 S3 Alpine Men's Active Alpine" at bounding box center [521, 78] width 243 height 21
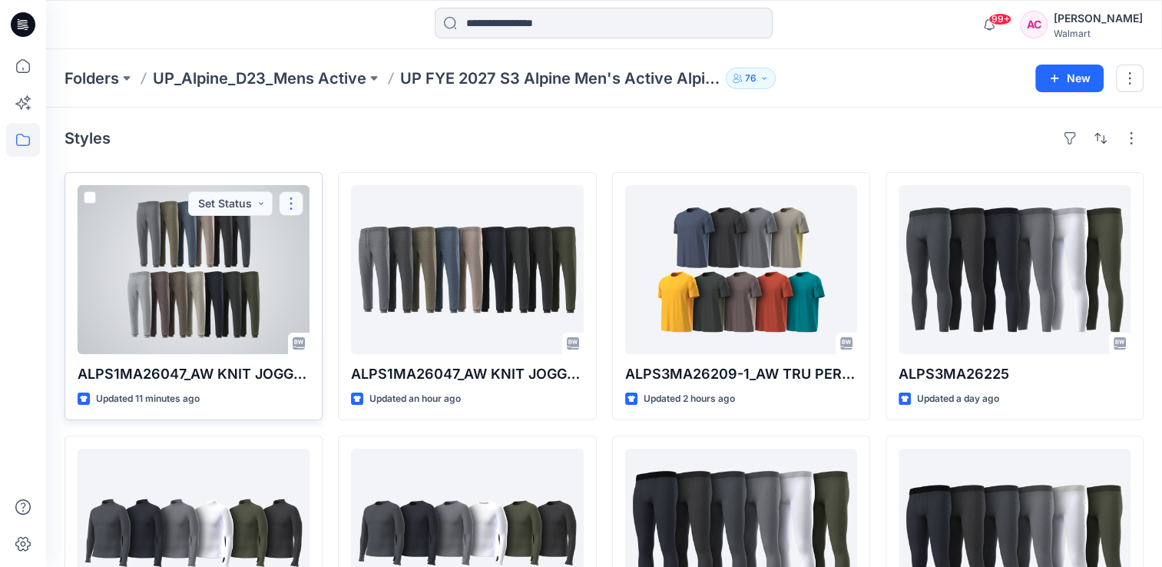
click at [294, 204] on button "button" at bounding box center [291, 203] width 25 height 25
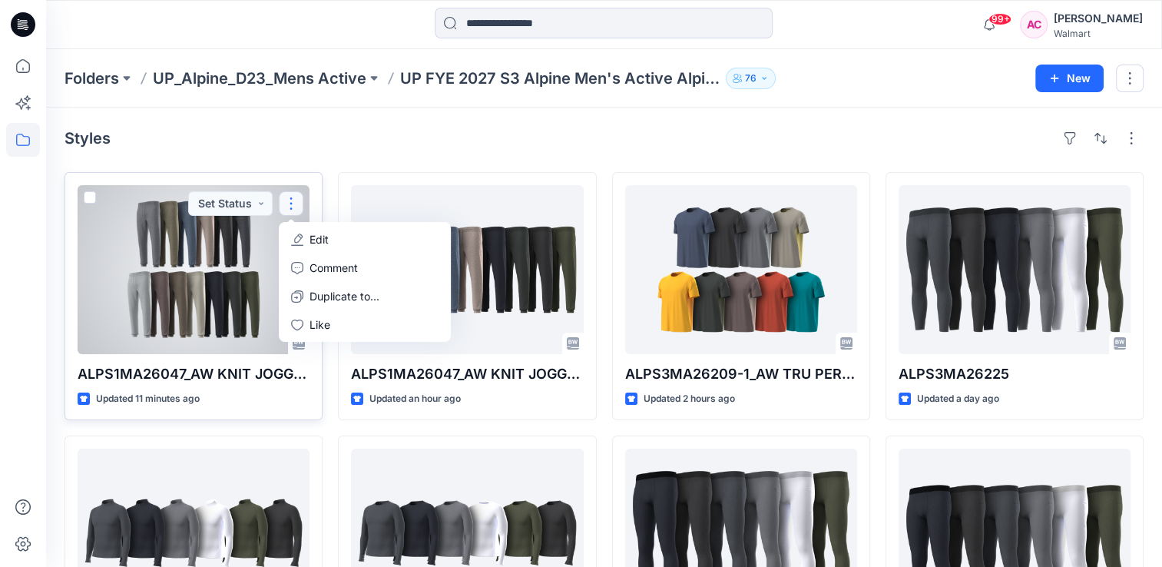
click at [318, 238] on p "Edit" at bounding box center [318, 239] width 19 height 16
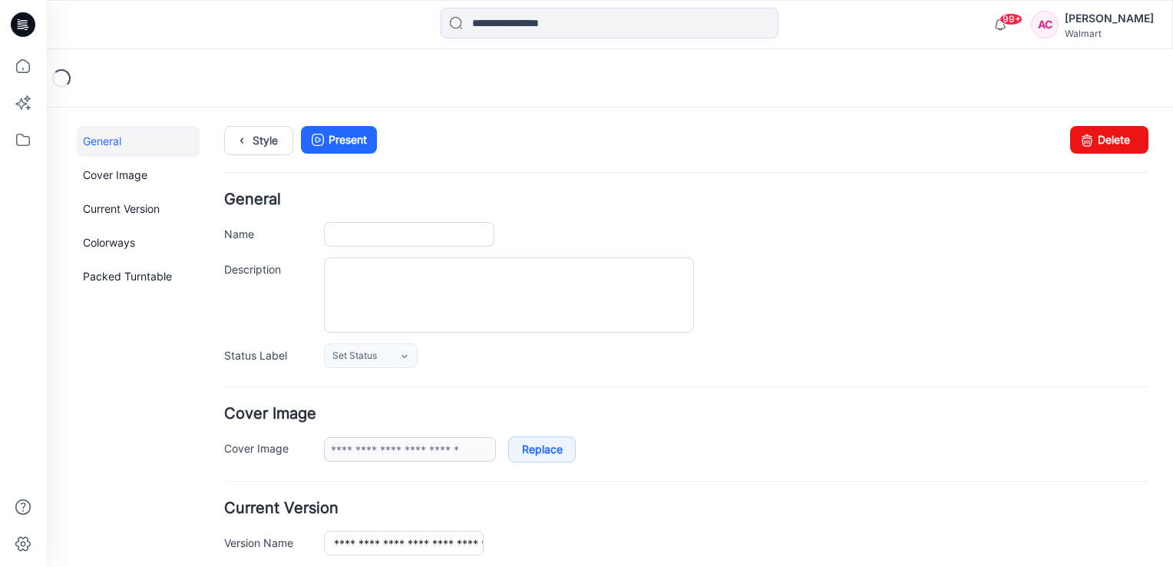
type input "**********"
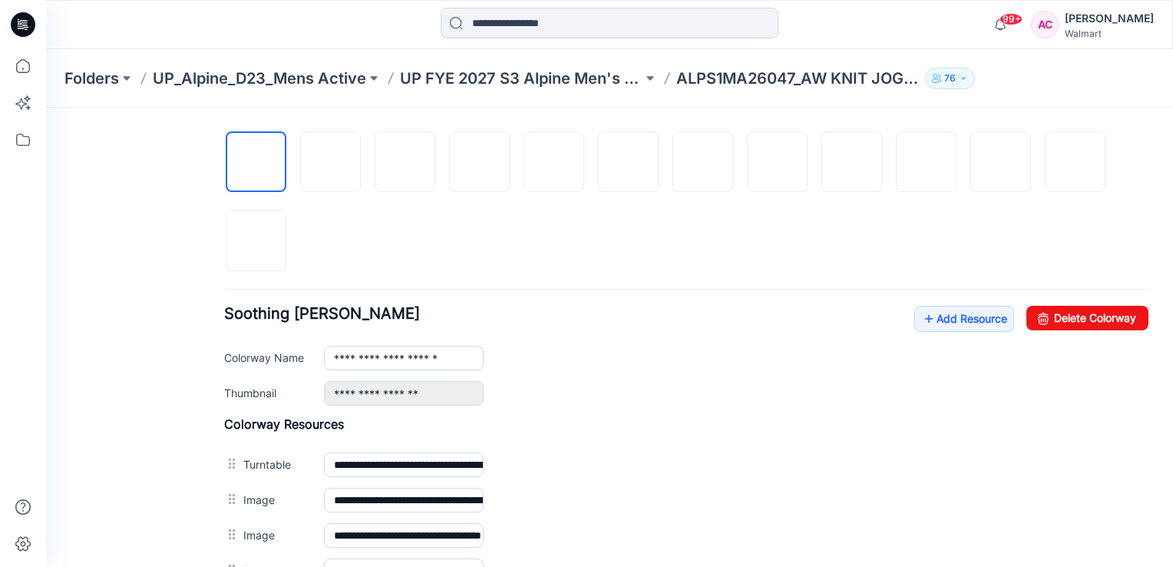
scroll to position [510, 0]
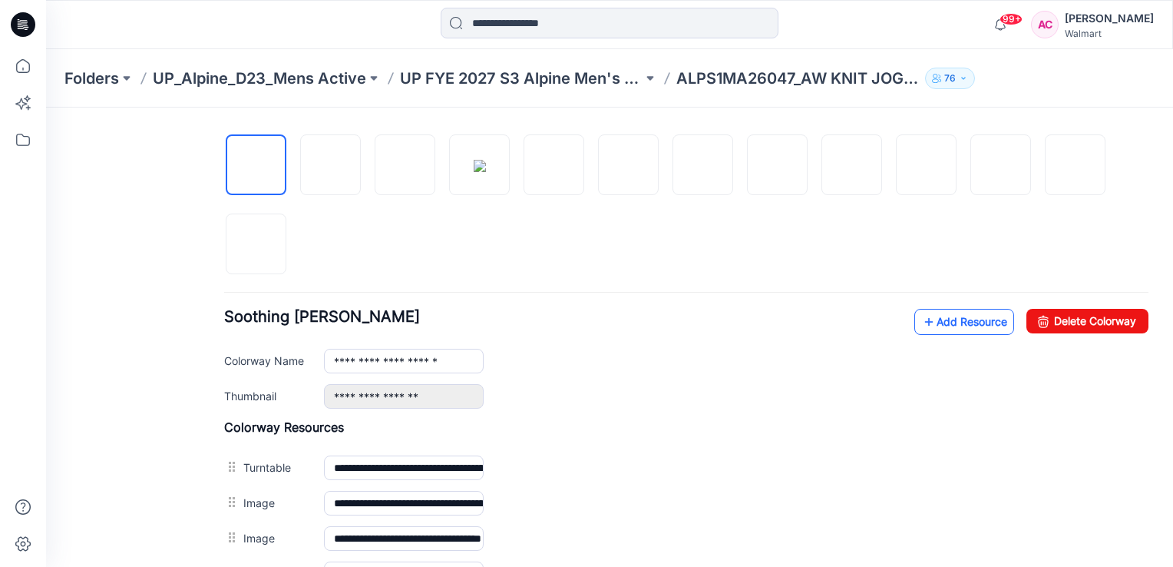
click at [924, 317] on link "Add Resource" at bounding box center [964, 322] width 100 height 26
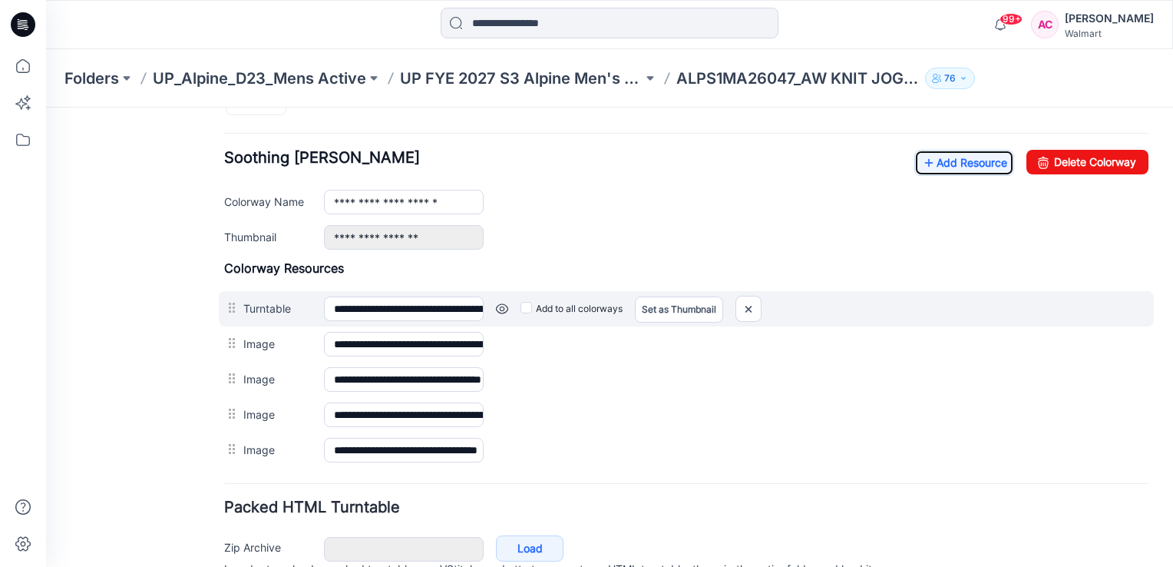
scroll to position [663, 0]
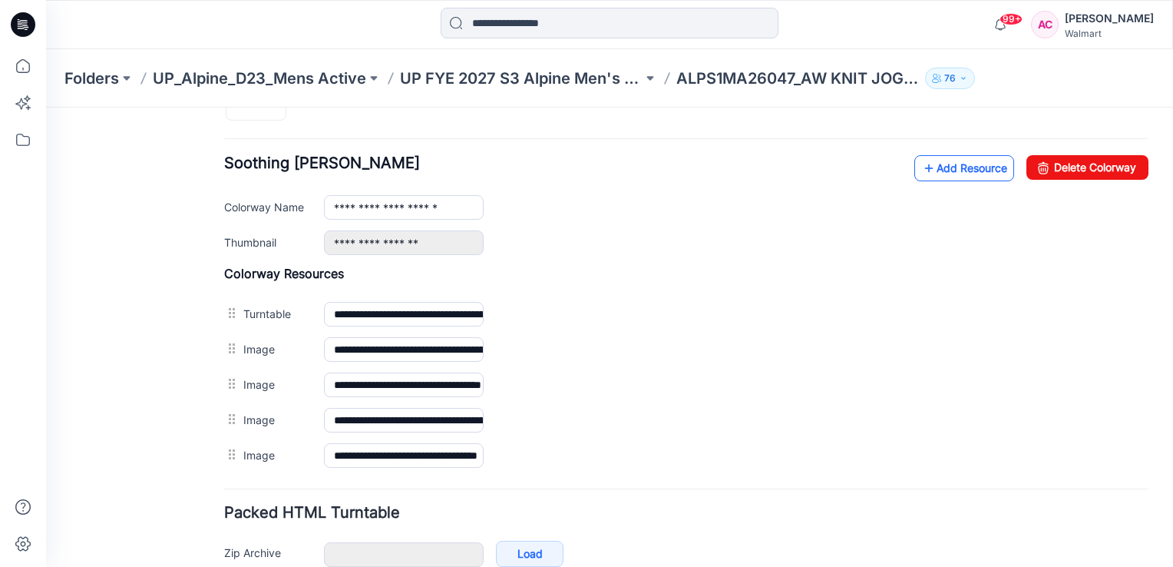
click at [946, 160] on link "Add Resource" at bounding box center [964, 168] width 100 height 26
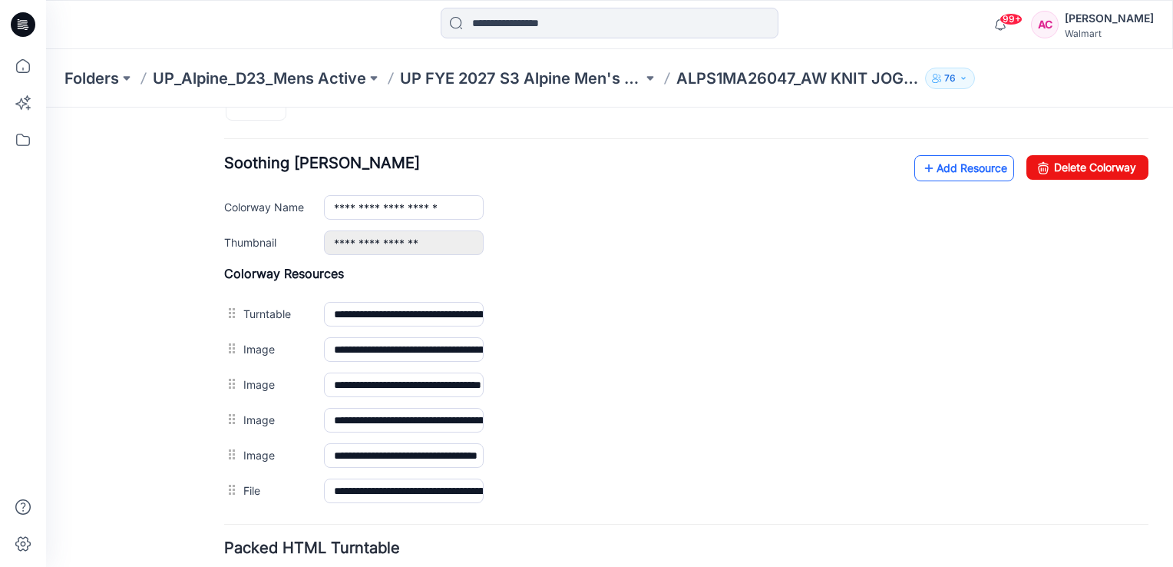
click at [952, 166] on link "Add Resource" at bounding box center [964, 168] width 100 height 26
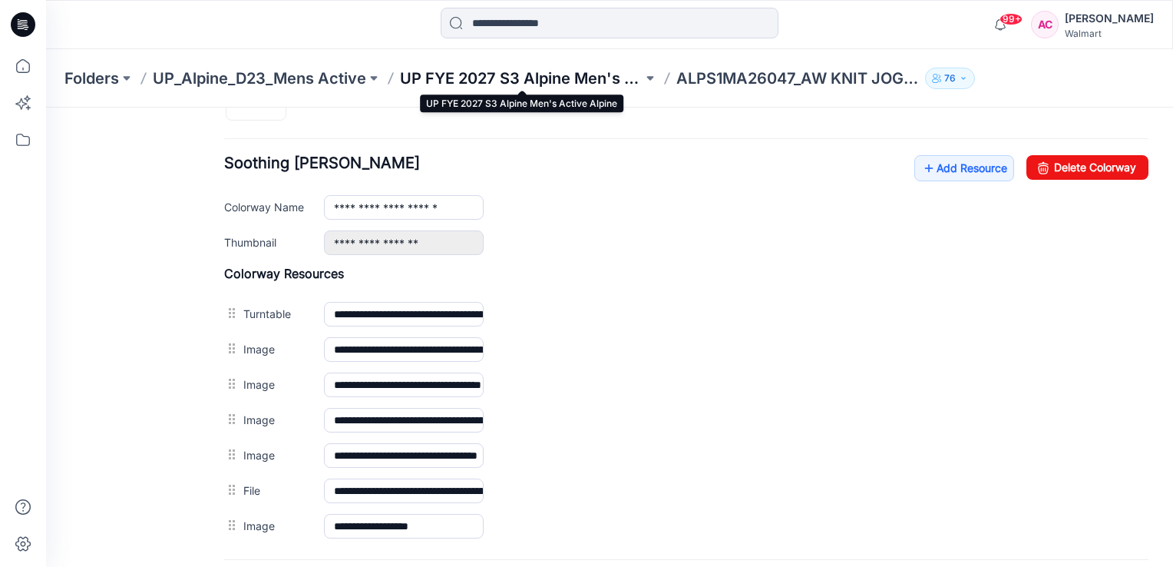
click at [576, 78] on p "UP FYE 2027 S3 Alpine Men's Active Alpine" at bounding box center [521, 78] width 243 height 21
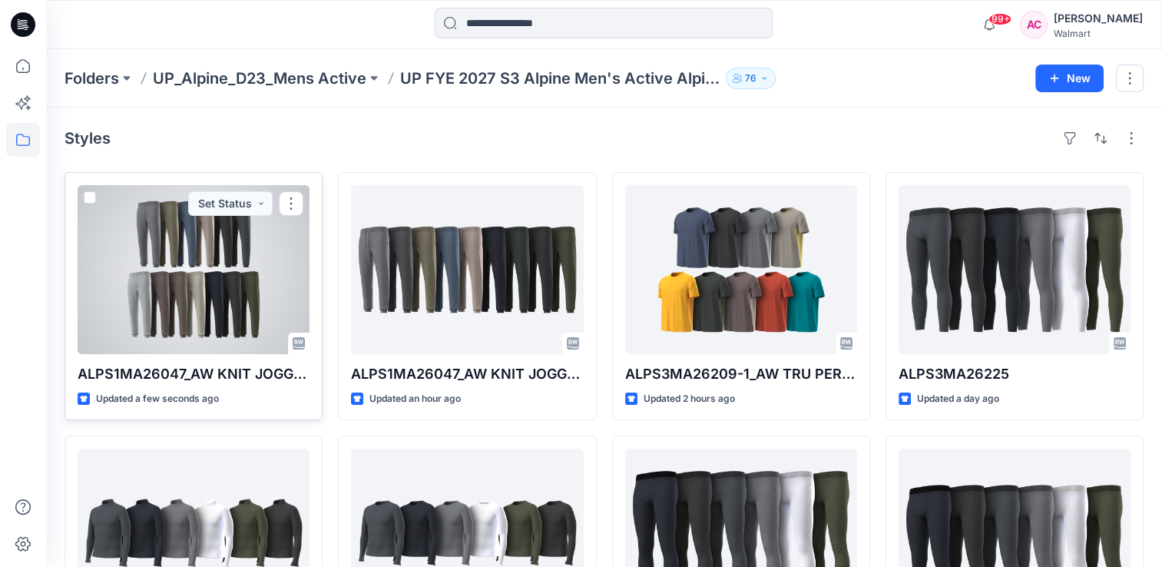
click at [208, 306] on div at bounding box center [194, 269] width 232 height 169
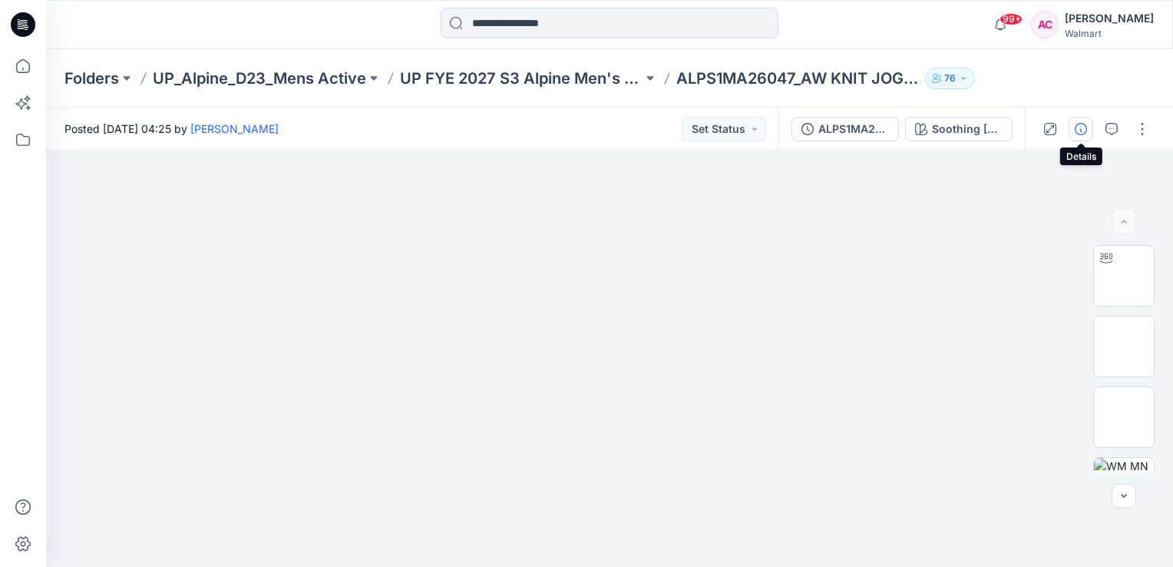
click at [1078, 128] on icon "button" at bounding box center [1081, 129] width 12 height 12
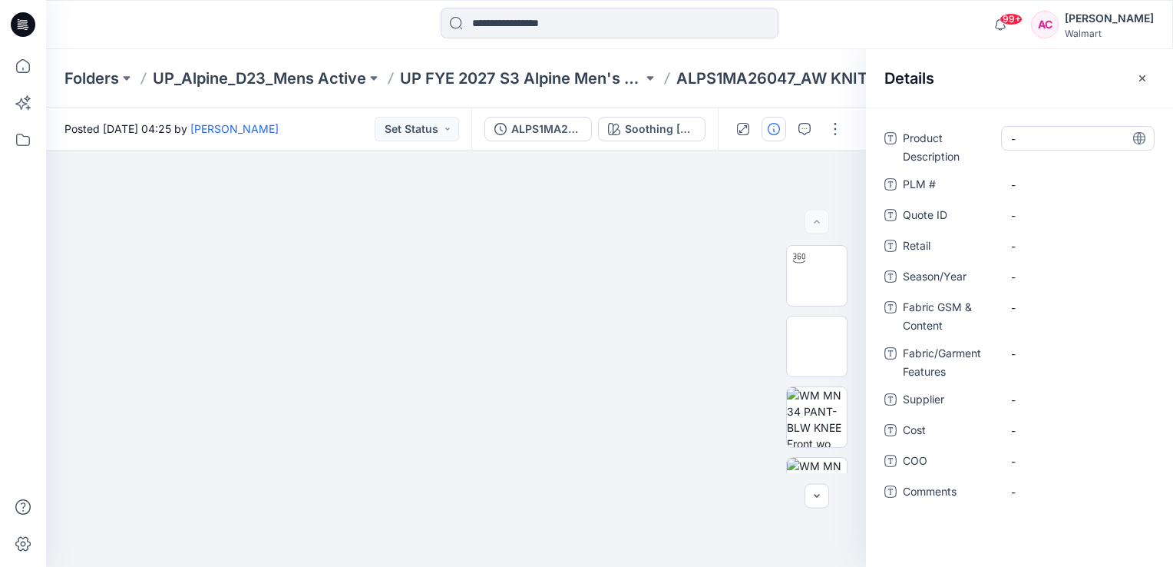
click at [1050, 137] on Description "-" at bounding box center [1078, 139] width 134 height 16
click at [1044, 143] on Description "-" at bounding box center [1078, 139] width 134 height 16
type textarea "**********"
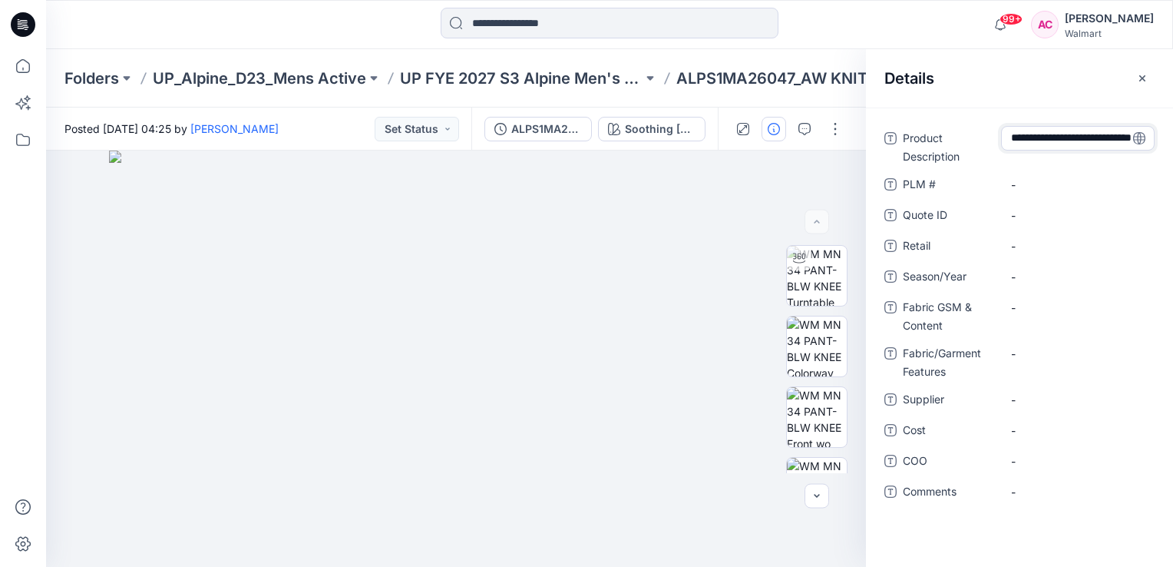
scroll to position [9, 0]
click at [1035, 249] on span "-" at bounding box center [1078, 246] width 134 height 16
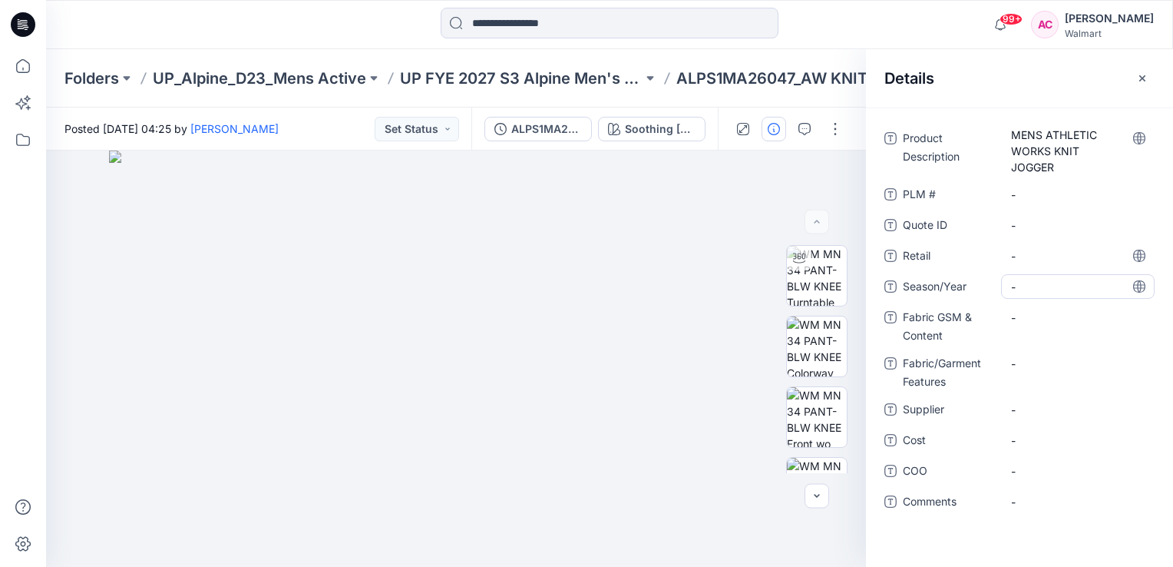
click at [1037, 290] on span "-" at bounding box center [1078, 287] width 134 height 16
type textarea "*******"
click at [914, 544] on div "Product Description MENS ATHLETIC WORKS KNIT JOGGER PLM # - Quote ID - Retail -…" at bounding box center [1019, 336] width 307 height 459
click at [1040, 318] on Content "-" at bounding box center [1078, 317] width 134 height 16
click at [1018, 318] on Content "-" at bounding box center [1078, 317] width 134 height 16
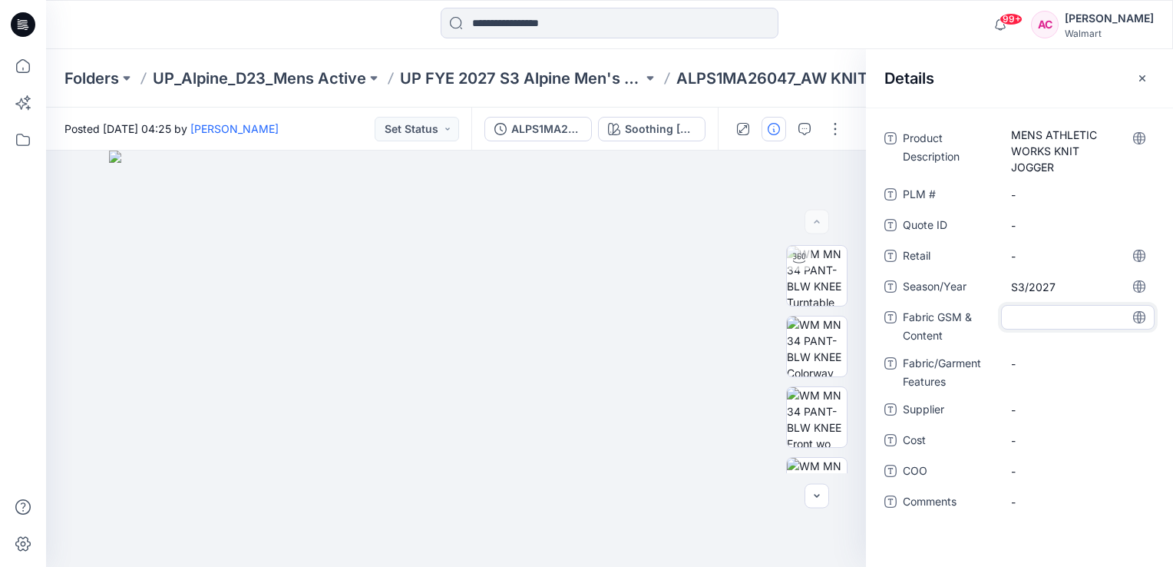
type textarea "**********"
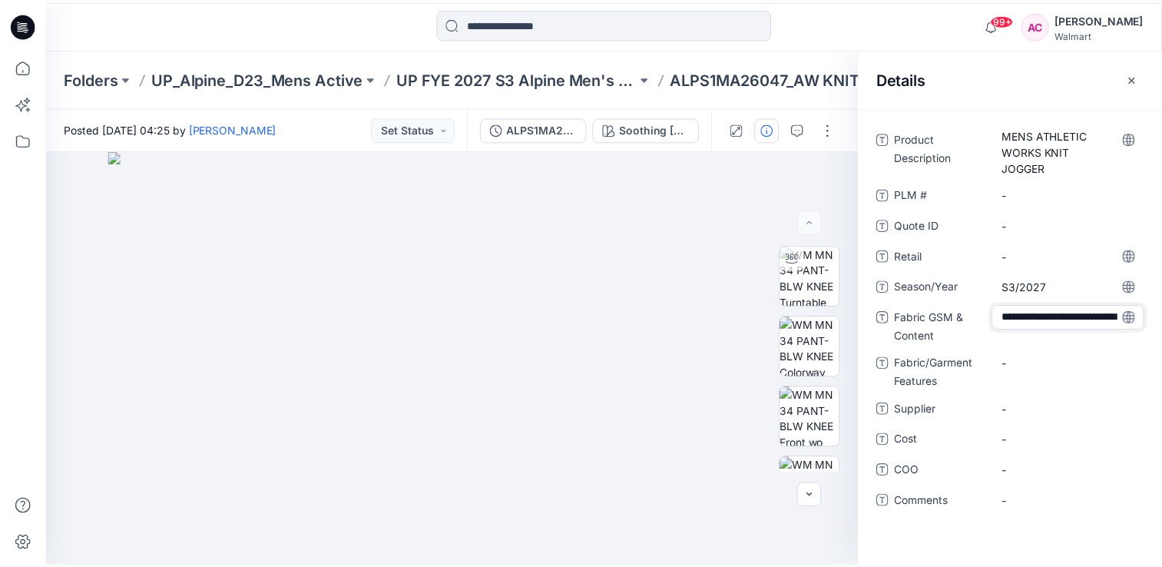
scroll to position [58, 0]
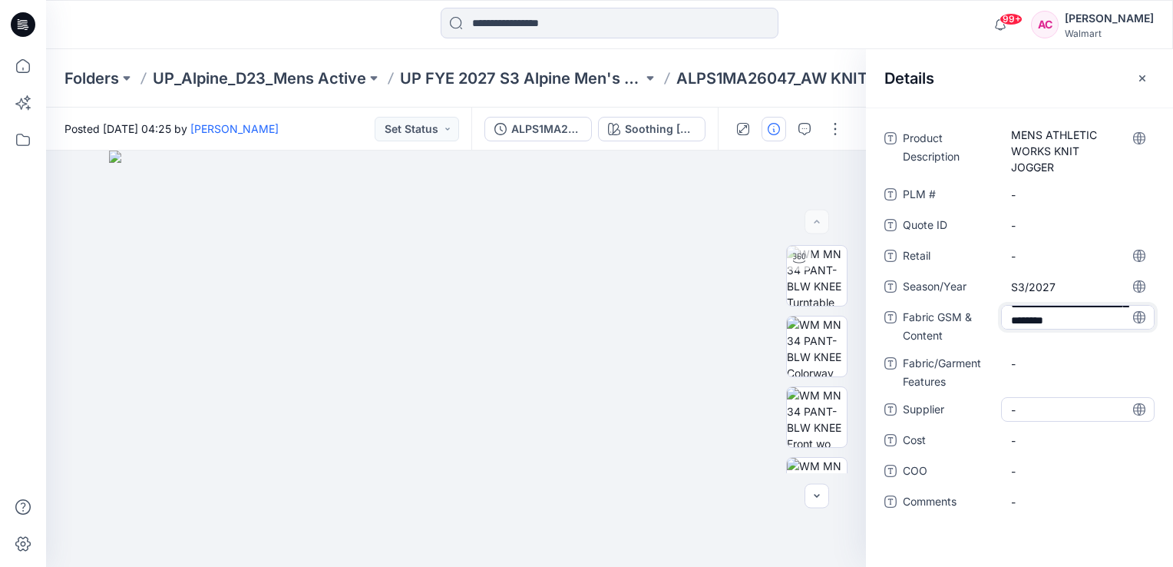
click at [1028, 413] on span "-" at bounding box center [1078, 410] width 134 height 16
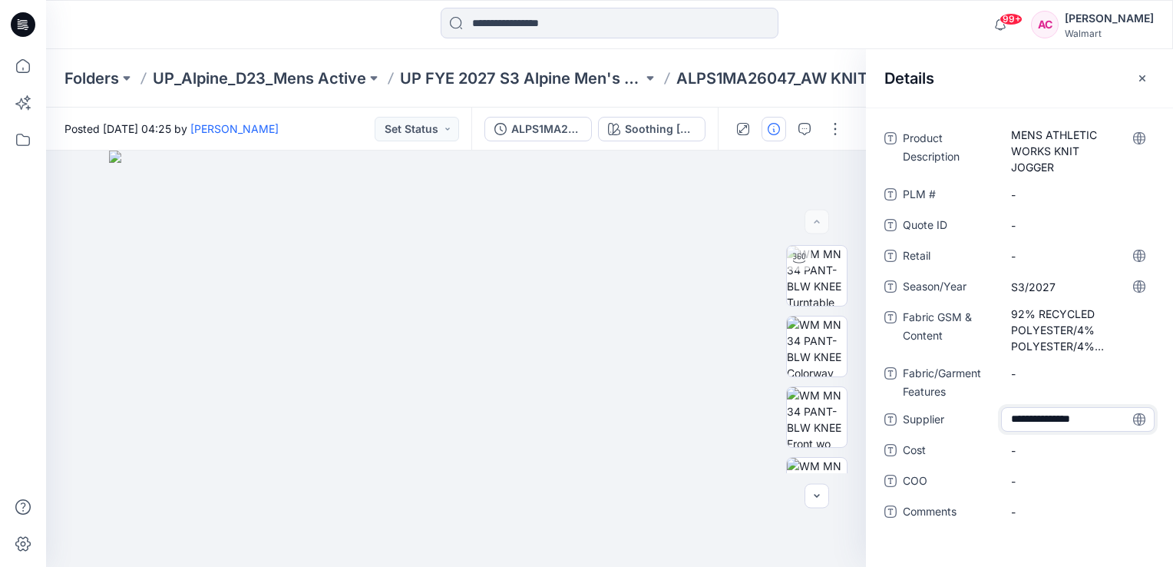
type textarea "**********"
click at [908, 550] on div "Product Description MENS ATHLETIC WORKS KNIT JOGGER PLM # - Quote ID - Retail -…" at bounding box center [1019, 336] width 307 height 459
click at [1137, 77] on icon "button" at bounding box center [1142, 78] width 12 height 12
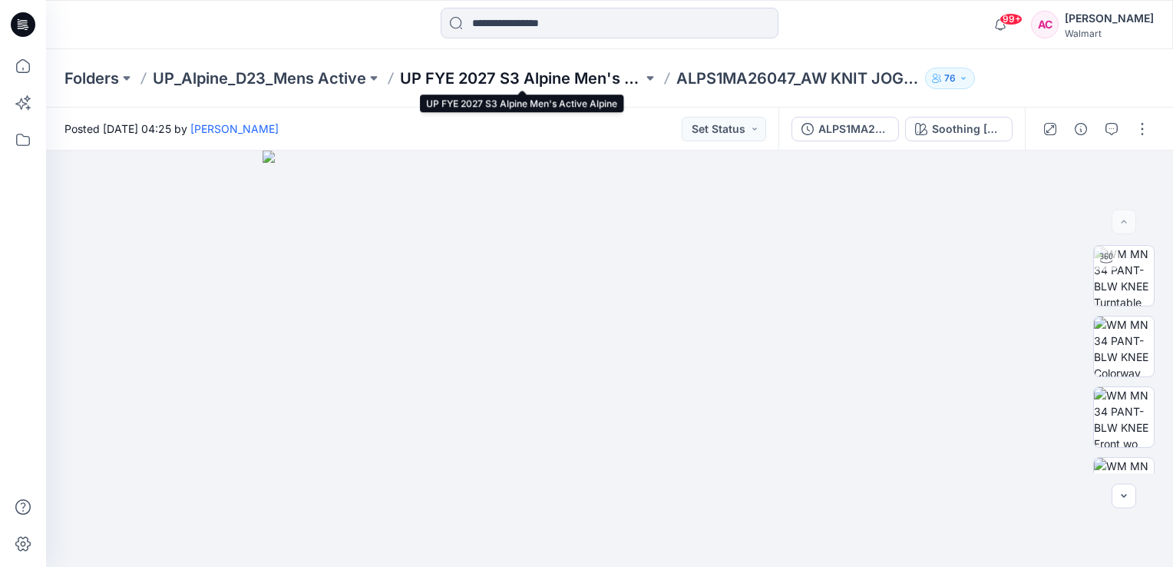
click at [572, 84] on p "UP FYE 2027 S3 Alpine Men's Active Alpine" at bounding box center [521, 78] width 243 height 21
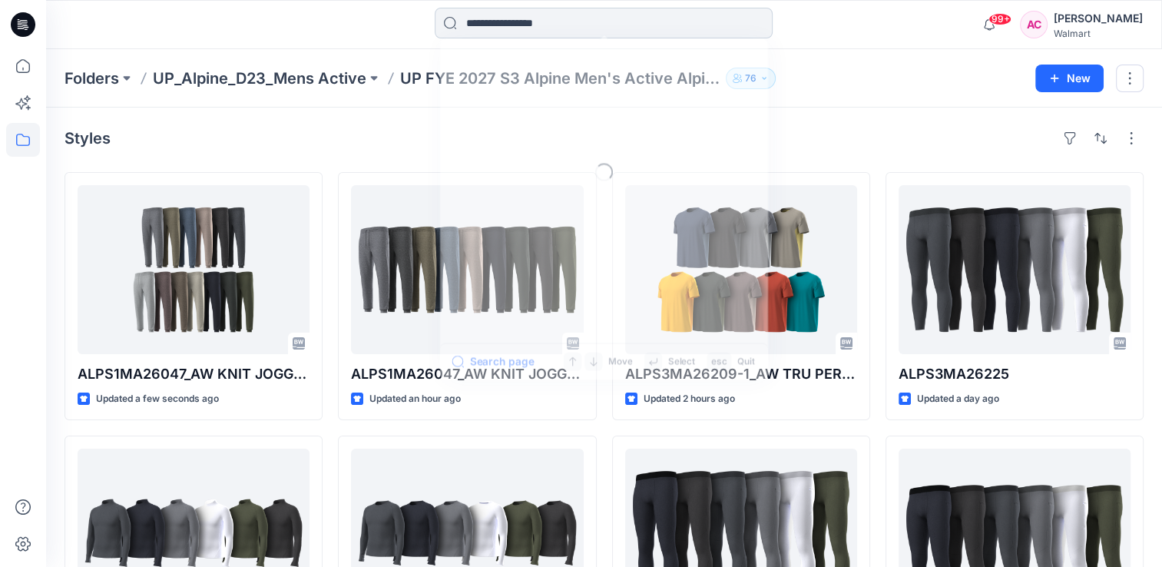
click at [534, 25] on input at bounding box center [604, 23] width 338 height 31
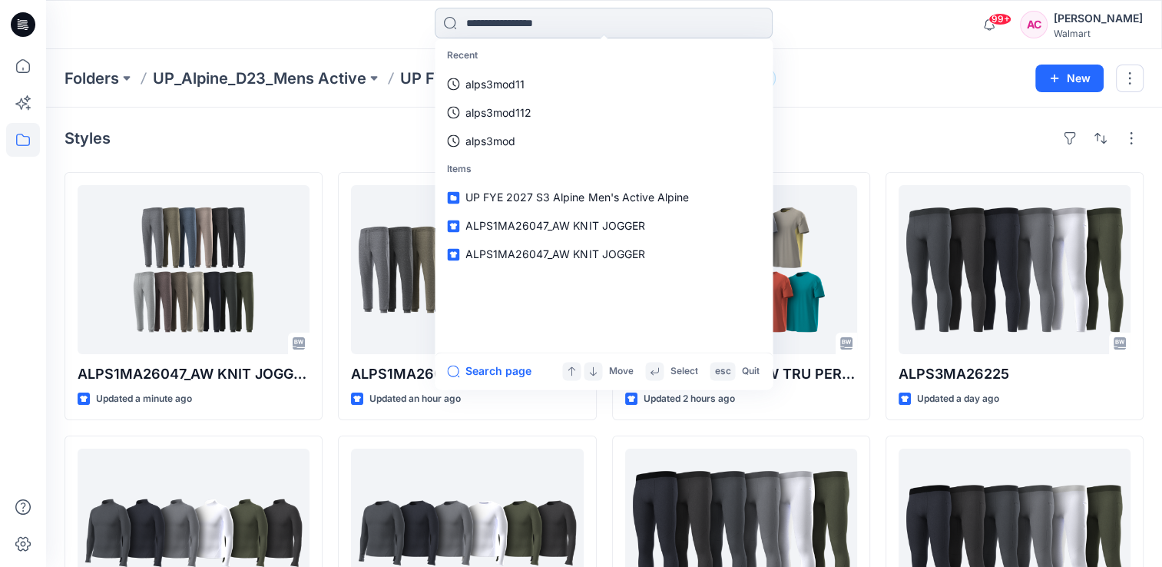
paste input "**********"
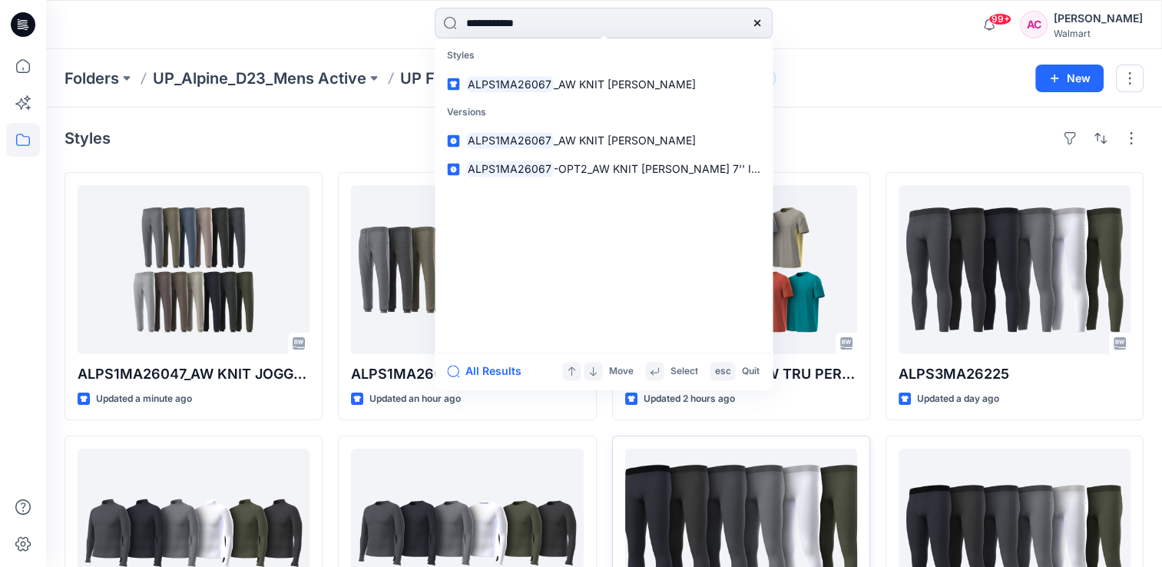
type input "**********"
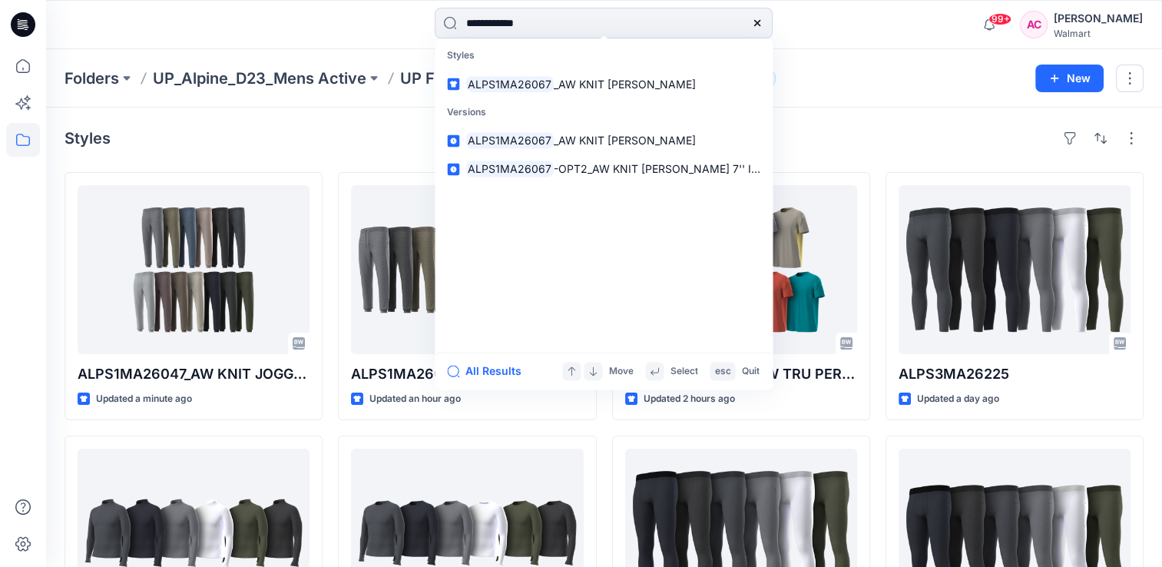
click at [759, 26] on icon at bounding box center [757, 23] width 6 height 6
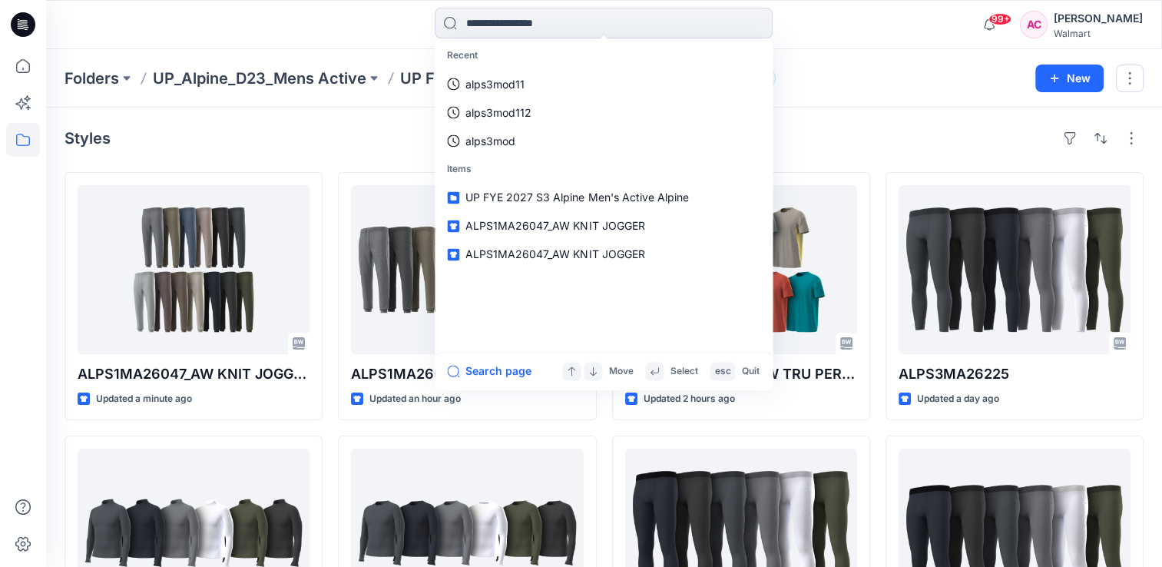
click at [861, 35] on div "Recent alps3mod11 alps3mod112 alps3mod Items UP FYE 2027 S3 Alpine Men's Active…" at bounding box center [603, 25] width 557 height 34
